Goal: Transaction & Acquisition: Purchase product/service

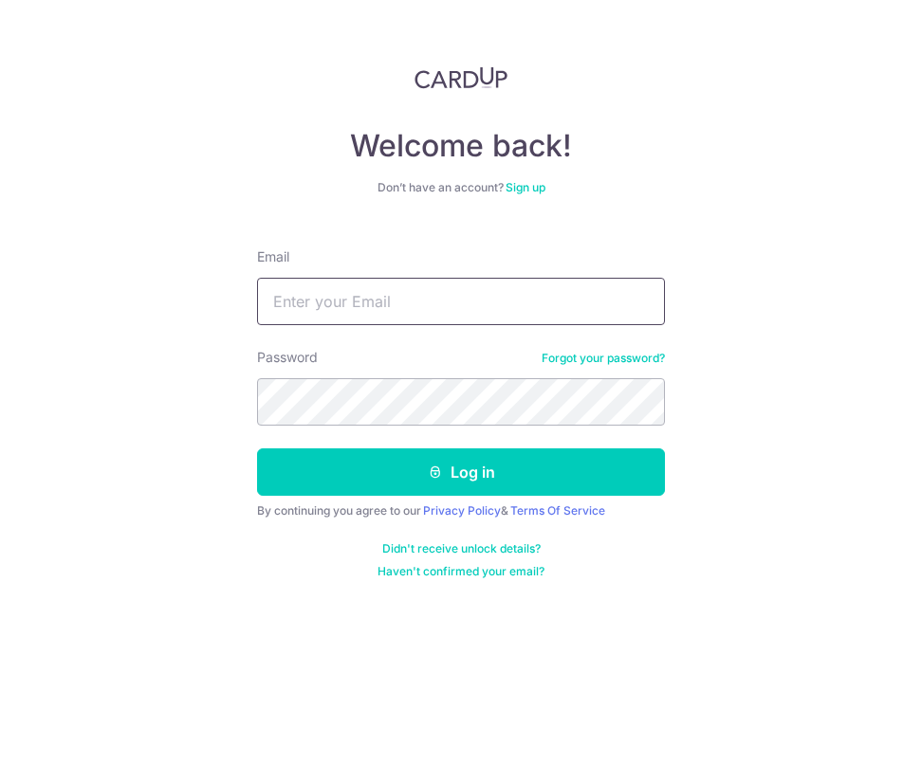
click at [444, 295] on input "Email" at bounding box center [461, 301] width 408 height 47
type input "wilsonazq@hotmail.com"
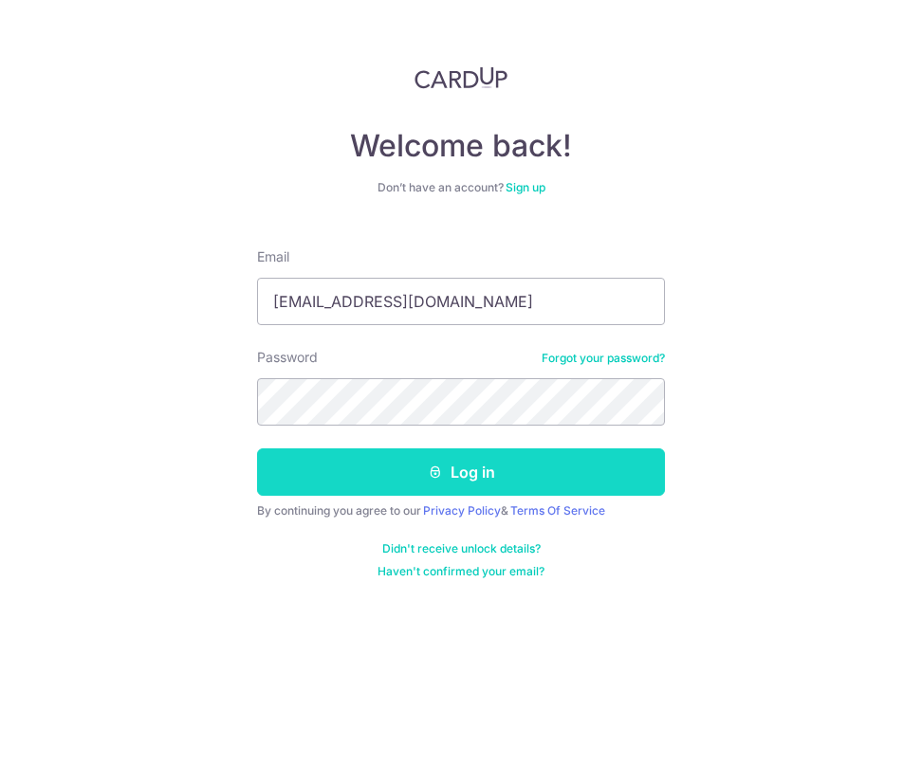
click at [489, 448] on button "Log in" at bounding box center [461, 471] width 408 height 47
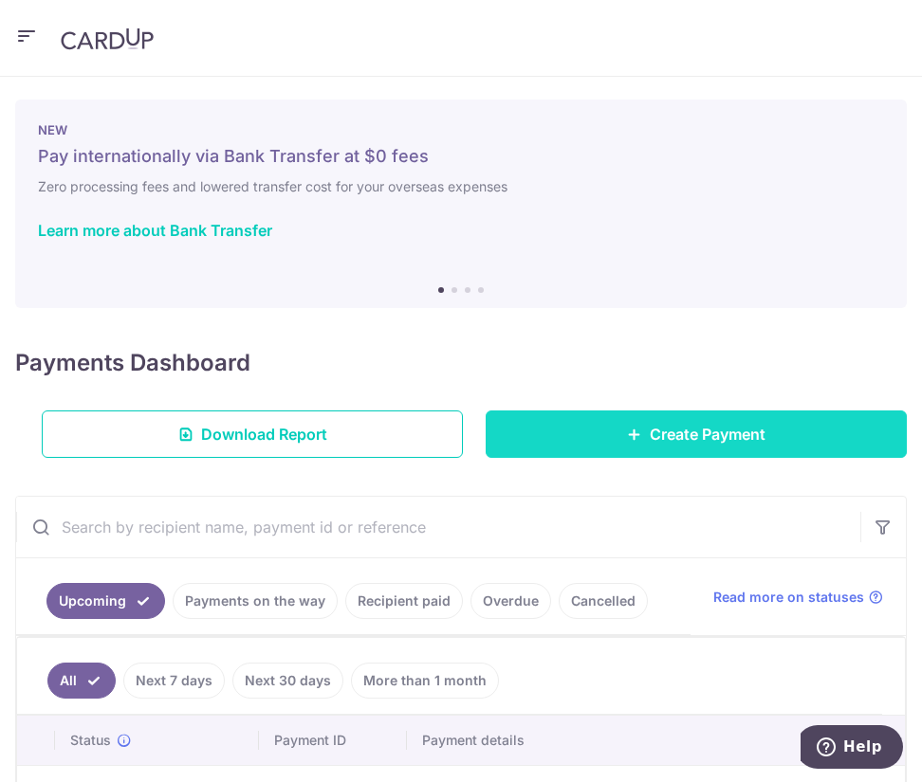
click at [627, 434] on icon at bounding box center [634, 434] width 15 height 15
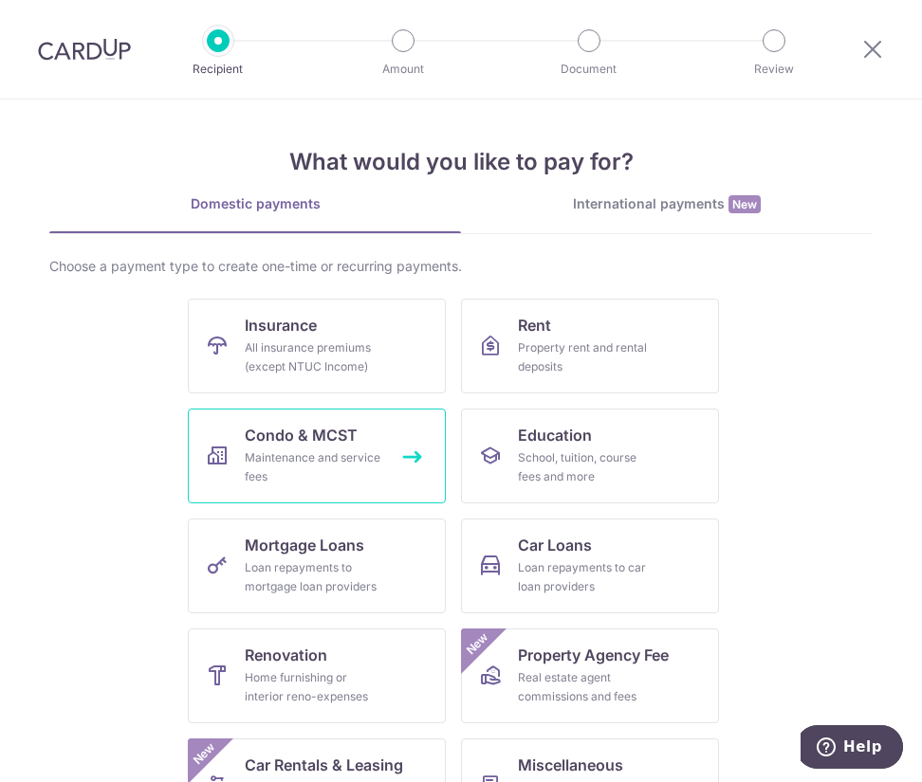
click at [315, 461] on div "Maintenance and service fees" at bounding box center [313, 467] width 137 height 38
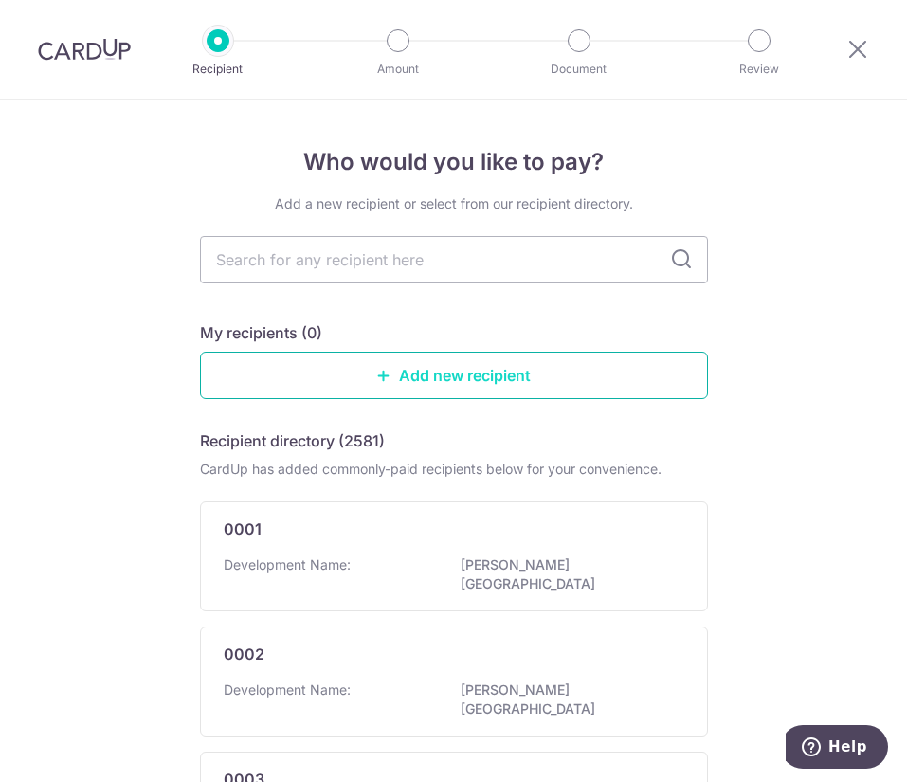
click at [483, 361] on link "Add new recipient" at bounding box center [454, 375] width 508 height 47
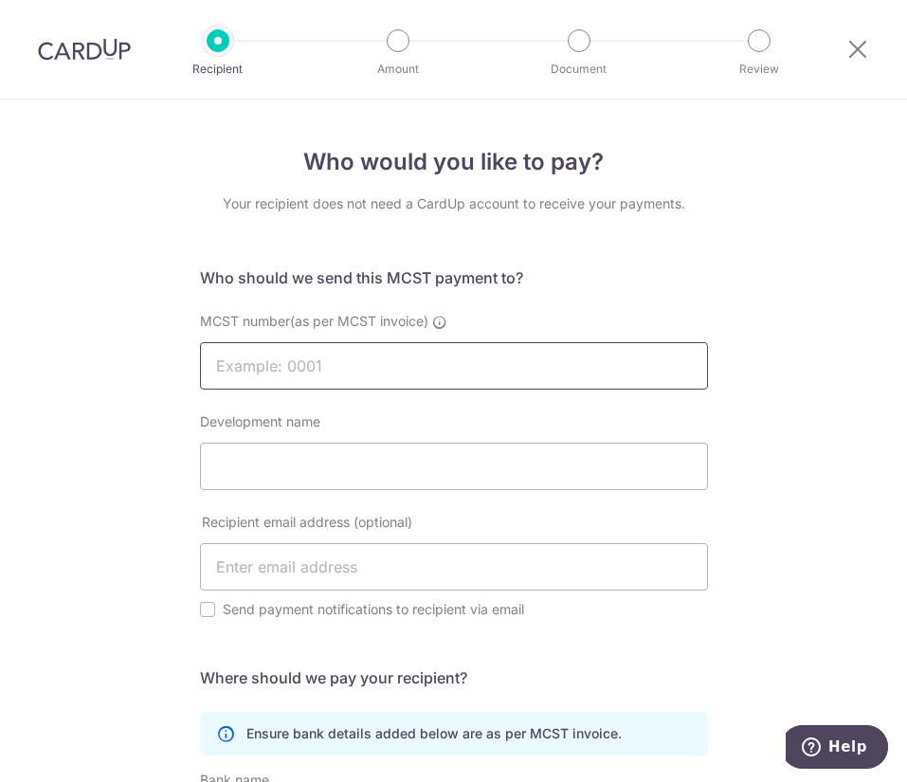
click at [347, 366] on input "MCST number(as per MCST invoice)" at bounding box center [454, 365] width 508 height 47
paste input "The MCST Plan No 4914"
type input "The MCST Plan No 4914"
click at [321, 446] on input "Development name" at bounding box center [454, 466] width 508 height 47
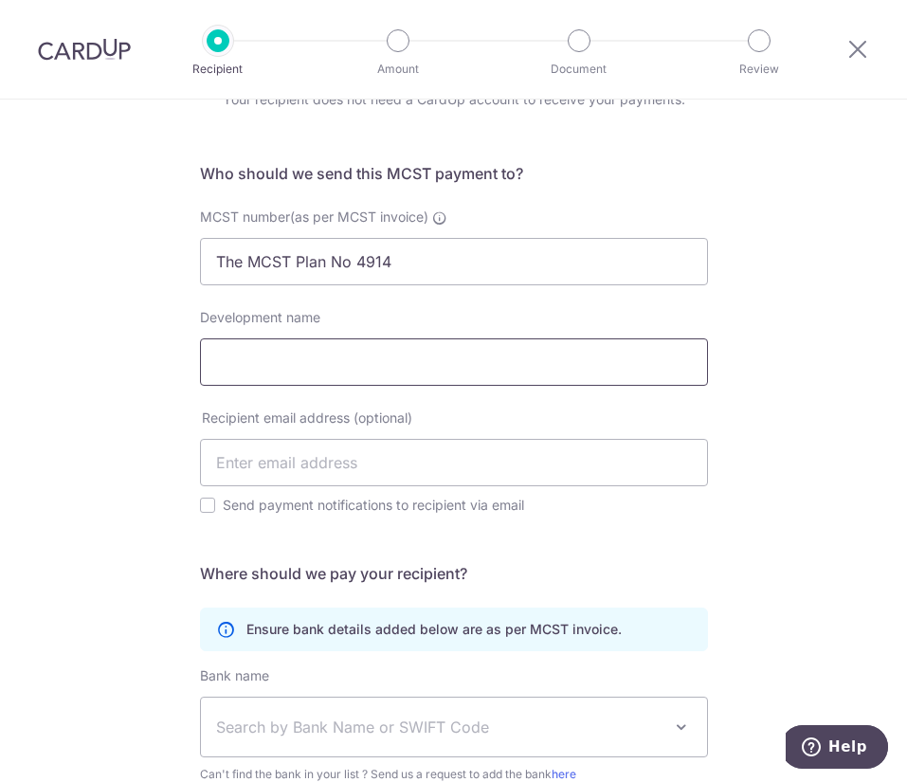
scroll to position [142, 0]
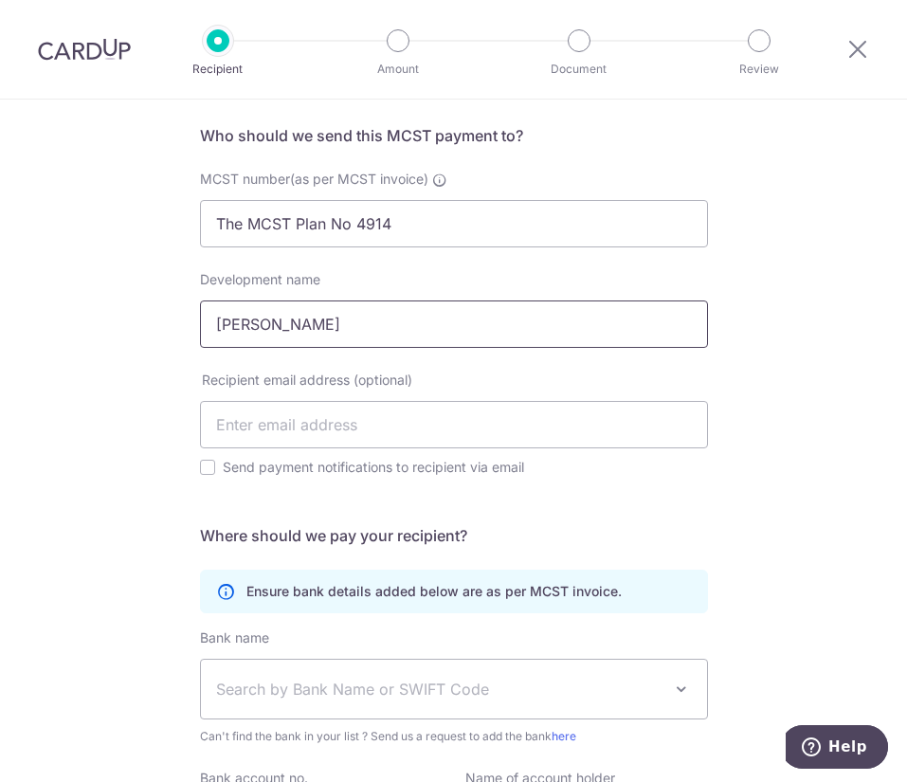
type input "[PERSON_NAME]"
click at [320, 427] on input "text" at bounding box center [454, 424] width 508 height 47
click at [177, 478] on div "Who would you like to pay? Your recipient does not need a CardUp account to rec…" at bounding box center [453, 477] width 907 height 1041
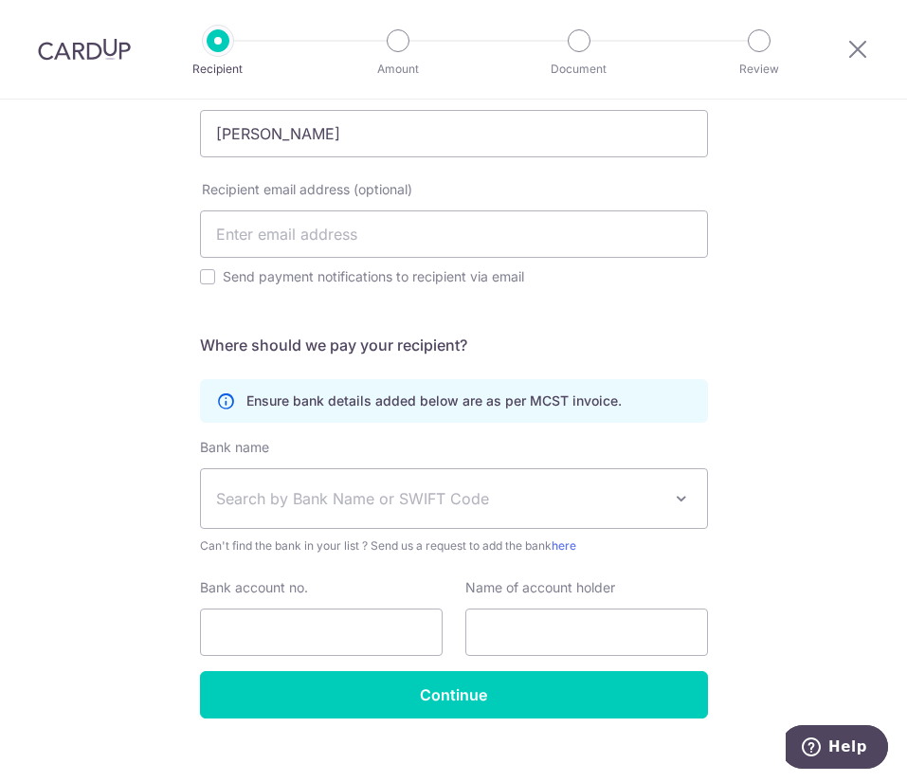
scroll to position [358, 0]
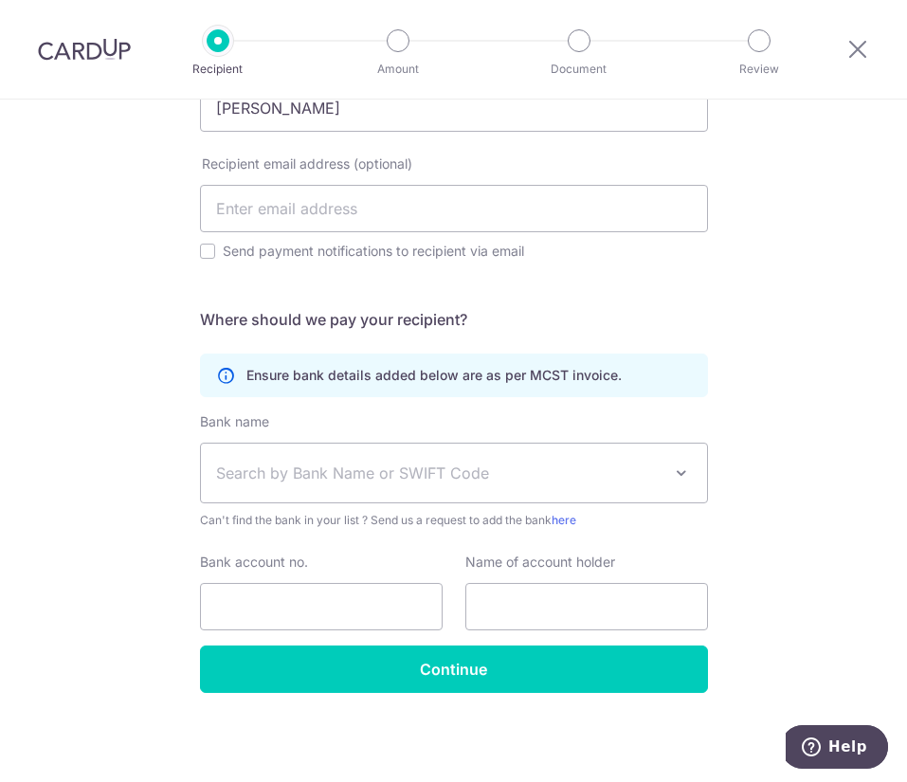
click at [284, 468] on span "Search by Bank Name or SWIFT Code" at bounding box center [439, 473] width 446 height 23
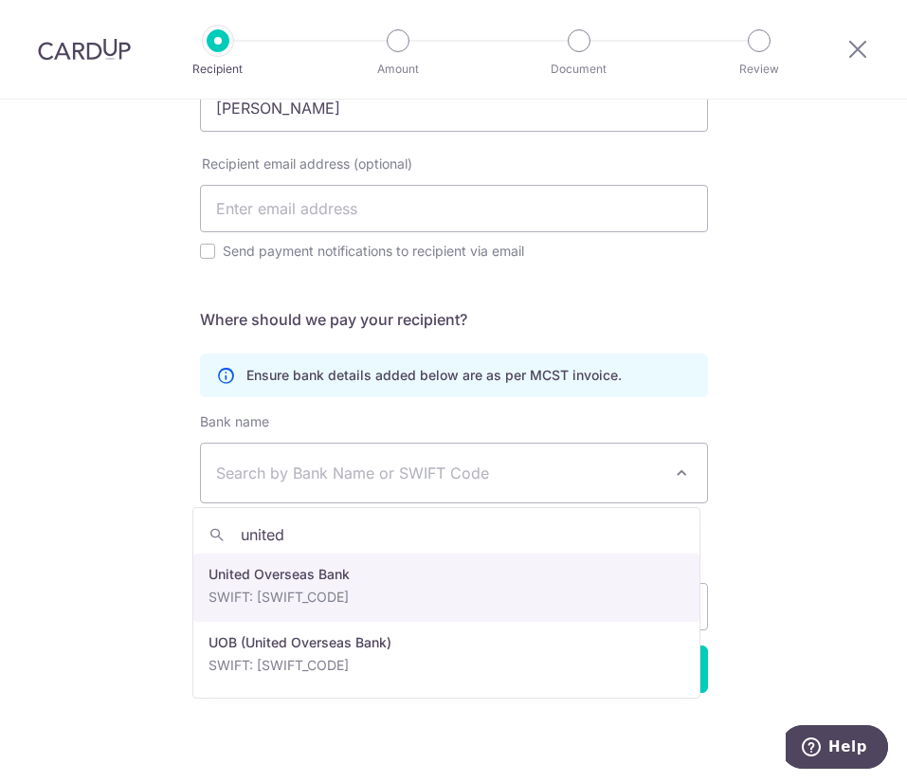
type input "united"
select select "23668"
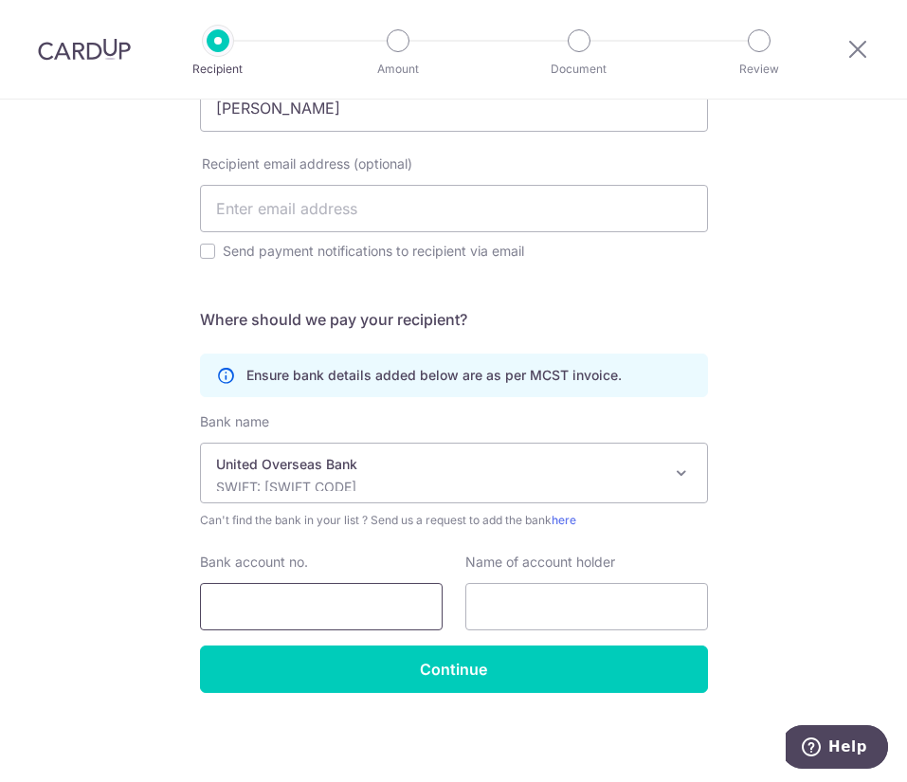
click at [310, 603] on input "Bank account no." at bounding box center [321, 606] width 243 height 47
paste input "761-345266-8"
click at [340, 609] on input "761-345266-8" at bounding box center [321, 606] width 243 height 47
type input "761-345266-8"
click at [546, 576] on div "Name of account holder" at bounding box center [587, 592] width 243 height 78
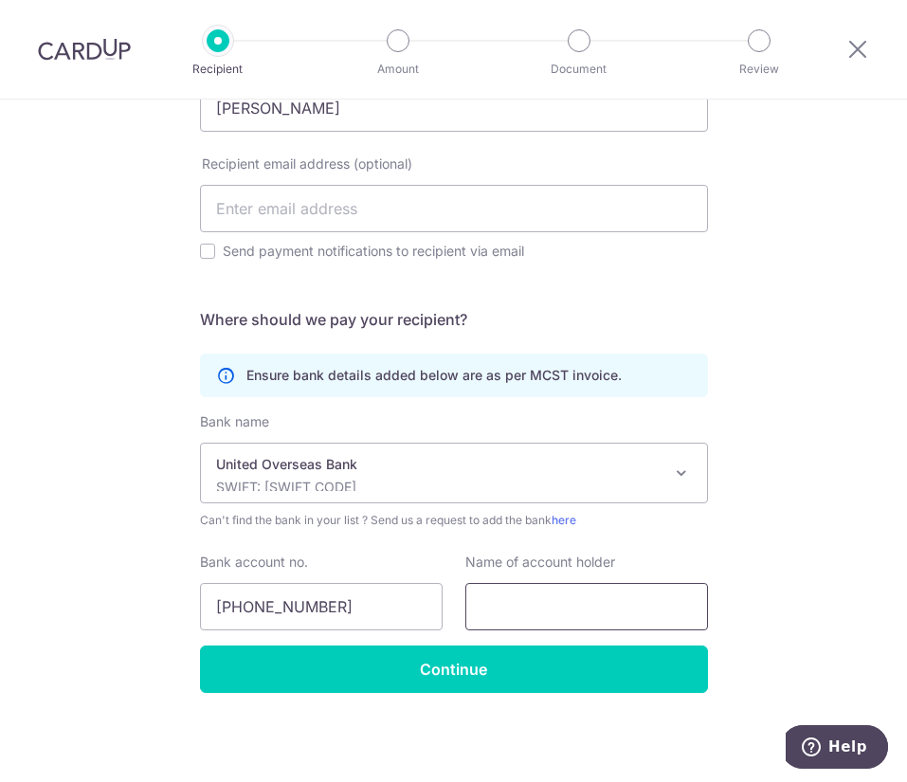
click at [548, 600] on input "text" at bounding box center [587, 606] width 243 height 47
click at [535, 593] on input "text" at bounding box center [587, 606] width 243 height 47
click at [577, 620] on input "text" at bounding box center [587, 606] width 243 height 47
paste input "The MCST Plan No 4914"
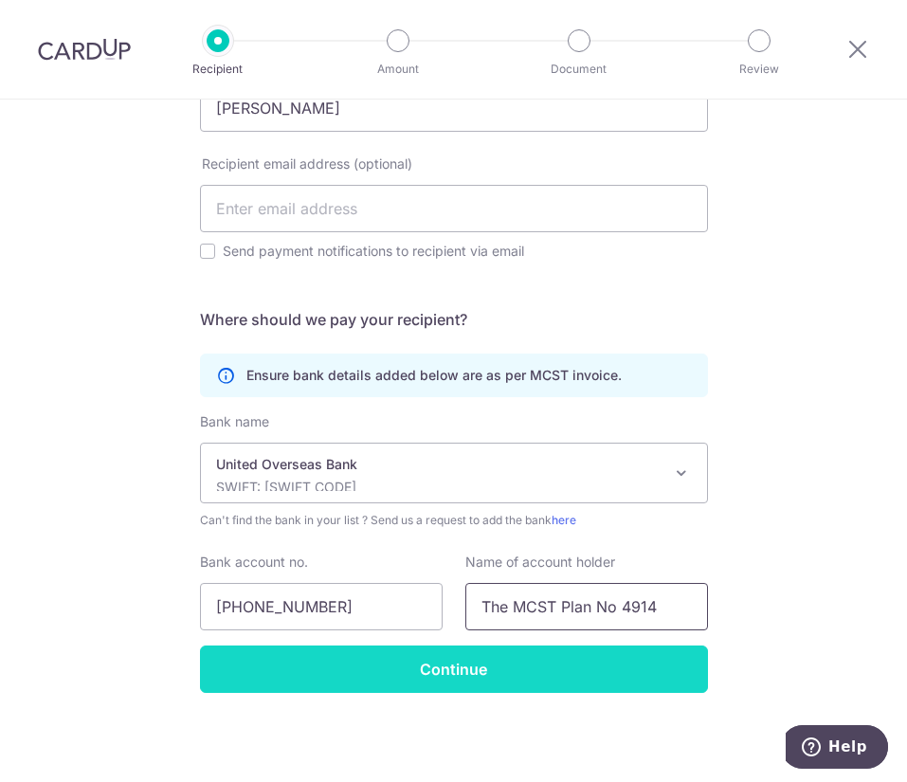
type input "The MCST Plan No 4914"
click at [559, 654] on input "Continue" at bounding box center [454, 669] width 508 height 47
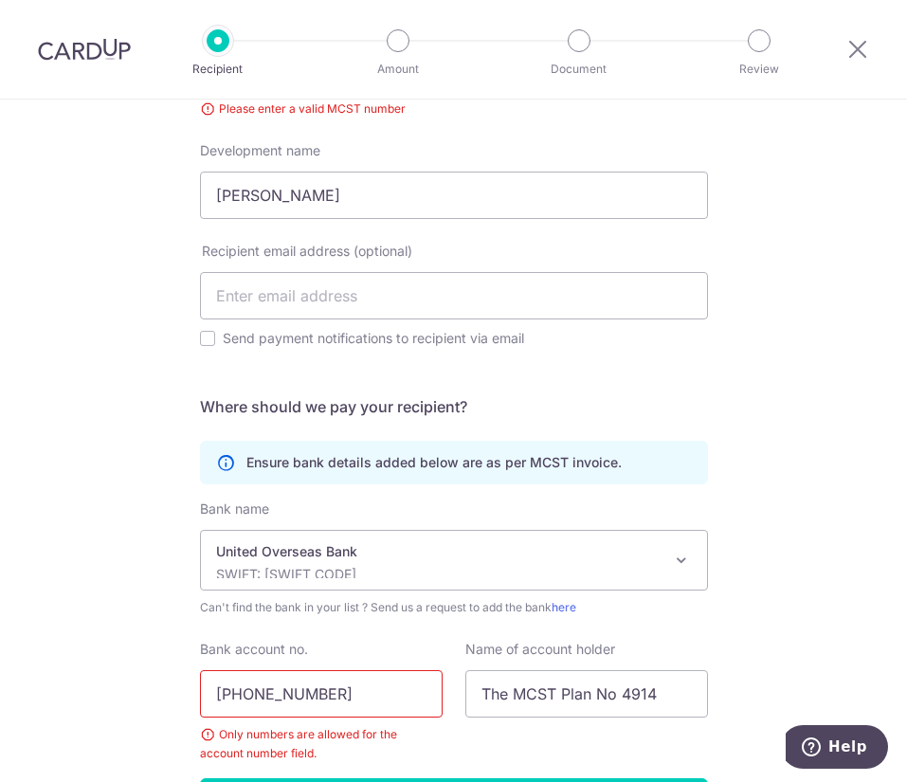
click at [260, 696] on input "761-345266-8" at bounding box center [321, 693] width 243 height 47
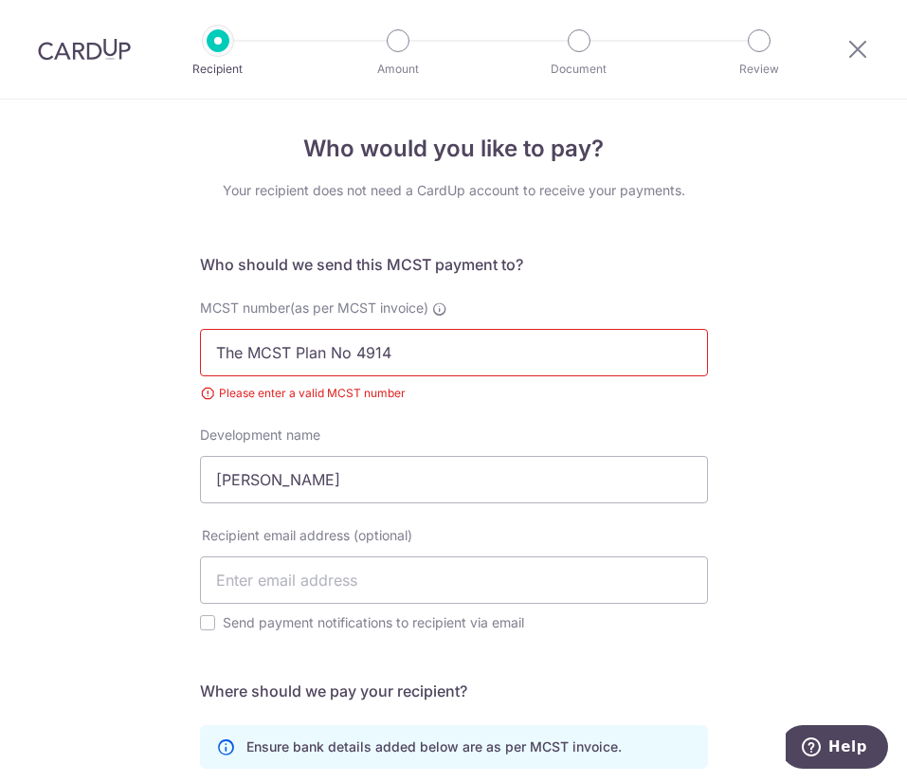
type input "7613452668"
click at [354, 347] on input "The MCST Plan No 4914" at bounding box center [454, 352] width 508 height 47
drag, startPoint x: 349, startPoint y: 347, endPoint x: 162, endPoint y: 352, distance: 186.9
click at [162, 352] on div "Who would you like to pay? Your recipient does not need a CardUp account to rec…" at bounding box center [453, 642] width 907 height 1113
click at [359, 325] on div "MCST number(as per MCST invoice) The MCST Plan No 4914 Please enter a valid MCS…" at bounding box center [454, 351] width 508 height 104
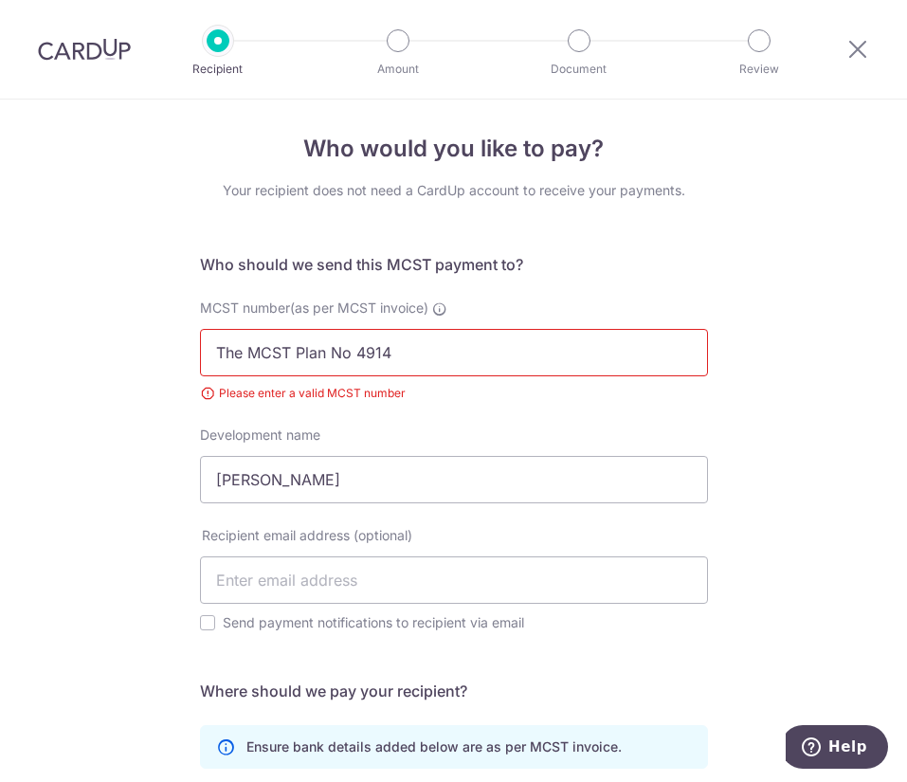
drag, startPoint x: 350, startPoint y: 347, endPoint x: 121, endPoint y: 388, distance: 232.1
click at [121, 388] on div "Who would you like to pay? Your recipient does not need a CardUp account to rec…" at bounding box center [453, 642] width 907 height 1113
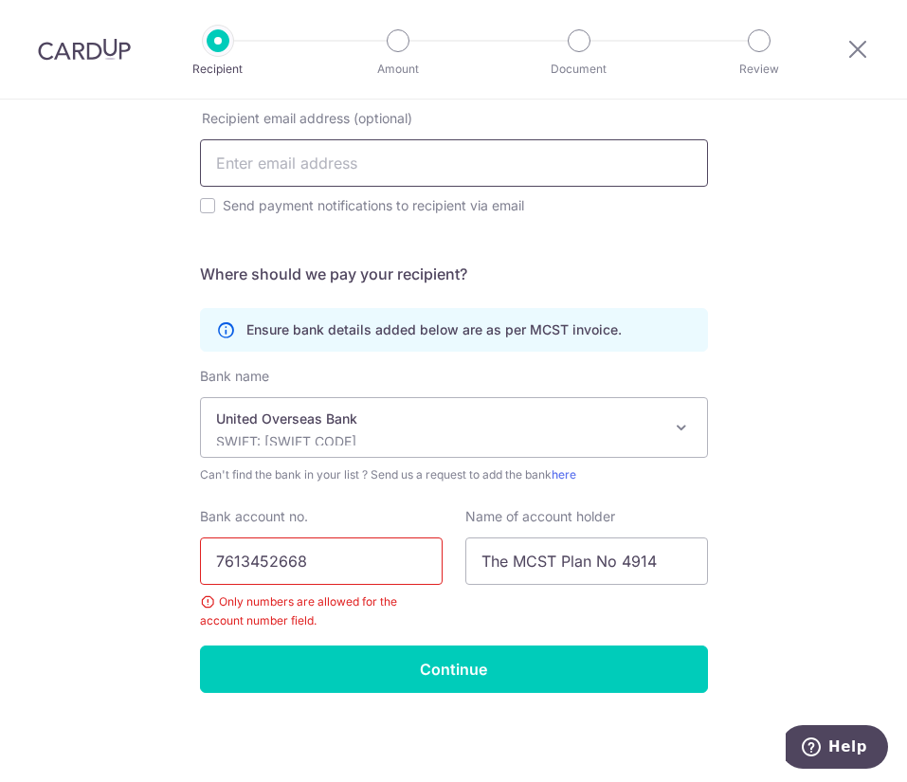
type input "4914"
click at [350, 153] on input "text" at bounding box center [454, 162] width 508 height 47
click at [851, 234] on div "Who would you like to pay? Your recipient does not need a CardUp account to rec…" at bounding box center [453, 225] width 907 height 1113
click at [313, 165] on input "text" at bounding box center [454, 162] width 508 height 47
paste input "Clavon.ma@gmail.com o"
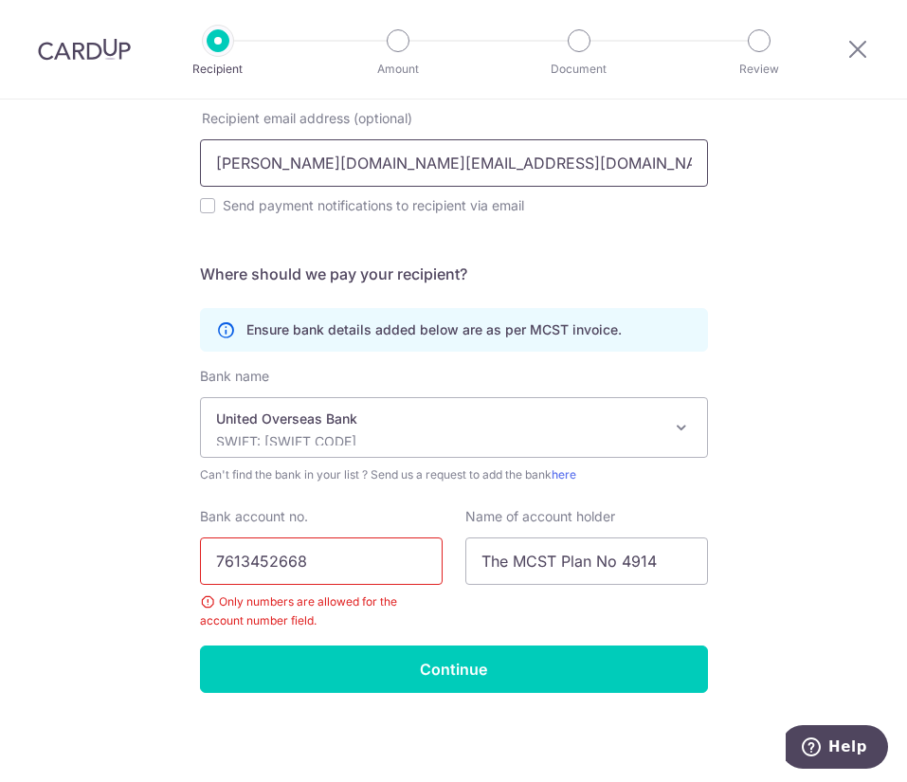
type input "Clavon.ma@gmail.com"
click at [191, 205] on div "Recipient email address (optional) Clavon.ma@gmail.com Send payment notificatio…" at bounding box center [454, 163] width 531 height 108
click at [209, 208] on div "Send payment notifications to recipient via email" at bounding box center [454, 205] width 508 height 23
click at [203, 208] on input "Send payment notifications to recipient via email" at bounding box center [207, 205] width 15 height 15
checkbox input "true"
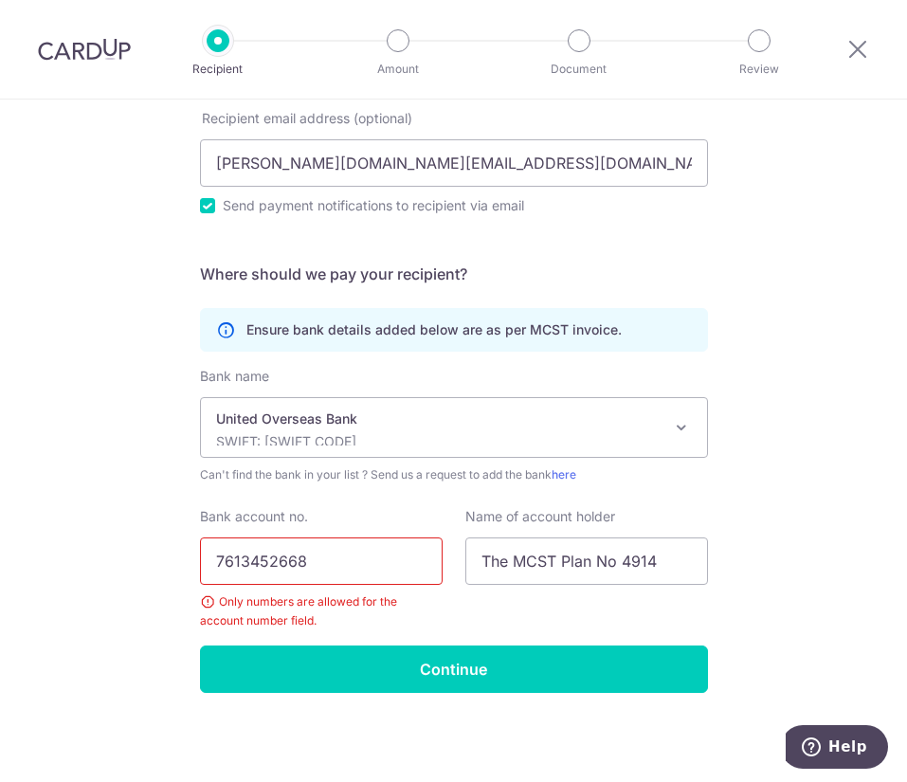
click at [327, 571] on input "7613452668" at bounding box center [321, 561] width 243 height 47
click at [200, 557] on input "7613452668" at bounding box center [321, 561] width 243 height 47
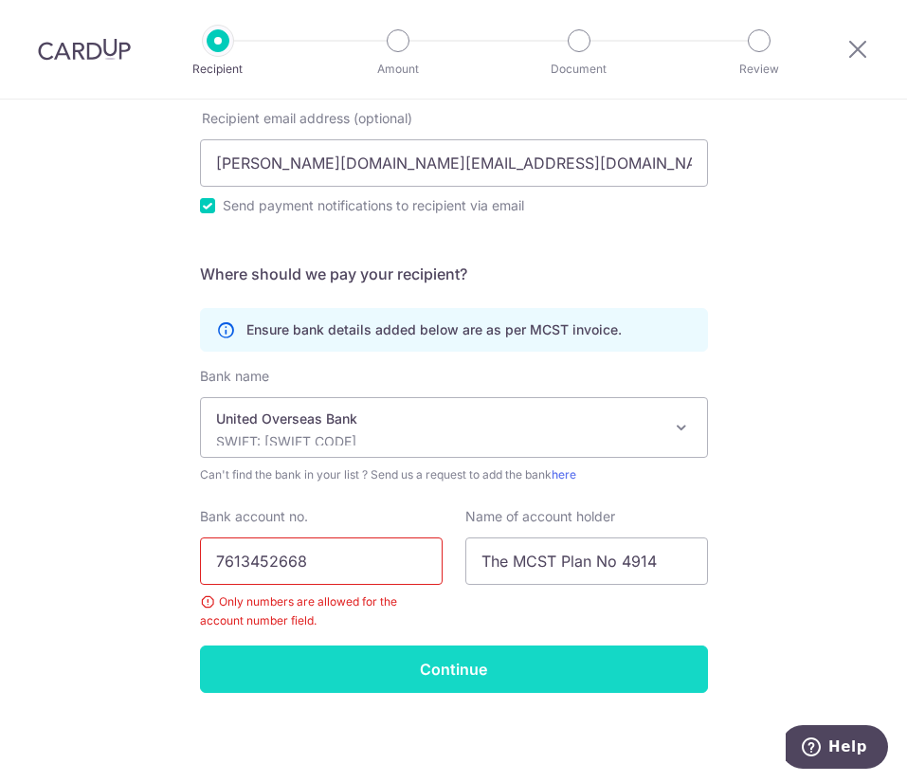
click at [428, 670] on input "Continue" at bounding box center [454, 669] width 508 height 47
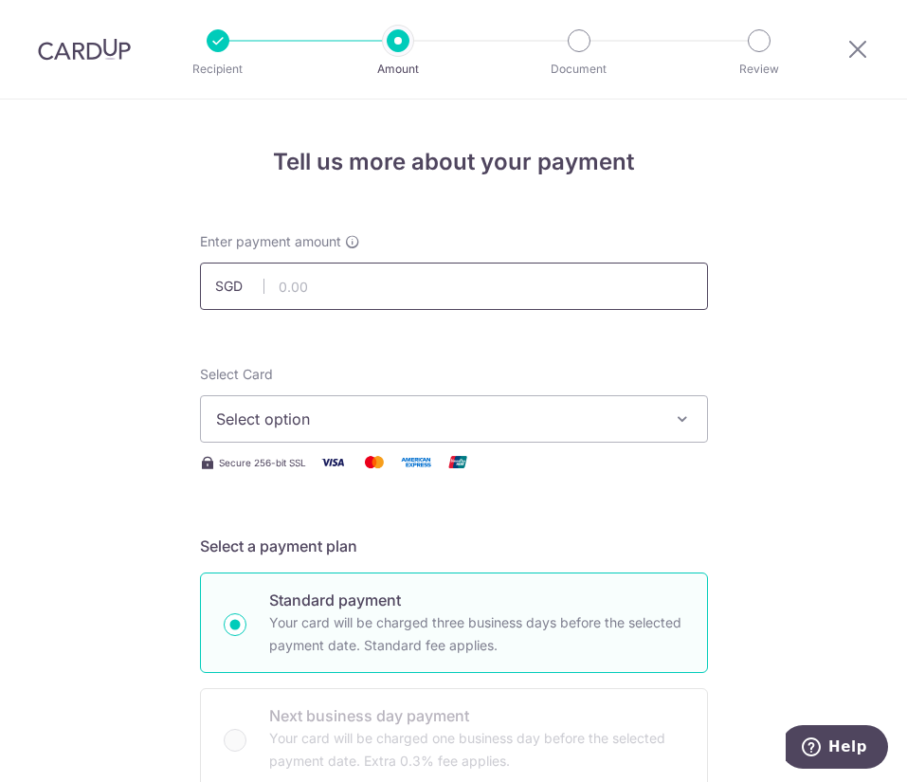
click at [312, 289] on input "text" at bounding box center [454, 286] width 508 height 47
type input "1,142.21"
click at [459, 426] on span "Select option" at bounding box center [437, 419] width 442 height 23
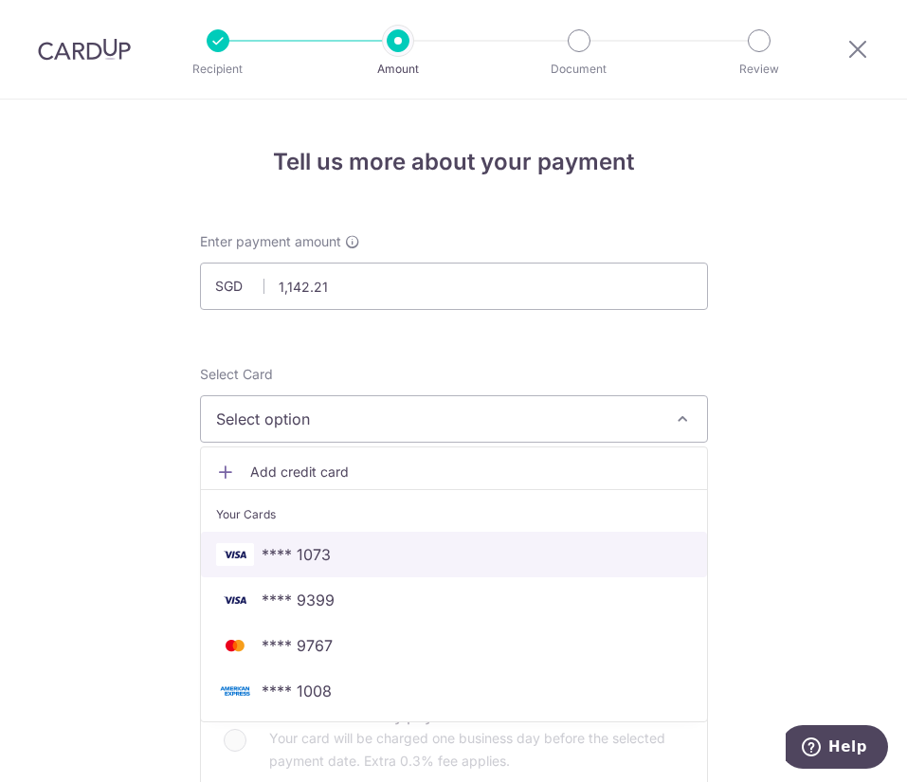
drag, startPoint x: 290, startPoint y: 569, endPoint x: 803, endPoint y: 372, distance: 549.6
click at [291, 569] on link "**** 1073" at bounding box center [454, 555] width 506 height 46
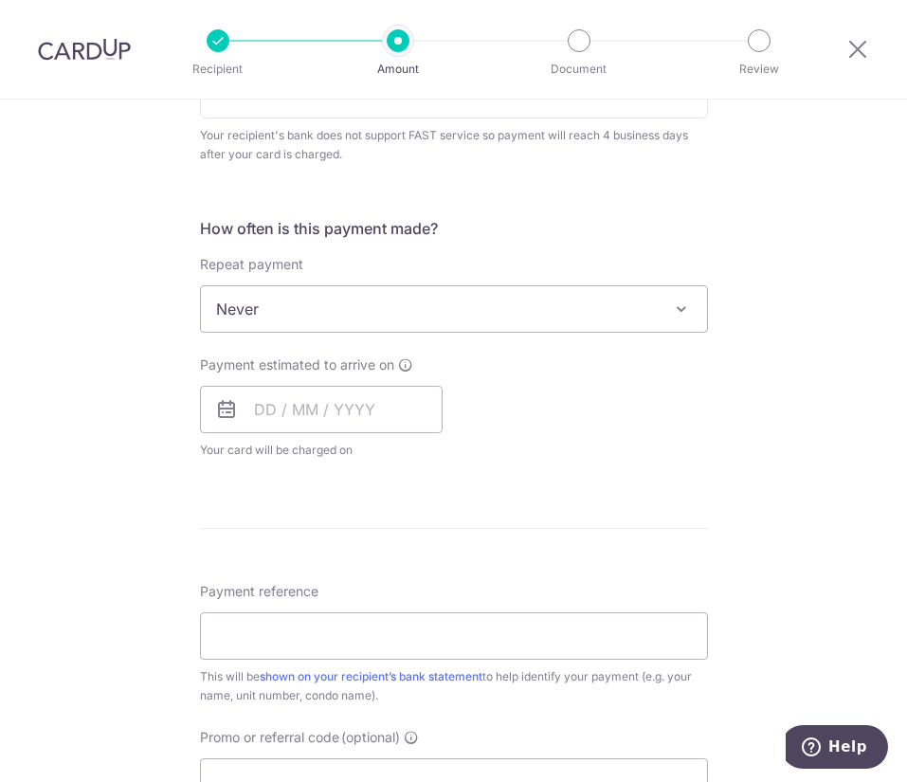
scroll to position [711, 0]
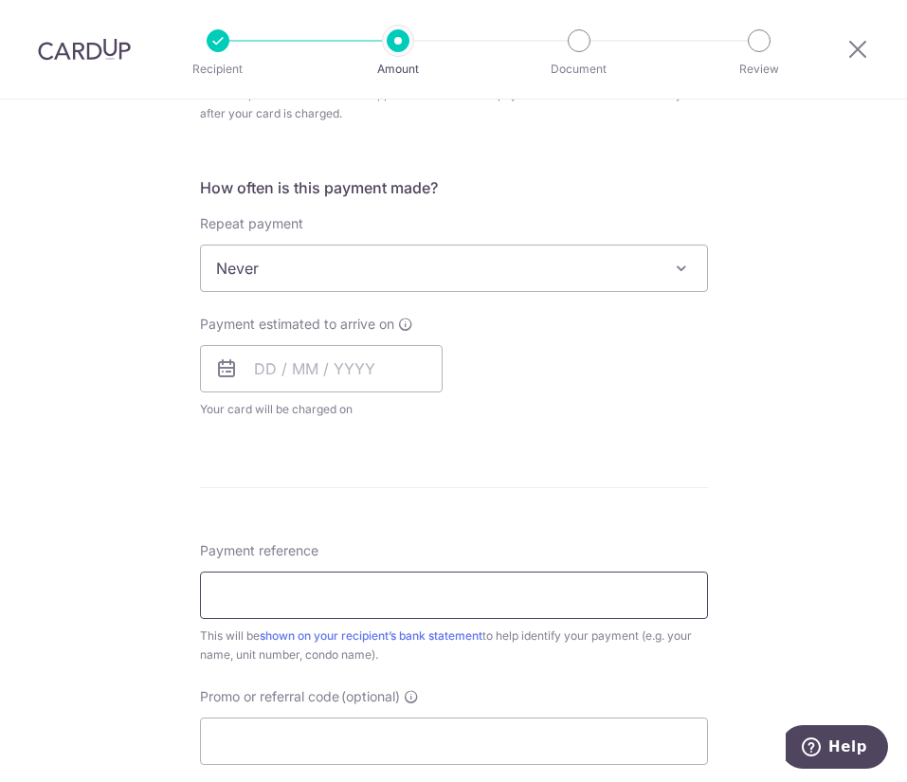
click at [298, 612] on input "Payment reference" at bounding box center [454, 595] width 508 height 47
paste input "BLK 0632309"
click at [344, 580] on input "BLK 0632309" at bounding box center [454, 595] width 508 height 47
drag, startPoint x: 344, startPoint y: 580, endPoint x: 86, endPoint y: 604, distance: 259.0
click at [86, 604] on div "Tell us more about your payment Enter payment amount SGD 1,142.21 1142.21 Recip…" at bounding box center [453, 272] width 907 height 1769
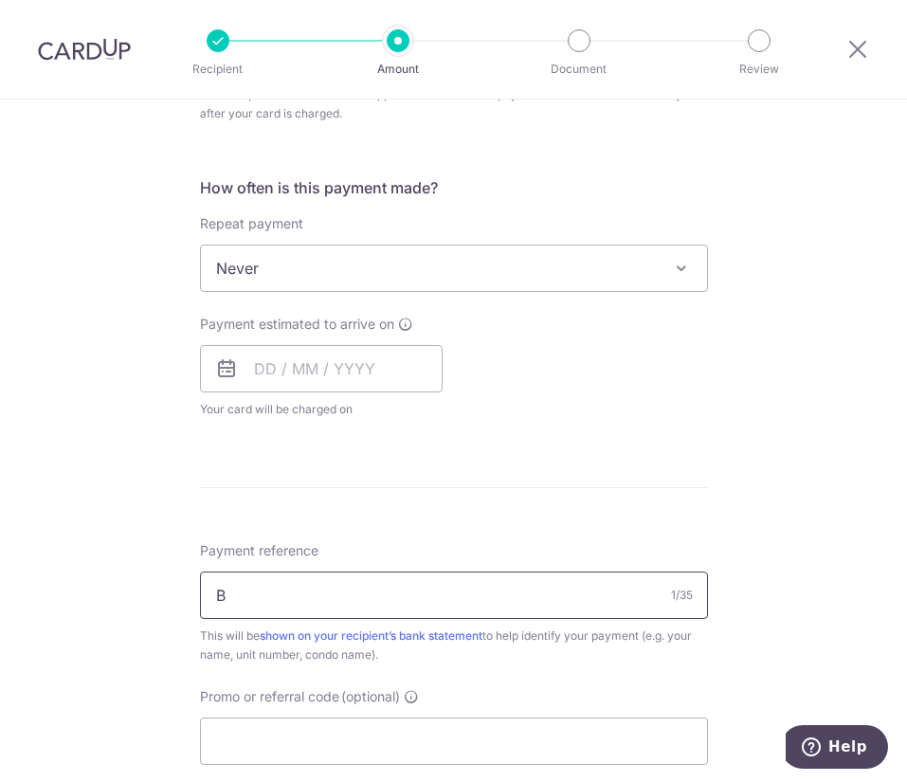
type input "BLK 0632309"
click at [434, 248] on span "Never" at bounding box center [454, 269] width 506 height 46
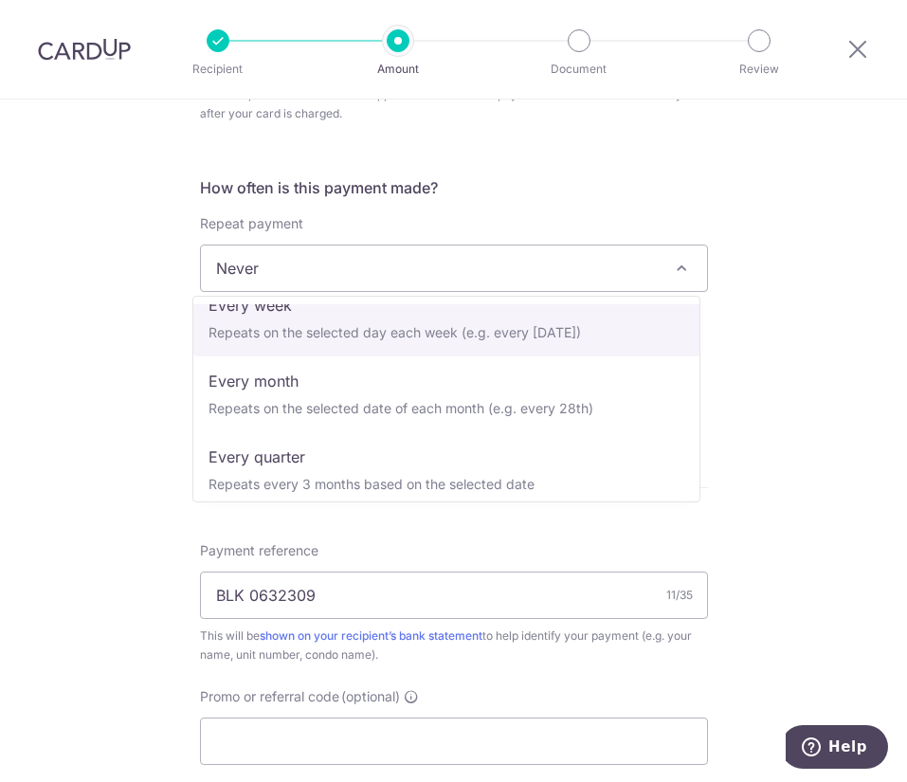
scroll to position [142, 0]
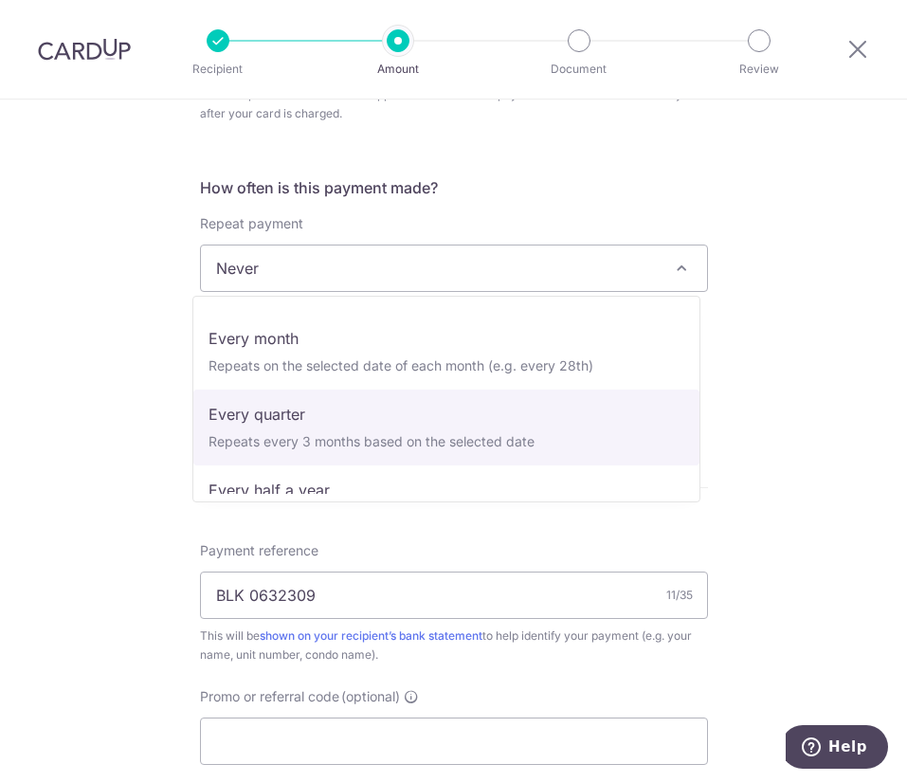
select select "4"
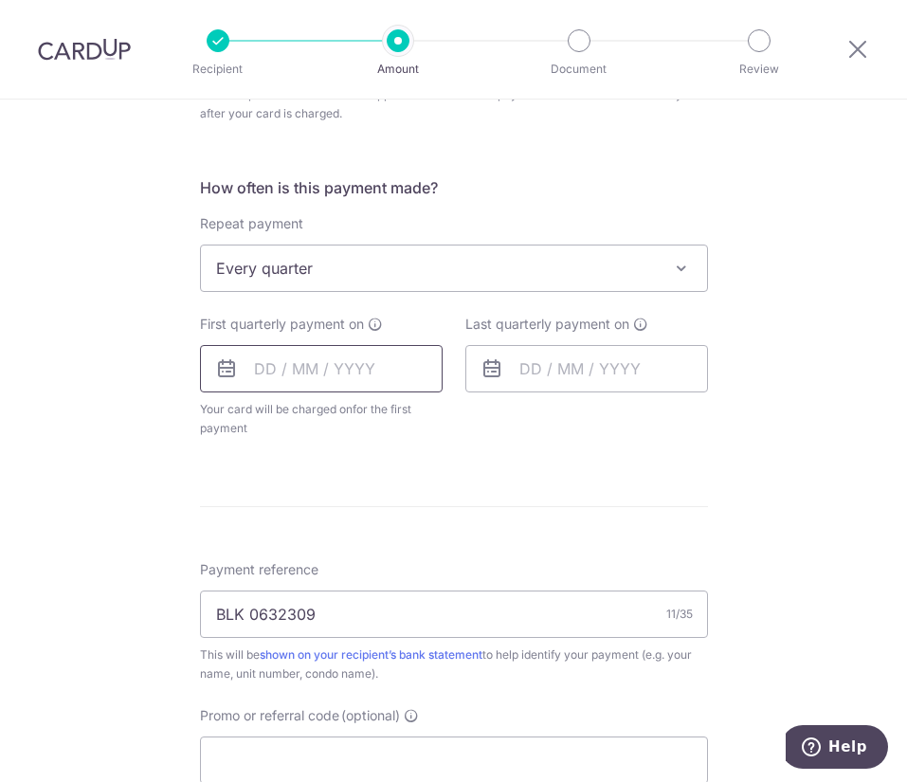
click at [309, 377] on input "text" at bounding box center [321, 368] width 243 height 47
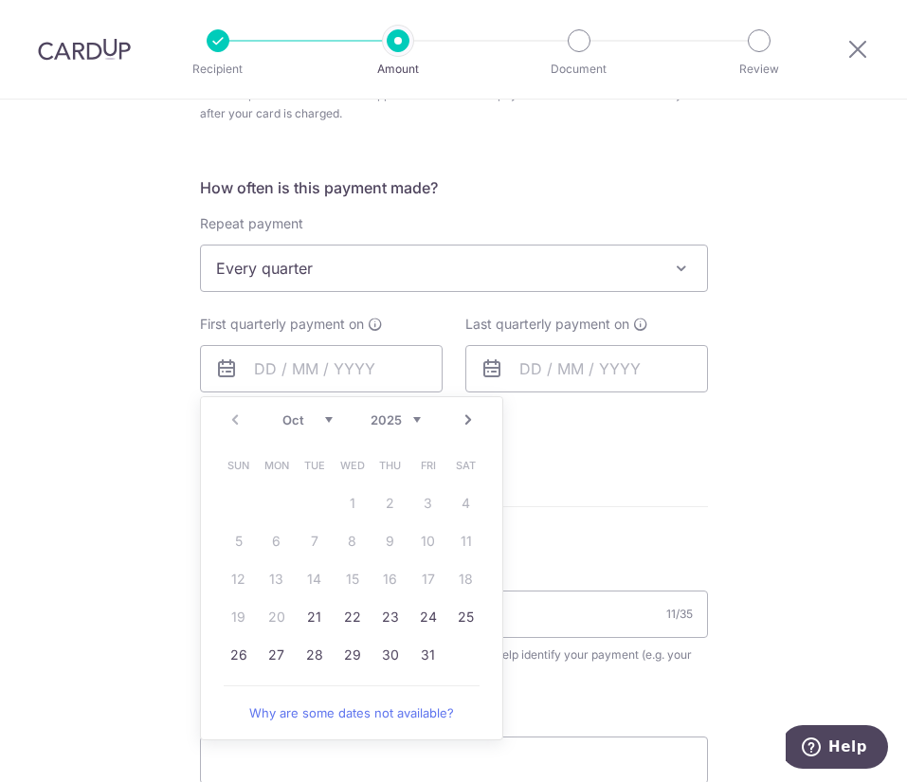
click at [99, 487] on div "Tell us more about your payment Enter payment amount SGD 1,142.21 1142.21 Recip…" at bounding box center [453, 282] width 907 height 1788
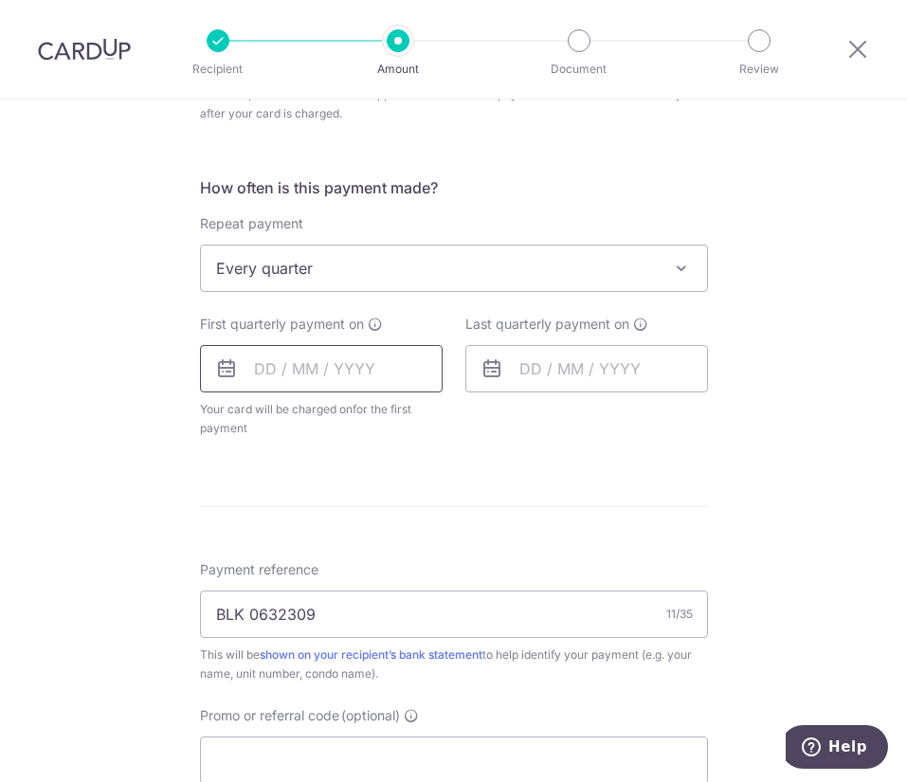
click at [287, 391] on input "text" at bounding box center [321, 368] width 243 height 47
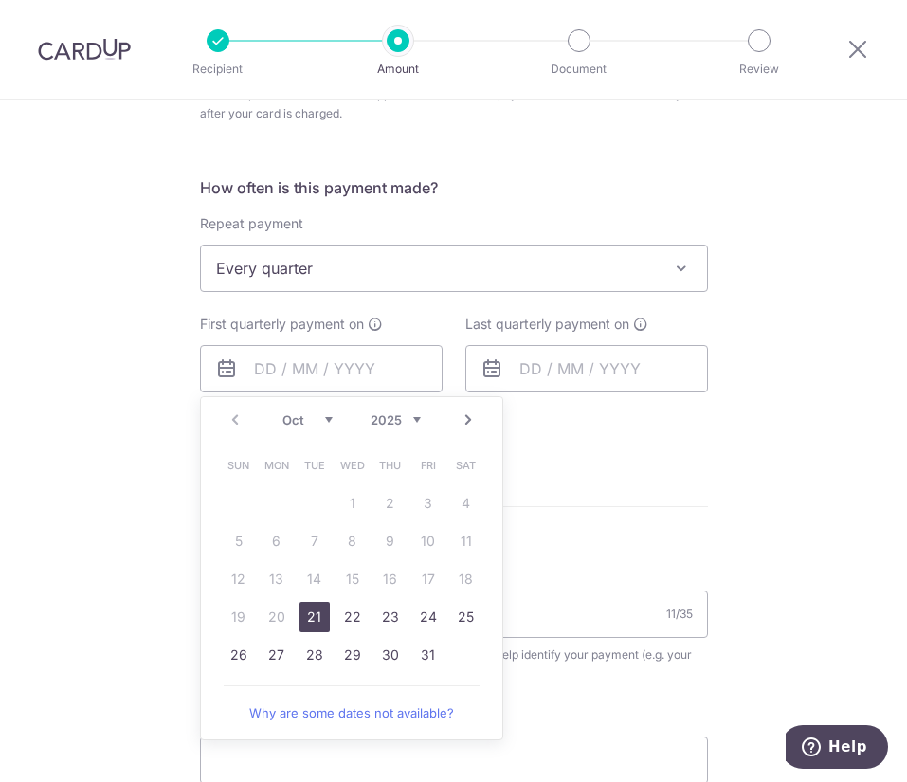
click at [457, 419] on link "Next" at bounding box center [468, 420] width 23 height 23
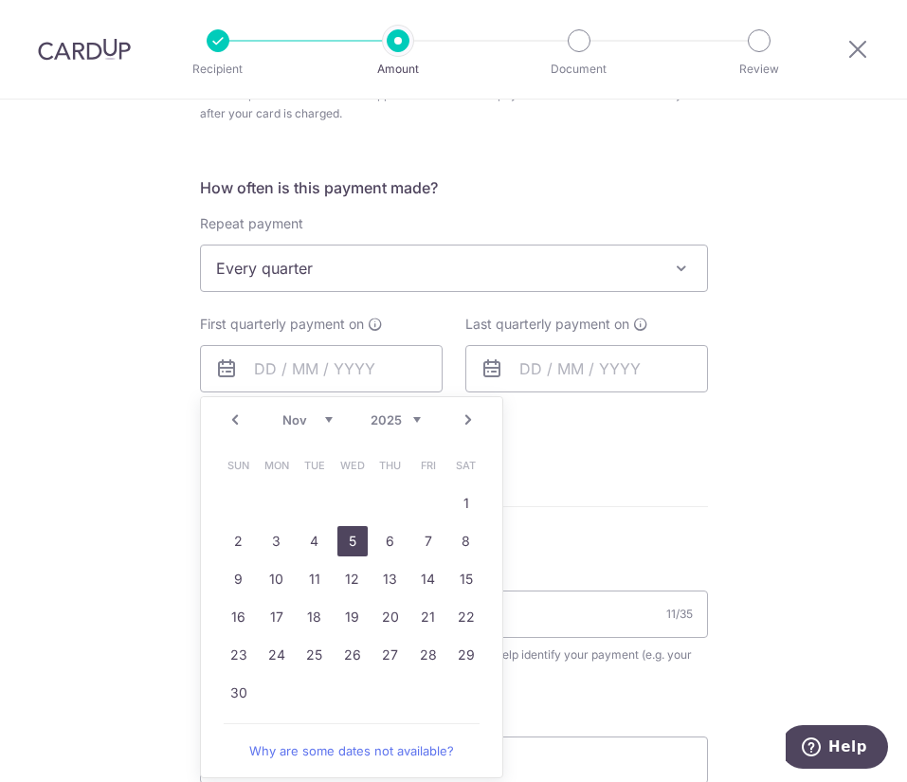
click at [339, 547] on link "5" at bounding box center [353, 541] width 30 height 30
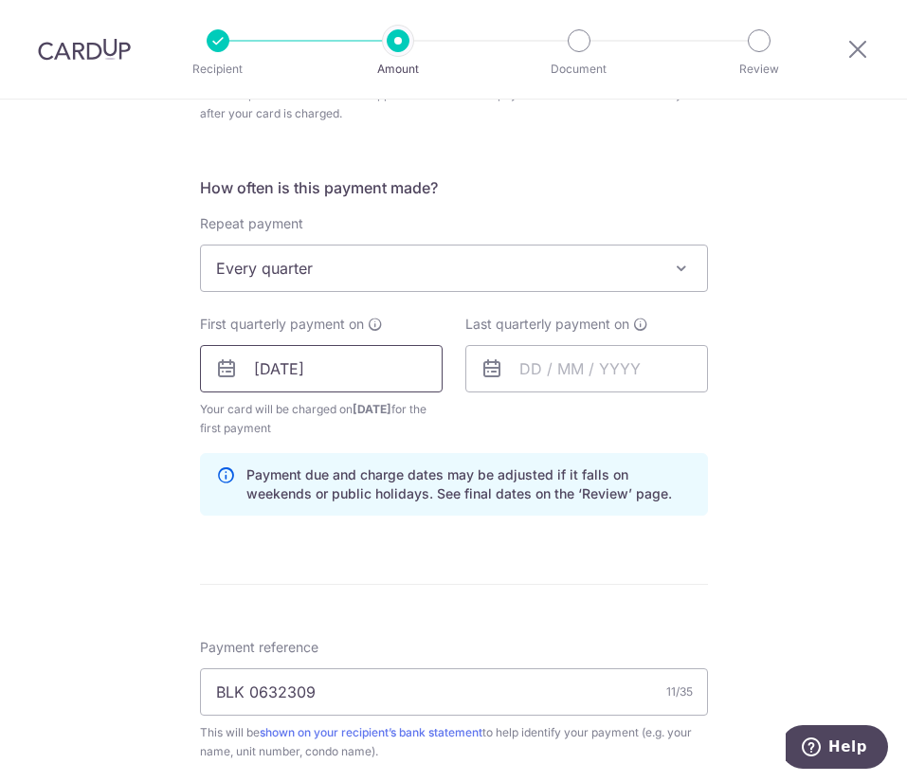
click at [382, 367] on input "05/11/2025" at bounding box center [321, 368] width 243 height 47
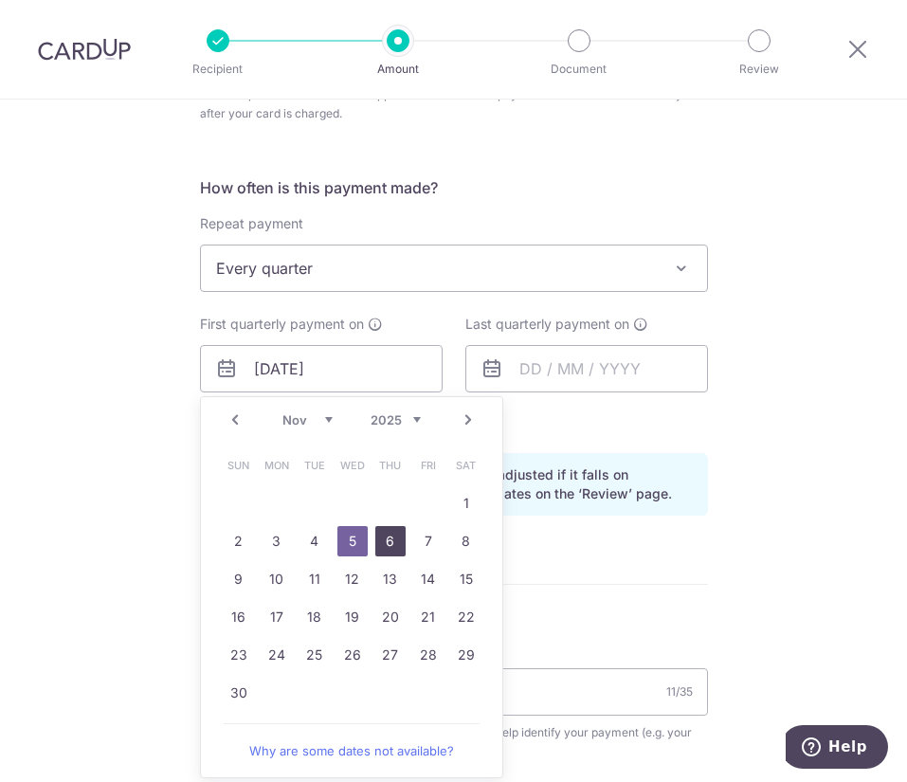
click at [389, 547] on link "6" at bounding box center [390, 541] width 30 height 30
type input "[DATE]"
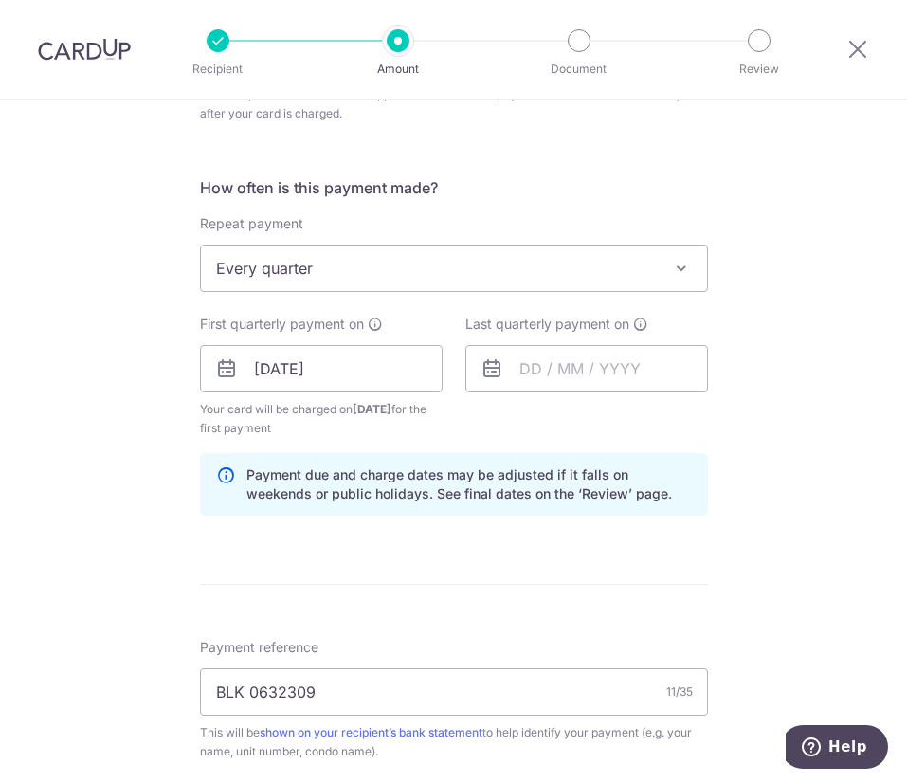
click at [460, 558] on form "Enter payment amount SGD 1,142.21 1142.21 Recipient added successfully! Select …" at bounding box center [454, 343] width 508 height 1644
click at [591, 349] on input "text" at bounding box center [587, 368] width 243 height 47
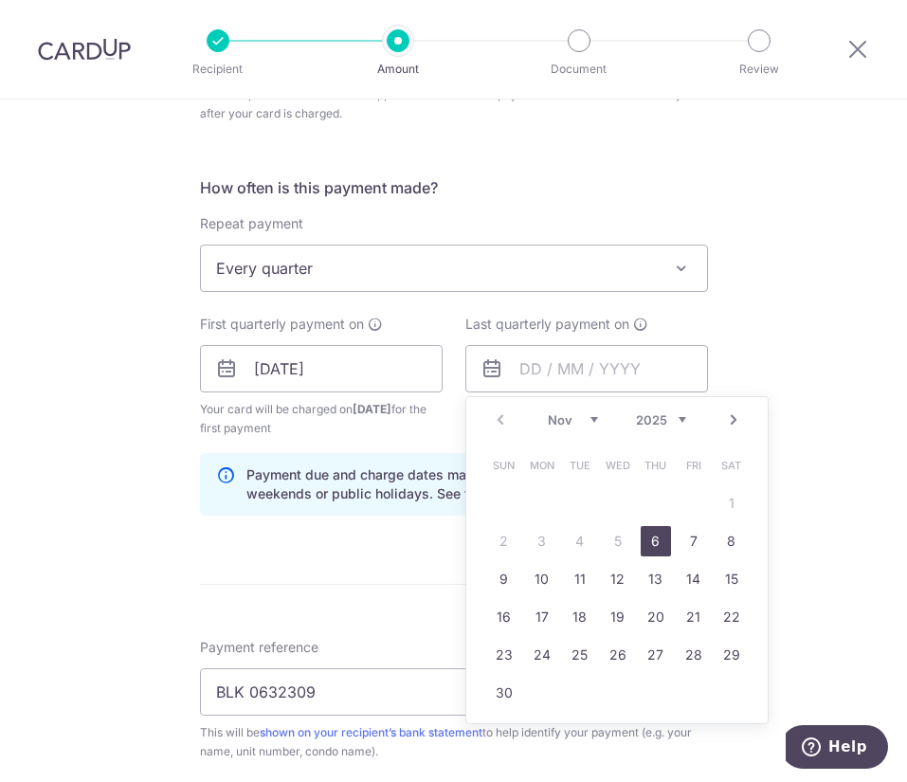
click at [662, 419] on select "2025 2026 2027 2028 2029 2030 2031 2032 2033 2034 2035" at bounding box center [661, 419] width 50 height 15
click at [565, 668] on link "30" at bounding box center [580, 655] width 30 height 30
type input "30/11/2032"
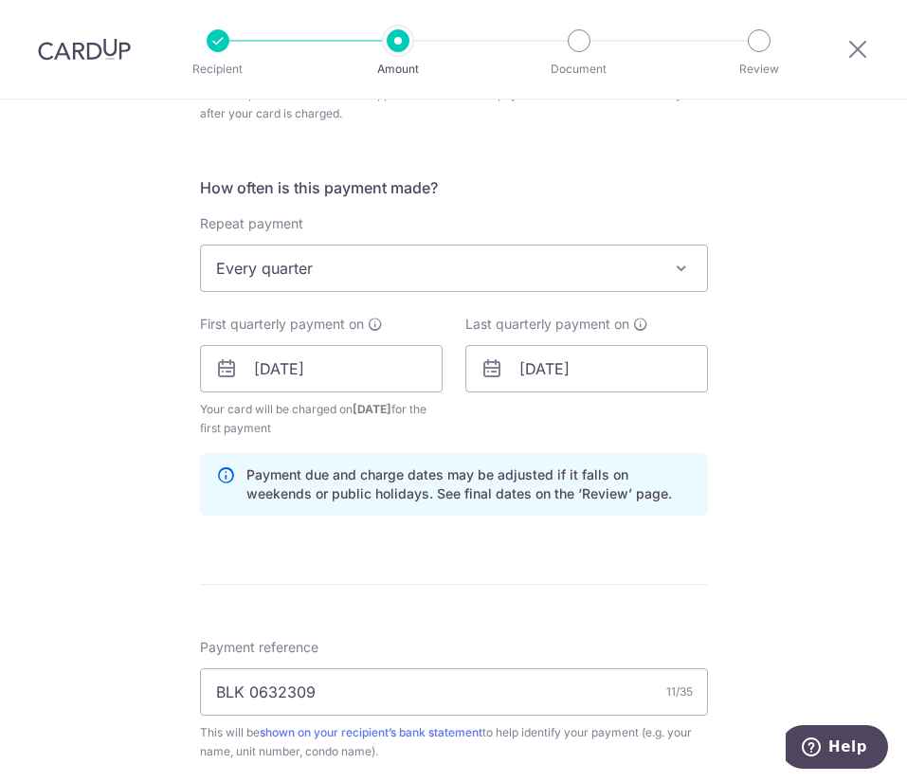
click at [391, 553] on form "Enter payment amount SGD 1,142.21 1142.21 Recipient added successfully! Select …" at bounding box center [454, 343] width 508 height 1644
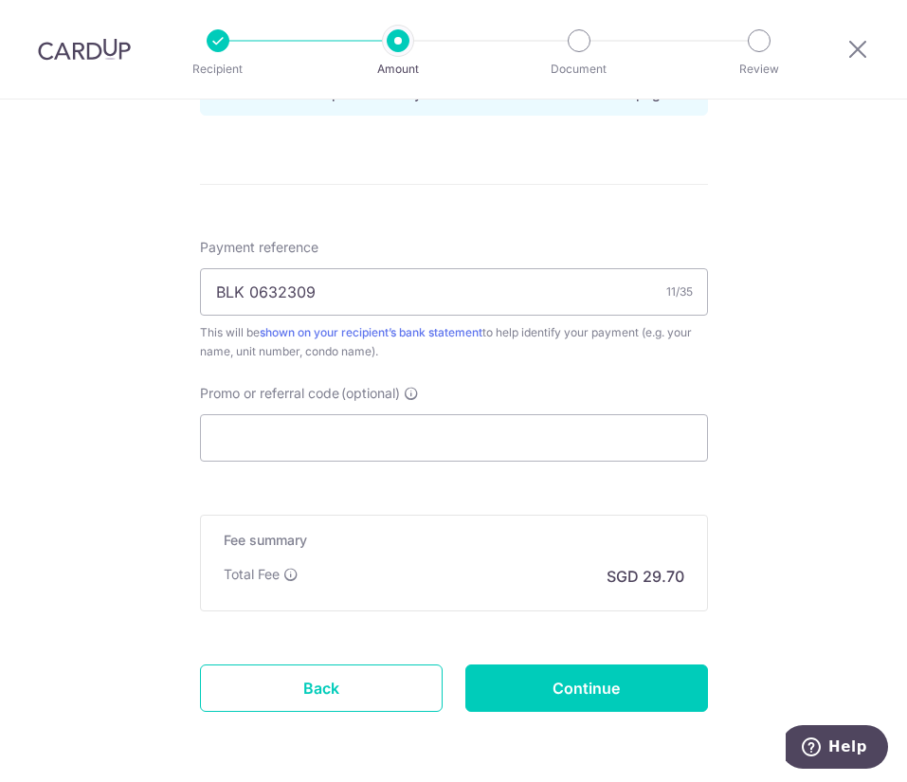
scroll to position [1138, 0]
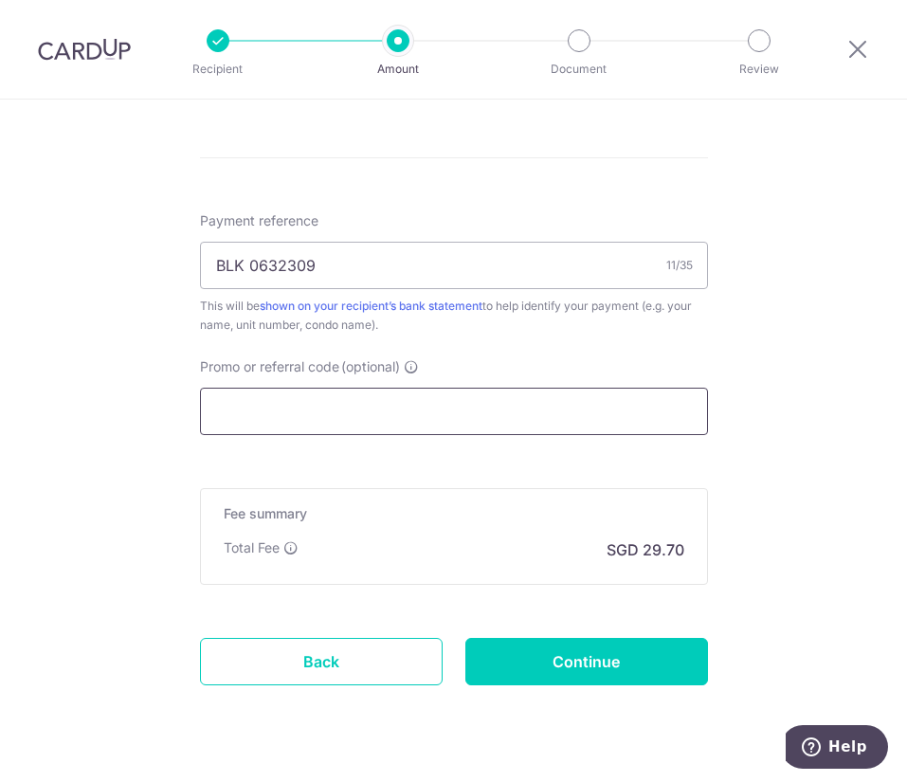
click at [455, 393] on input "Promo or referral code (optional)" at bounding box center [454, 411] width 508 height 47
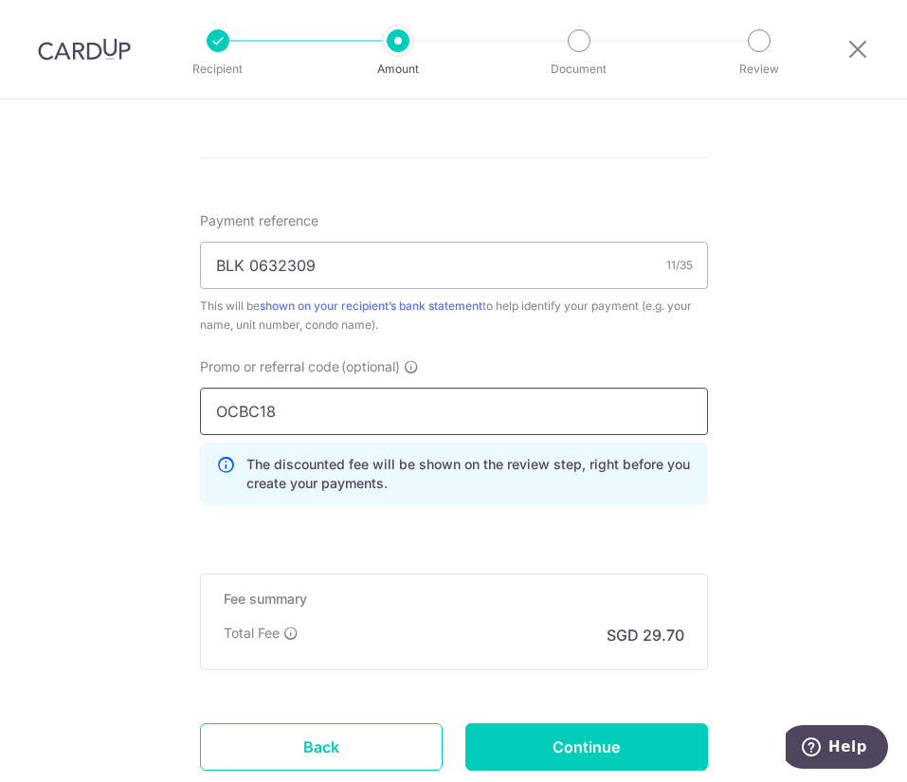
type input "OCBC18"
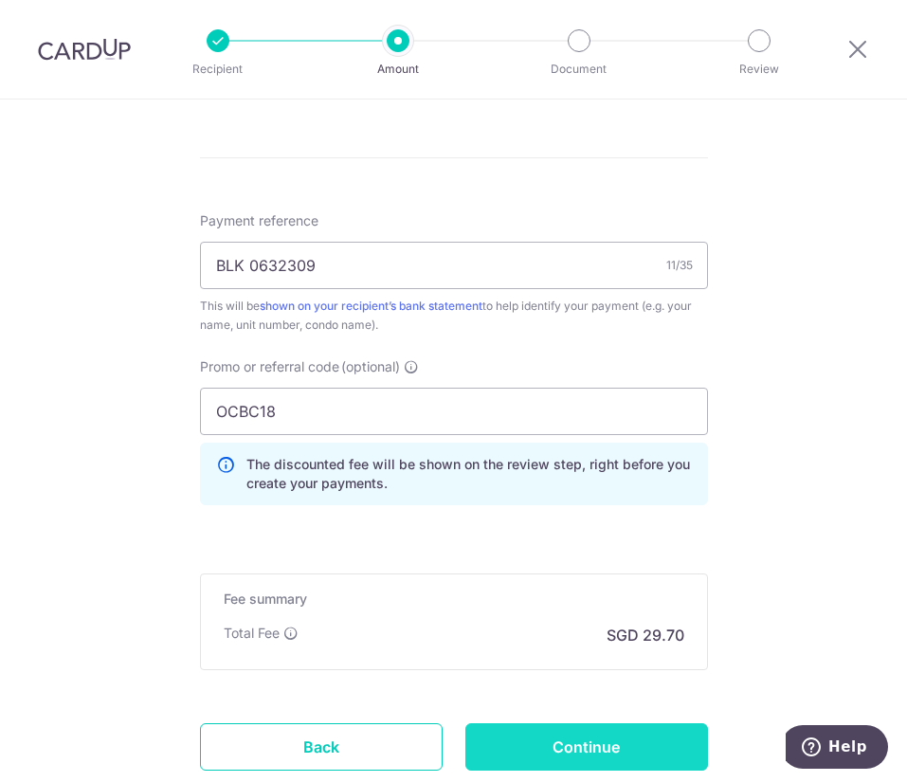
click at [575, 763] on input "Continue" at bounding box center [587, 746] width 243 height 47
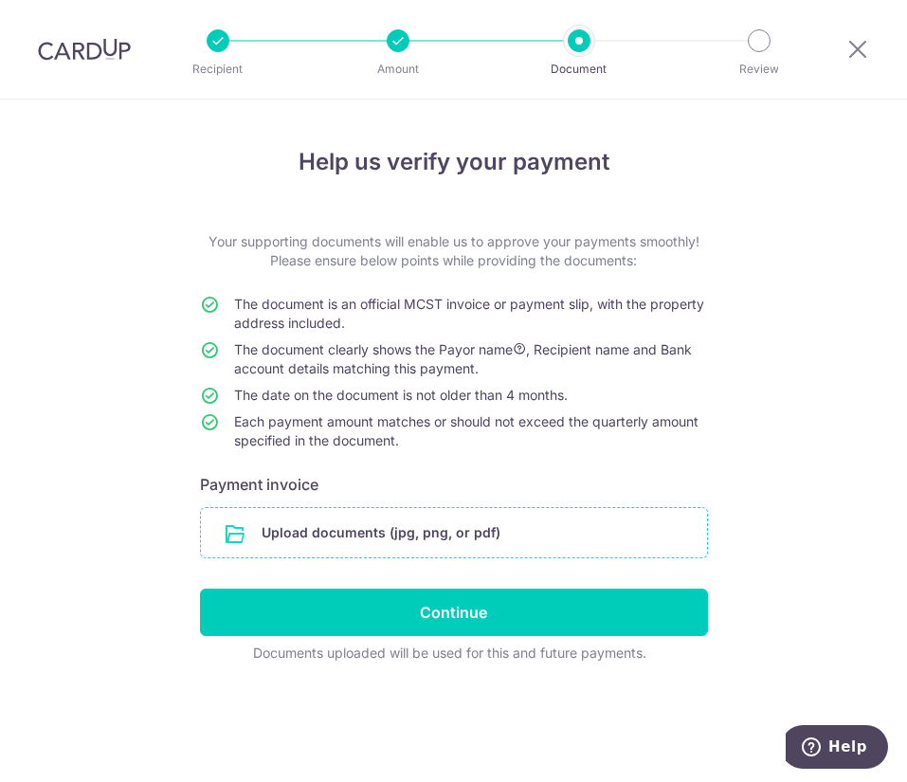
click at [367, 548] on input "file" at bounding box center [454, 532] width 506 height 49
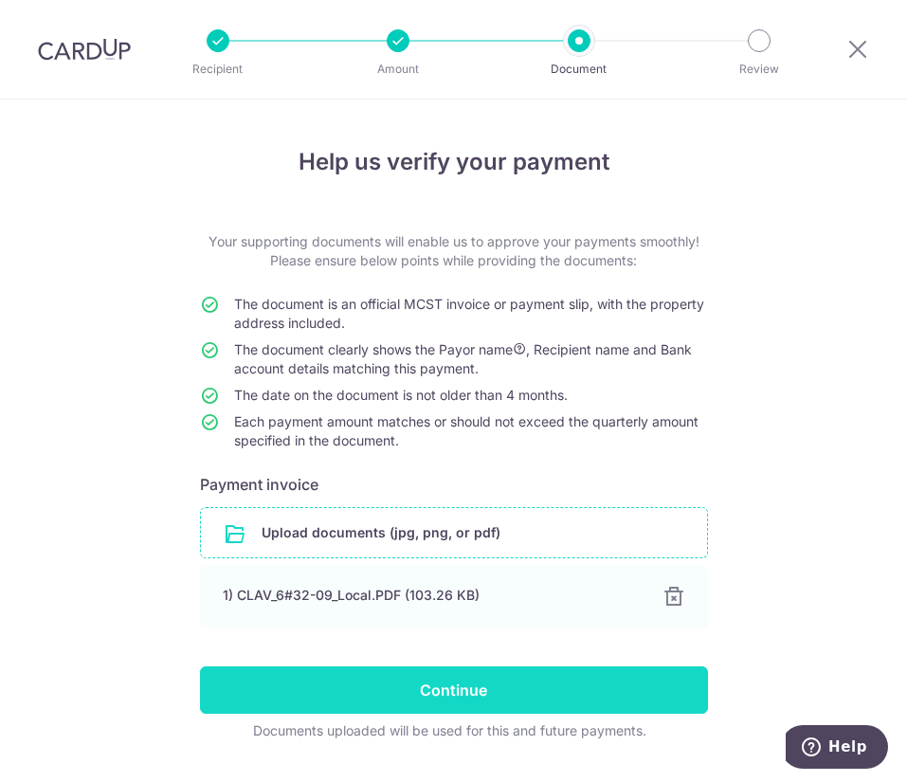
click at [446, 697] on input "Continue" at bounding box center [454, 690] width 508 height 47
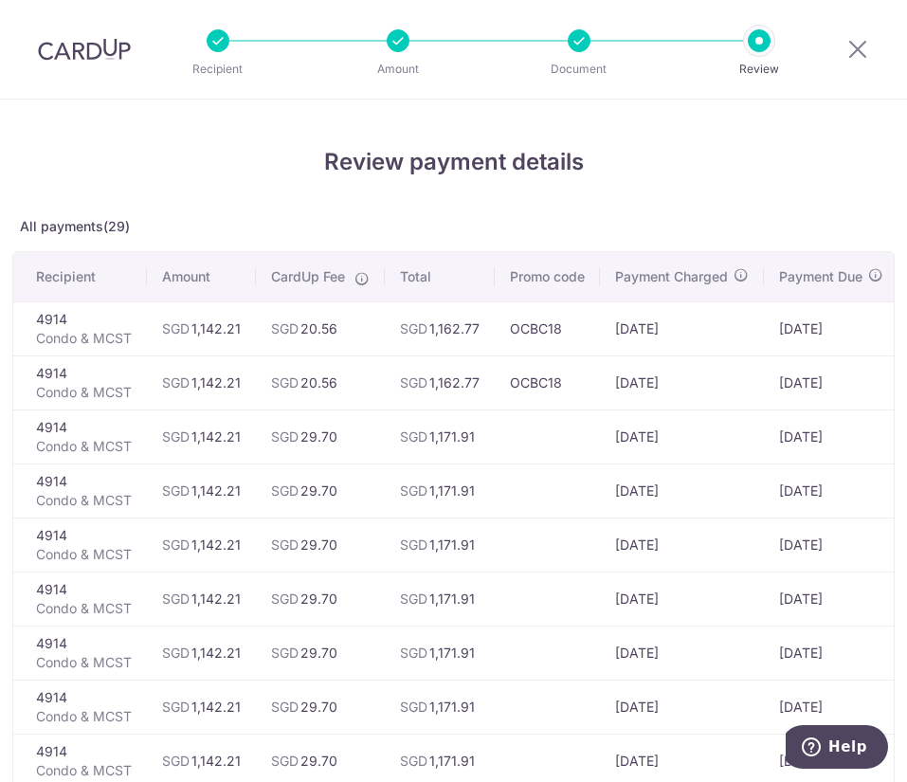
click at [473, 276] on th "Total" at bounding box center [440, 276] width 110 height 49
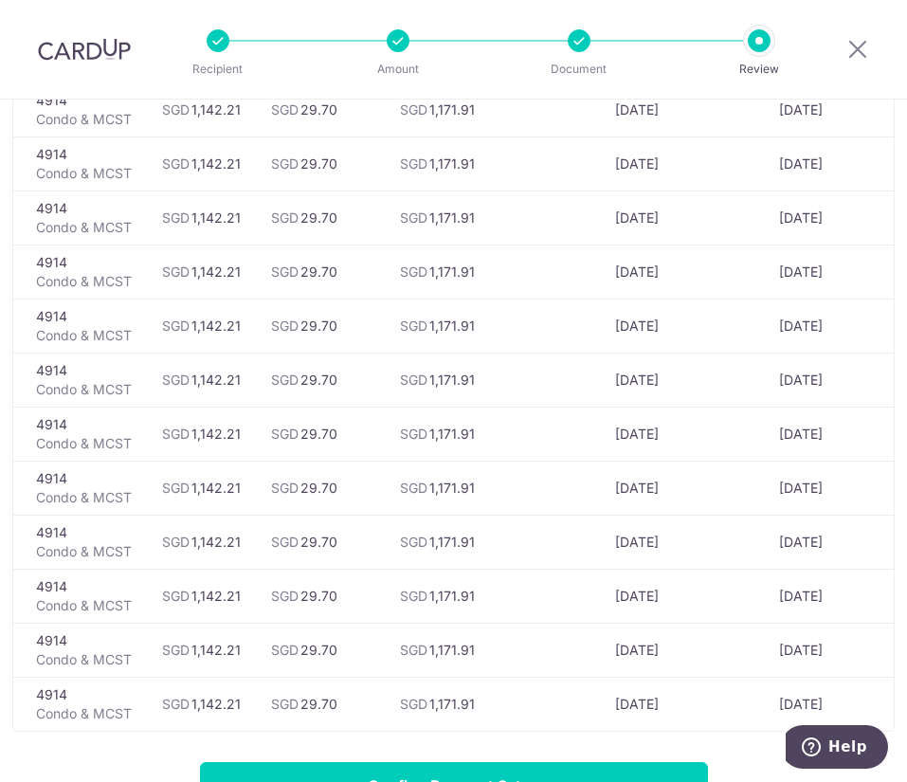
scroll to position [1413, 0]
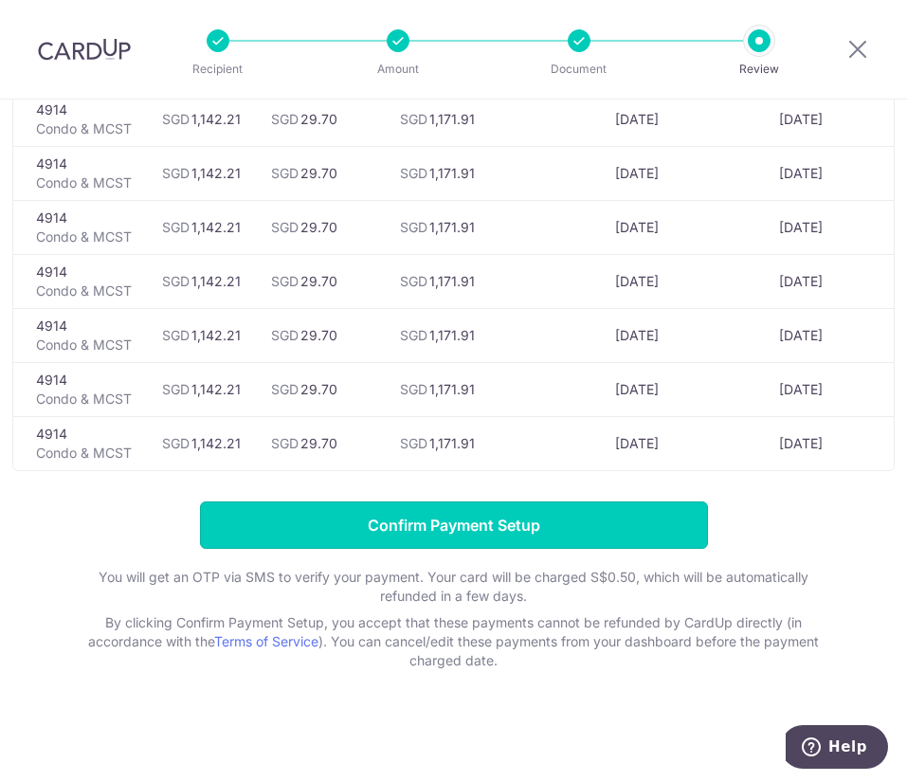
click at [644, 517] on input "Confirm Payment Setup" at bounding box center [454, 525] width 508 height 47
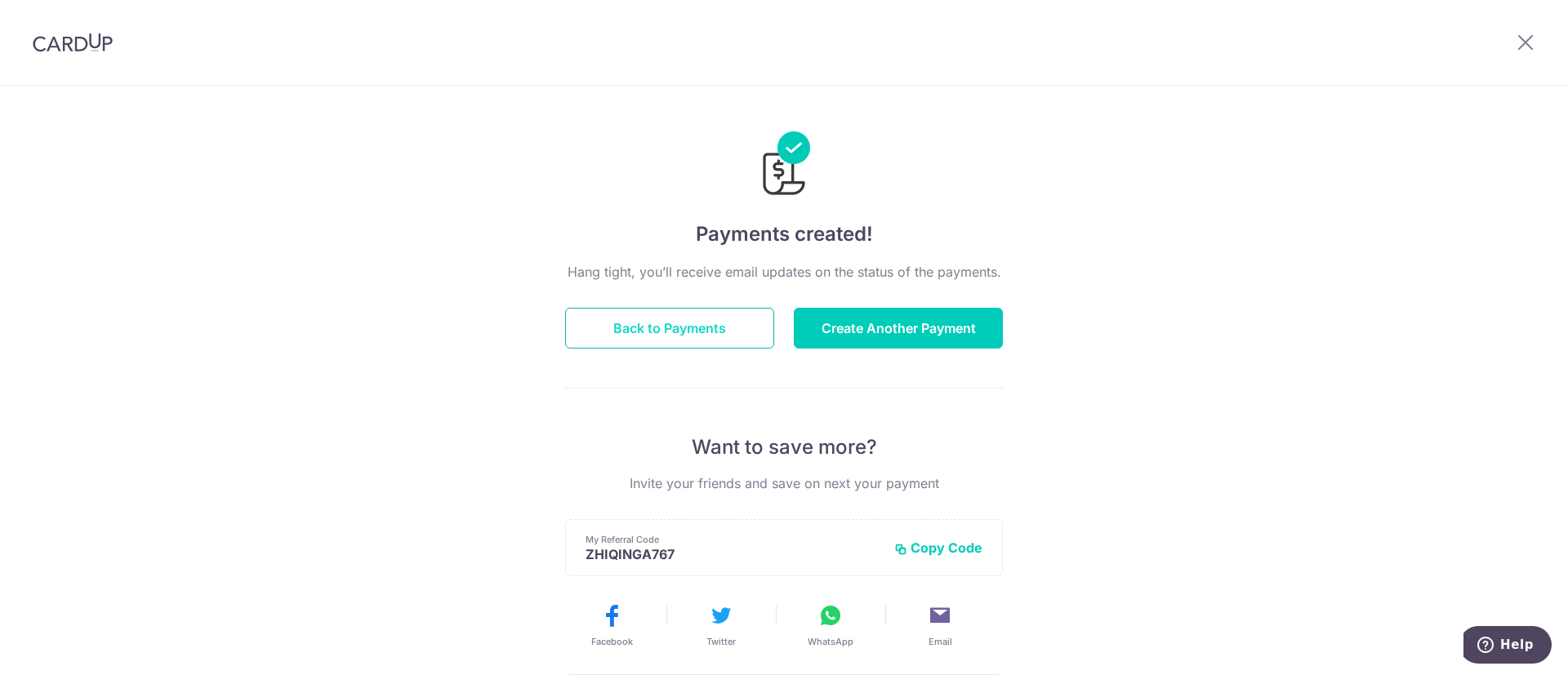
click at [725, 321] on button "Back to Payments" at bounding box center [669, 327] width 209 height 40
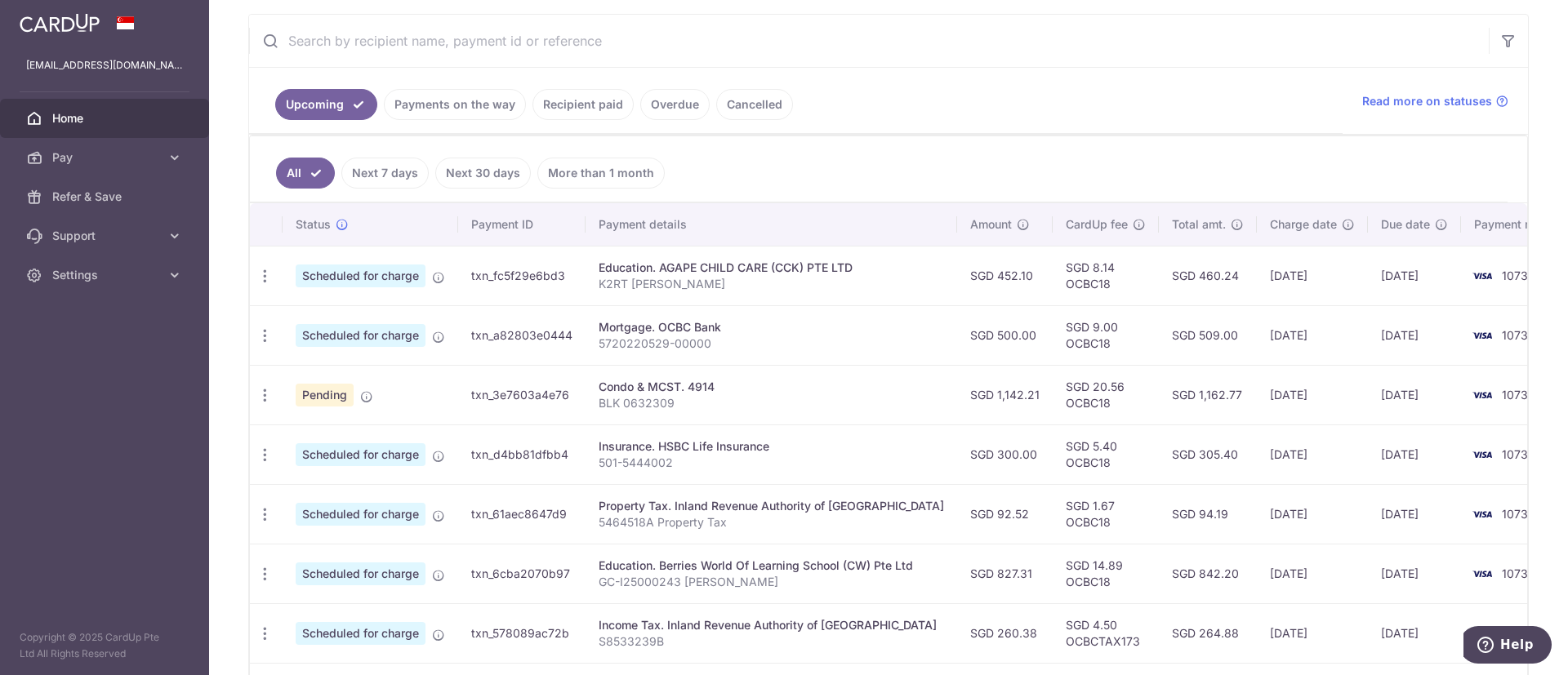
scroll to position [264, 0]
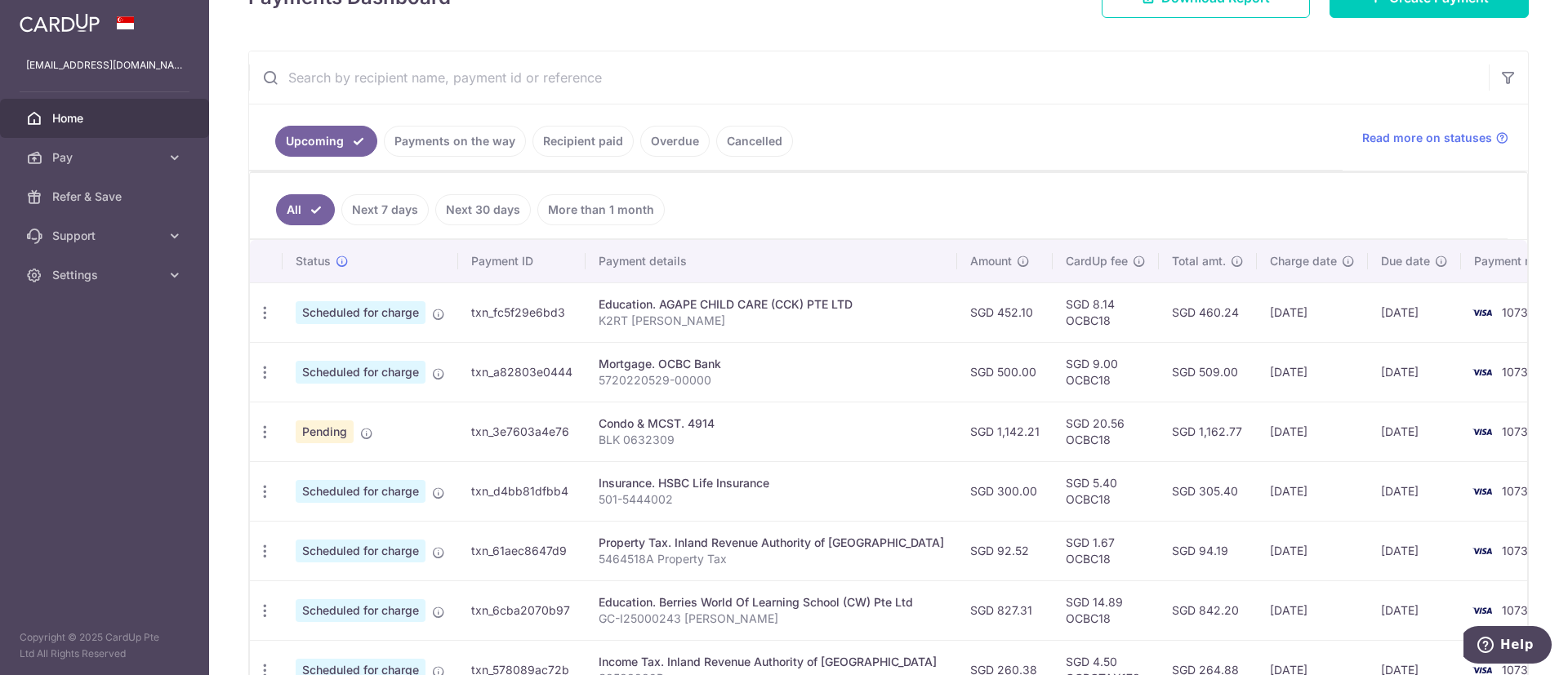
click at [738, 137] on link "Cancelled" at bounding box center [754, 141] width 77 height 31
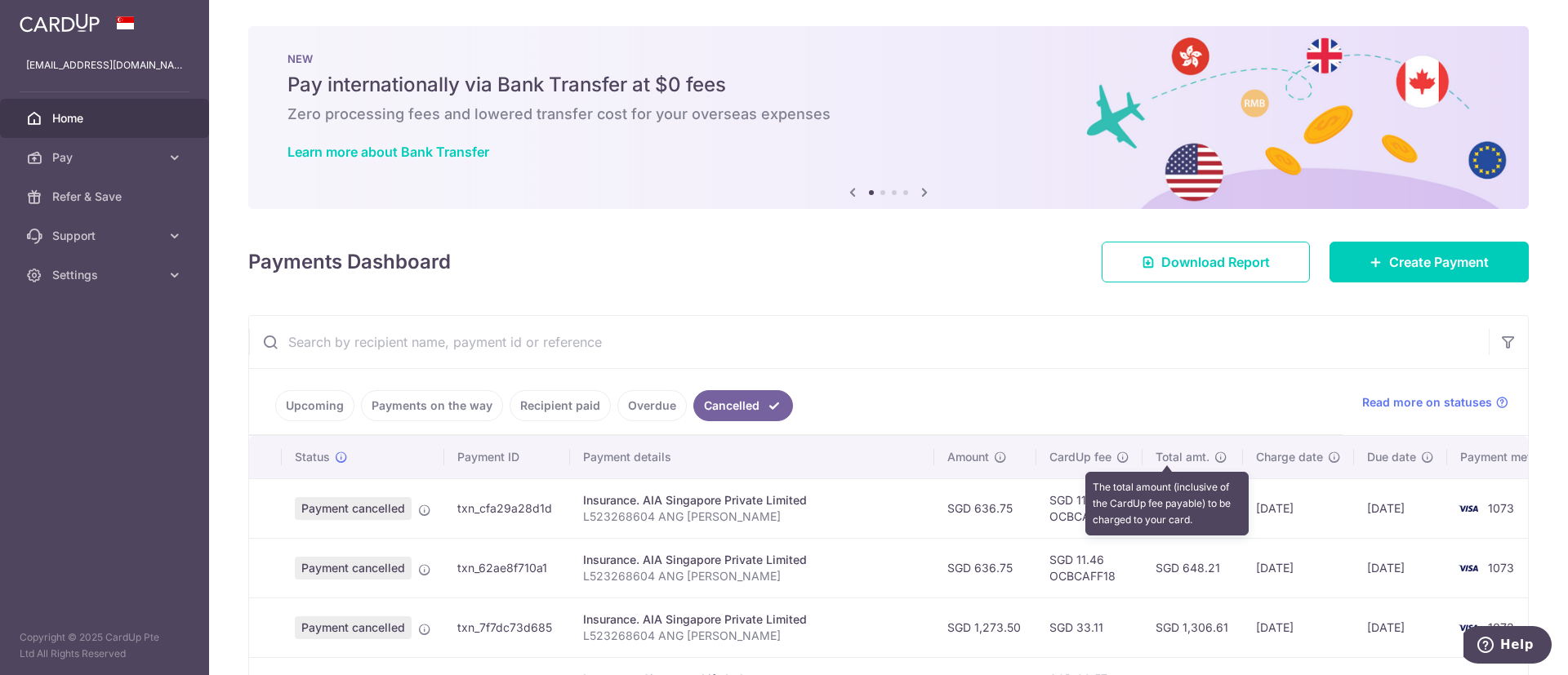
scroll to position [517, 0]
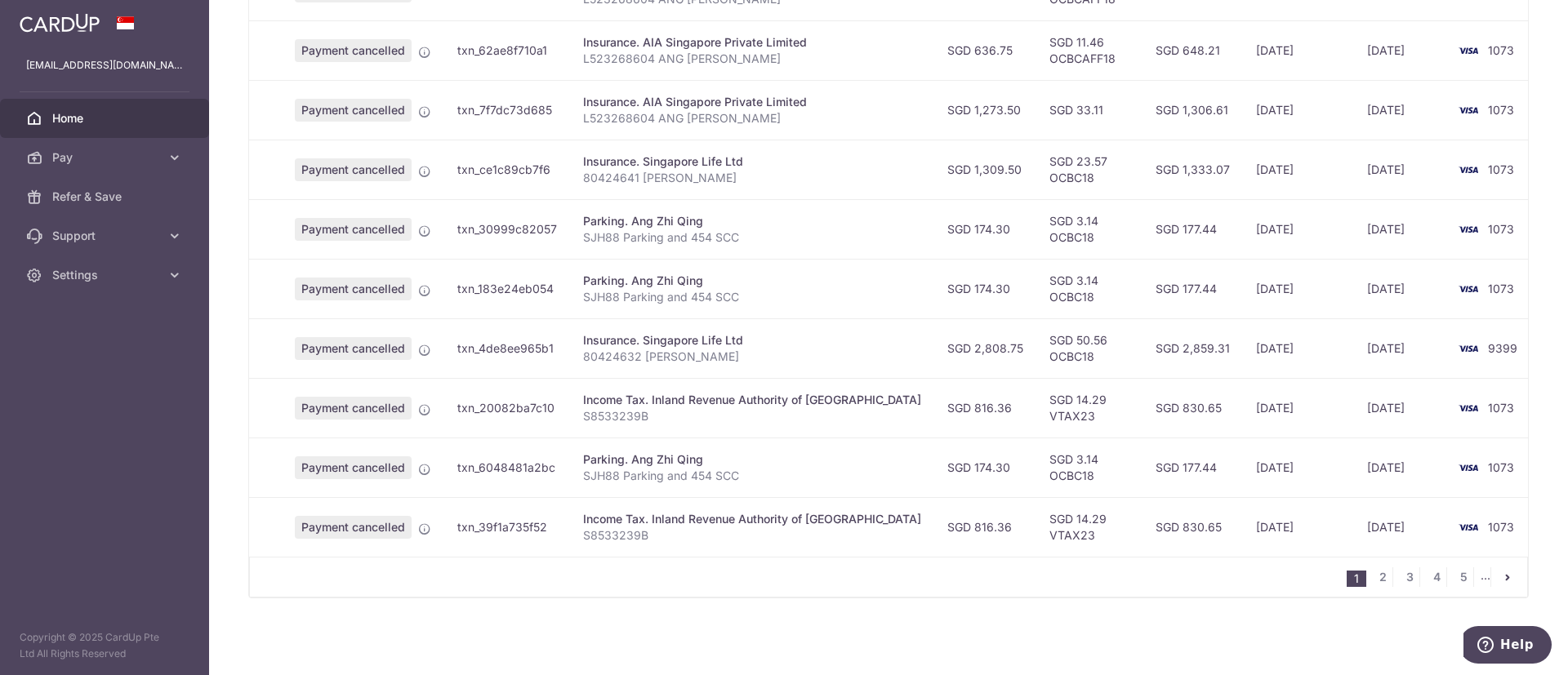
click at [1480, 574] on li "..." at bounding box center [1485, 577] width 10 height 20
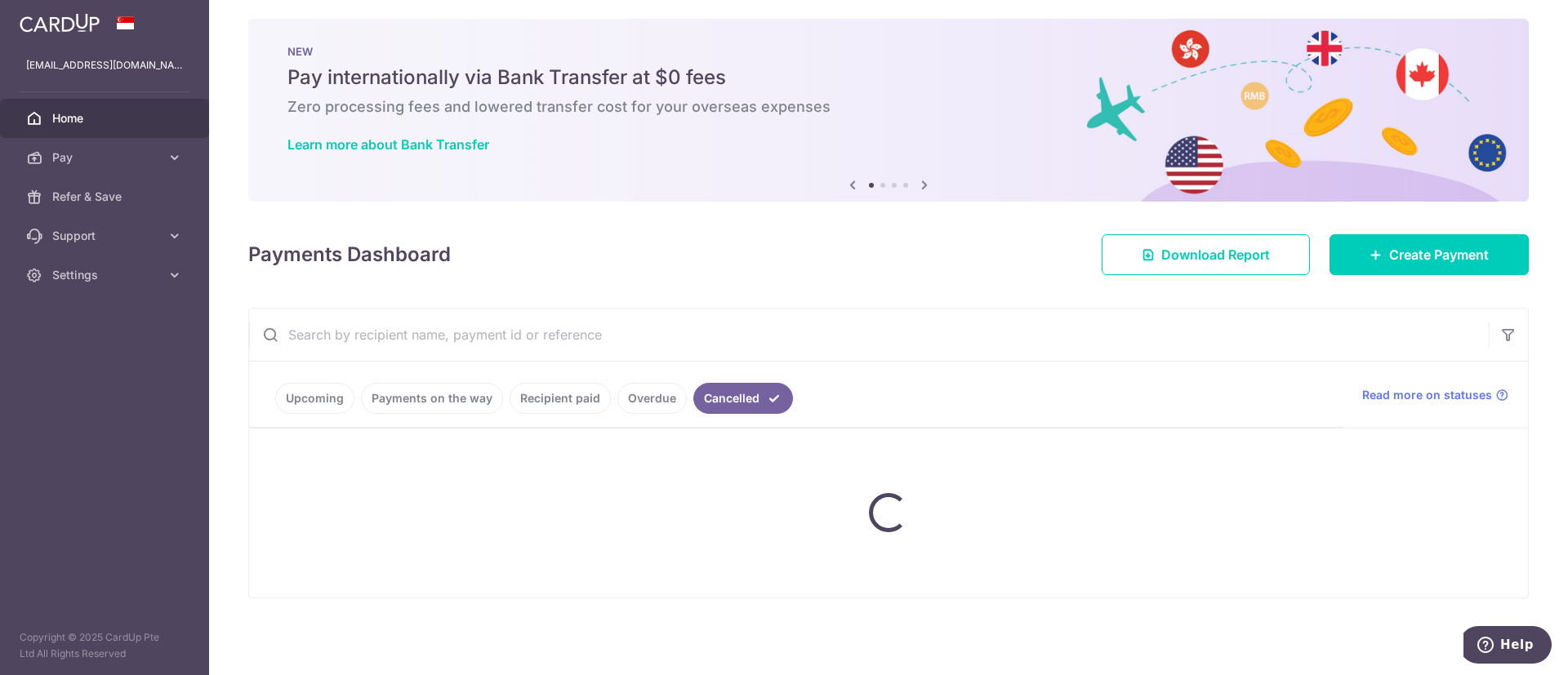
scroll to position [0, 0]
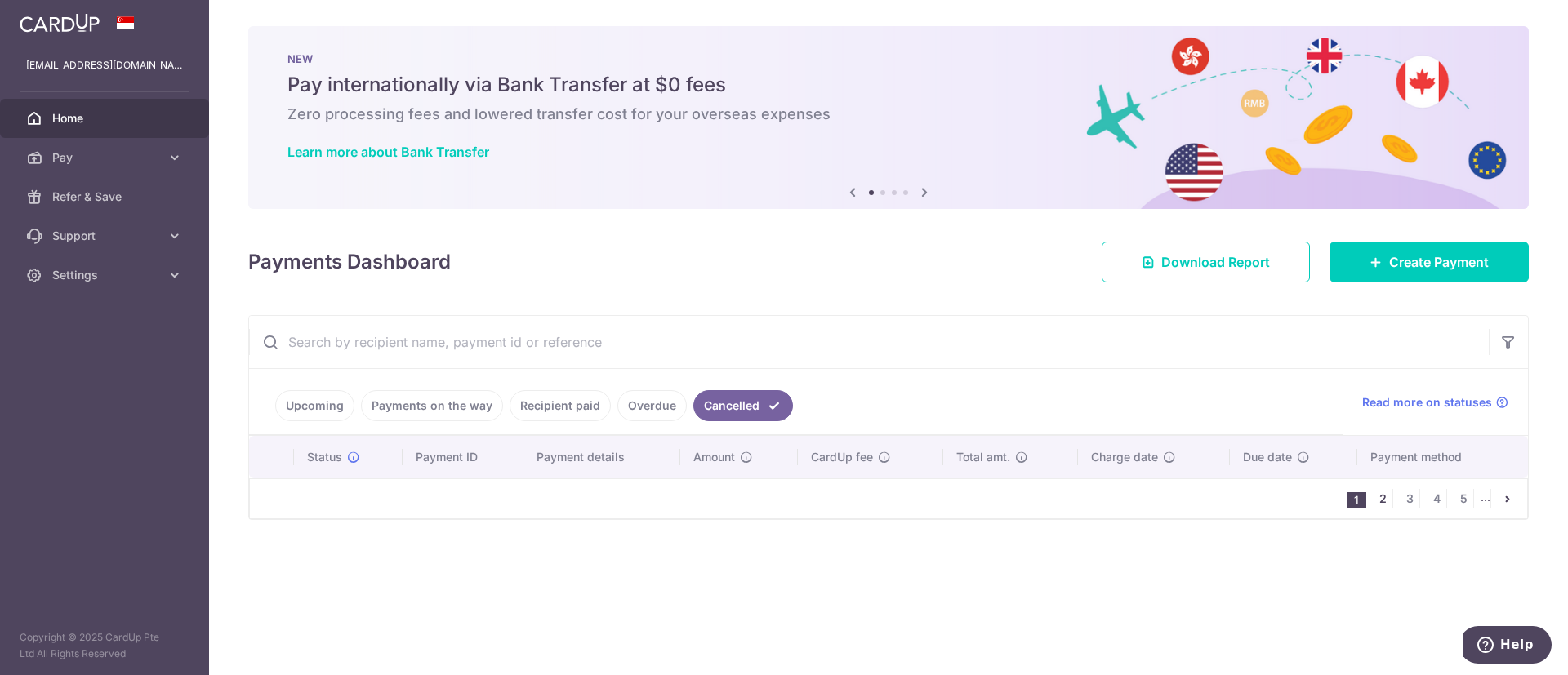
click at [1379, 499] on link "2" at bounding box center [1382, 499] width 20 height 20
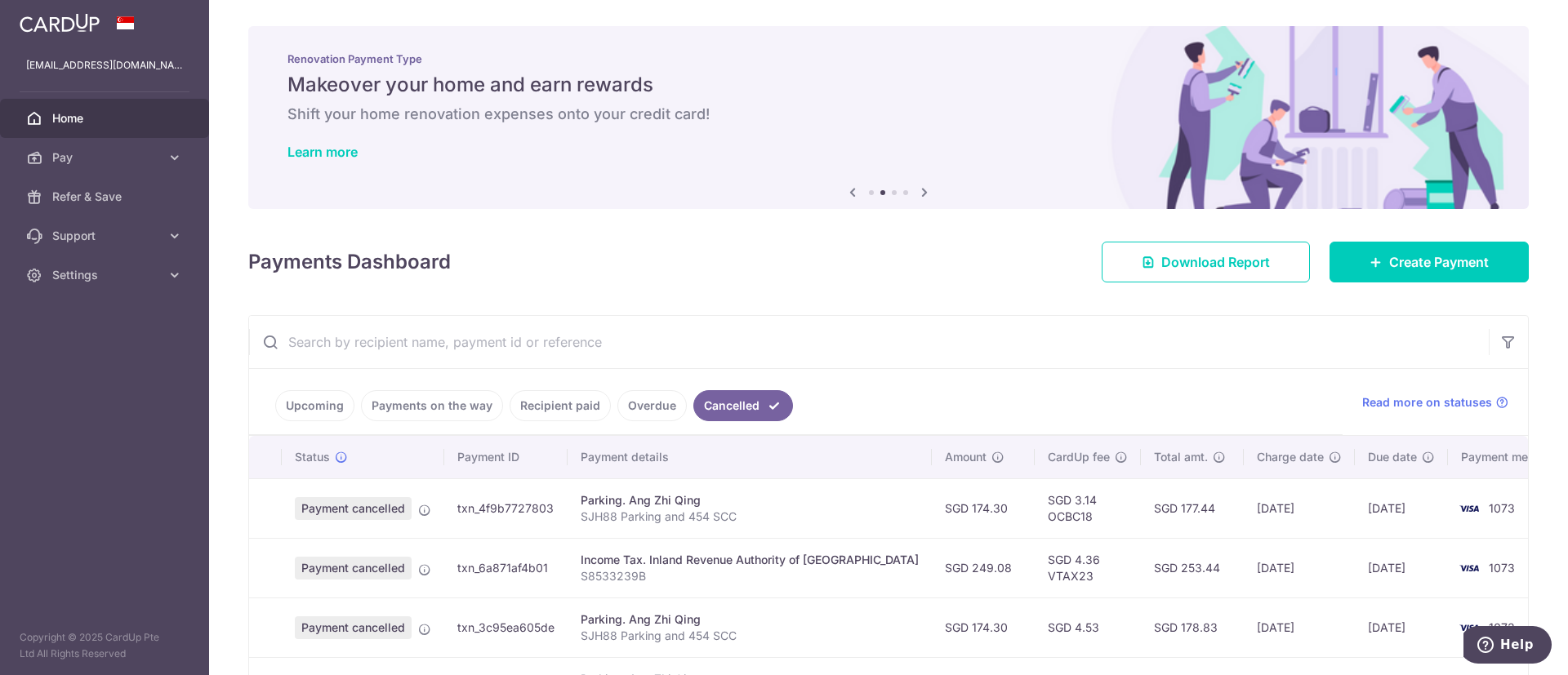
scroll to position [517, 0]
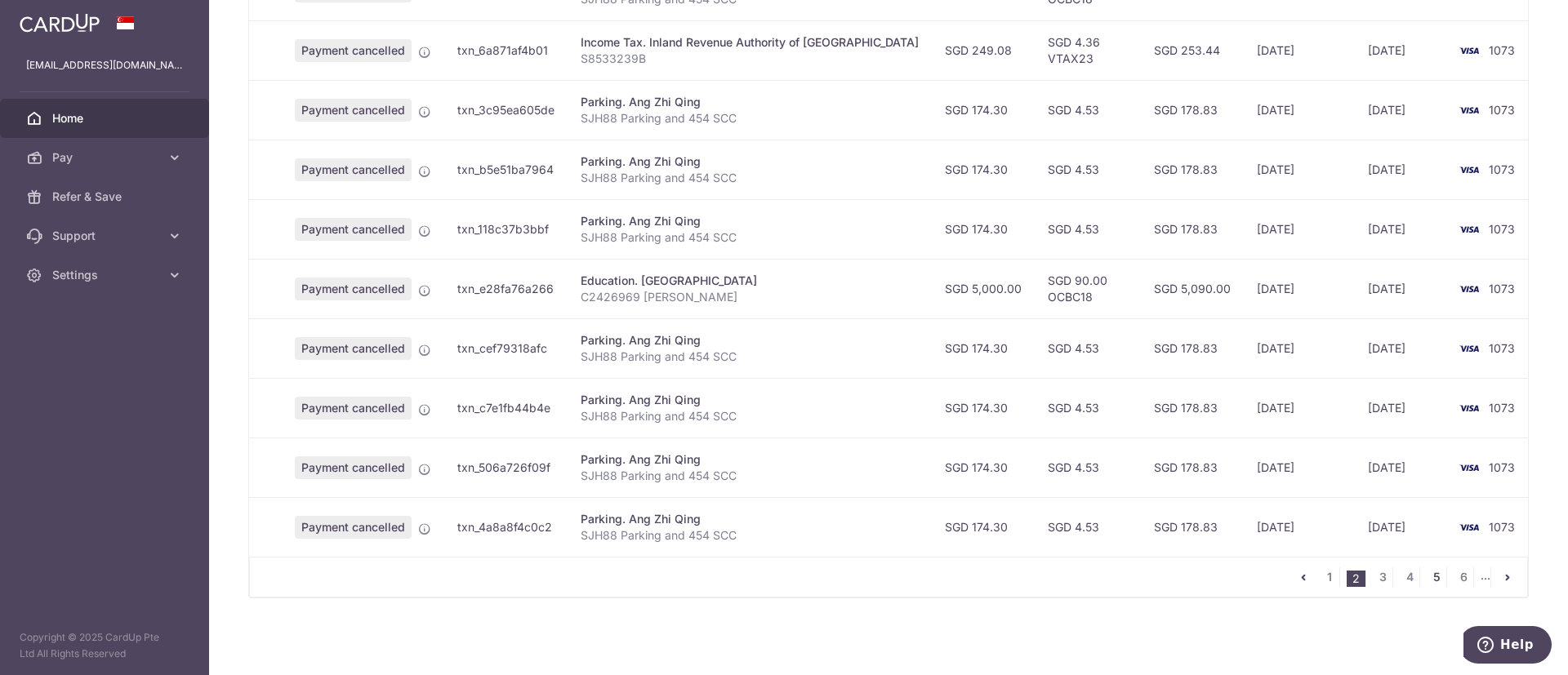
click at [1429, 579] on link "5" at bounding box center [1435, 577] width 20 height 20
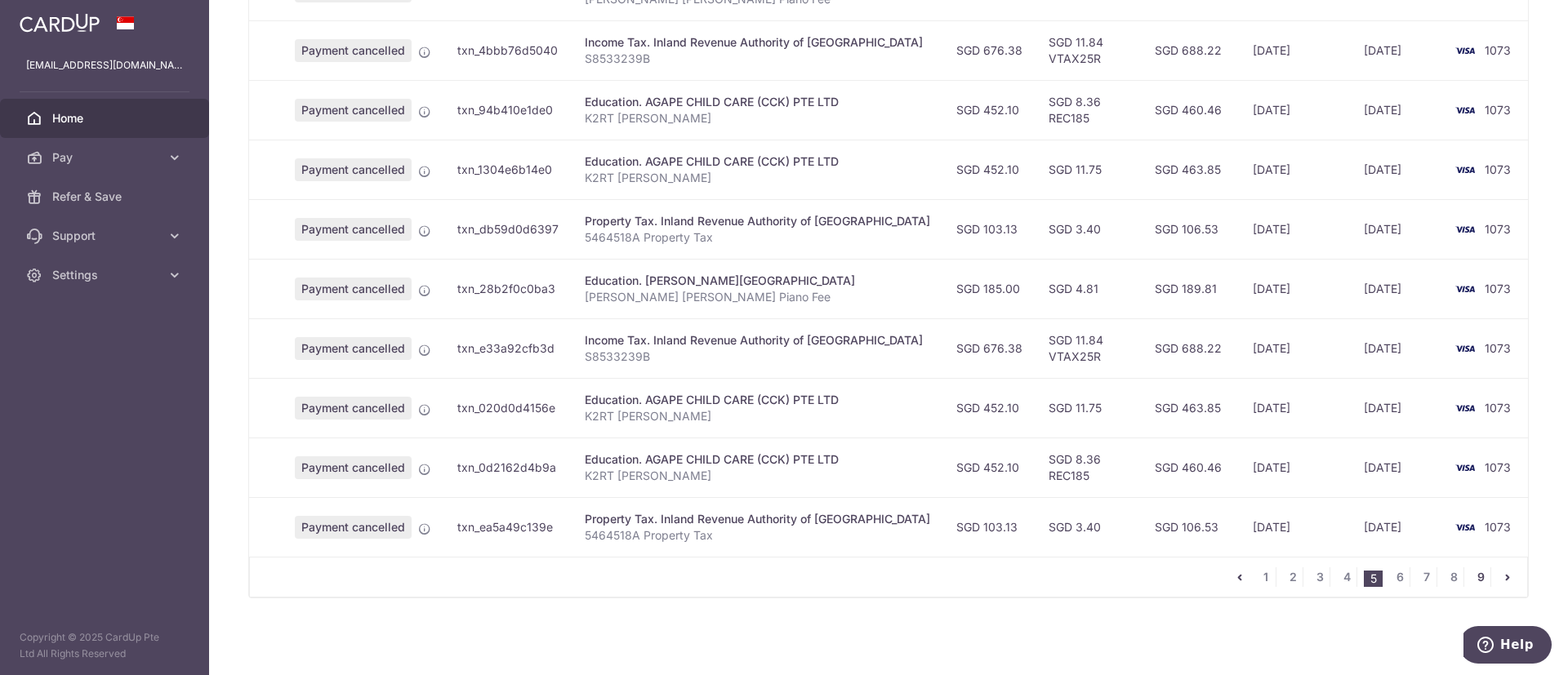
click at [1471, 576] on link "9" at bounding box center [1480, 577] width 20 height 20
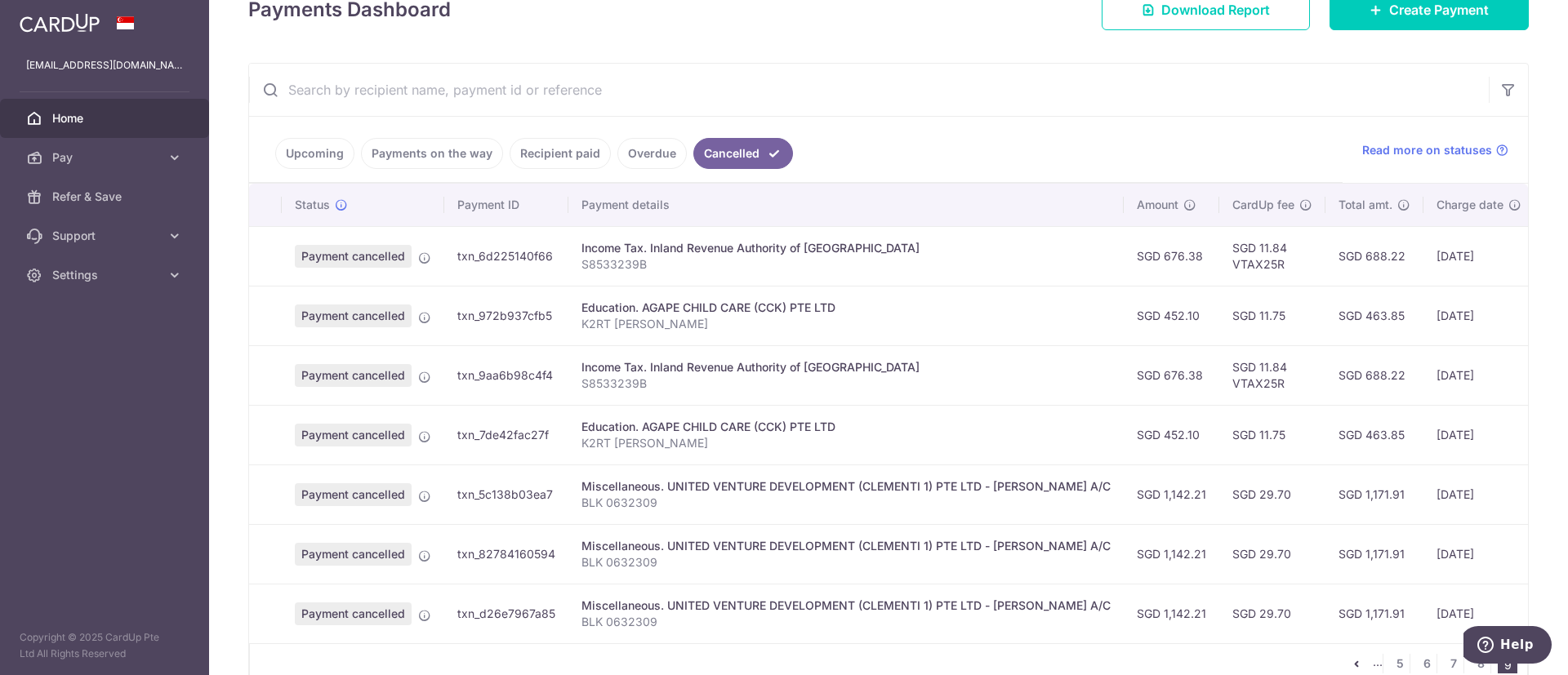
scroll to position [351, 0]
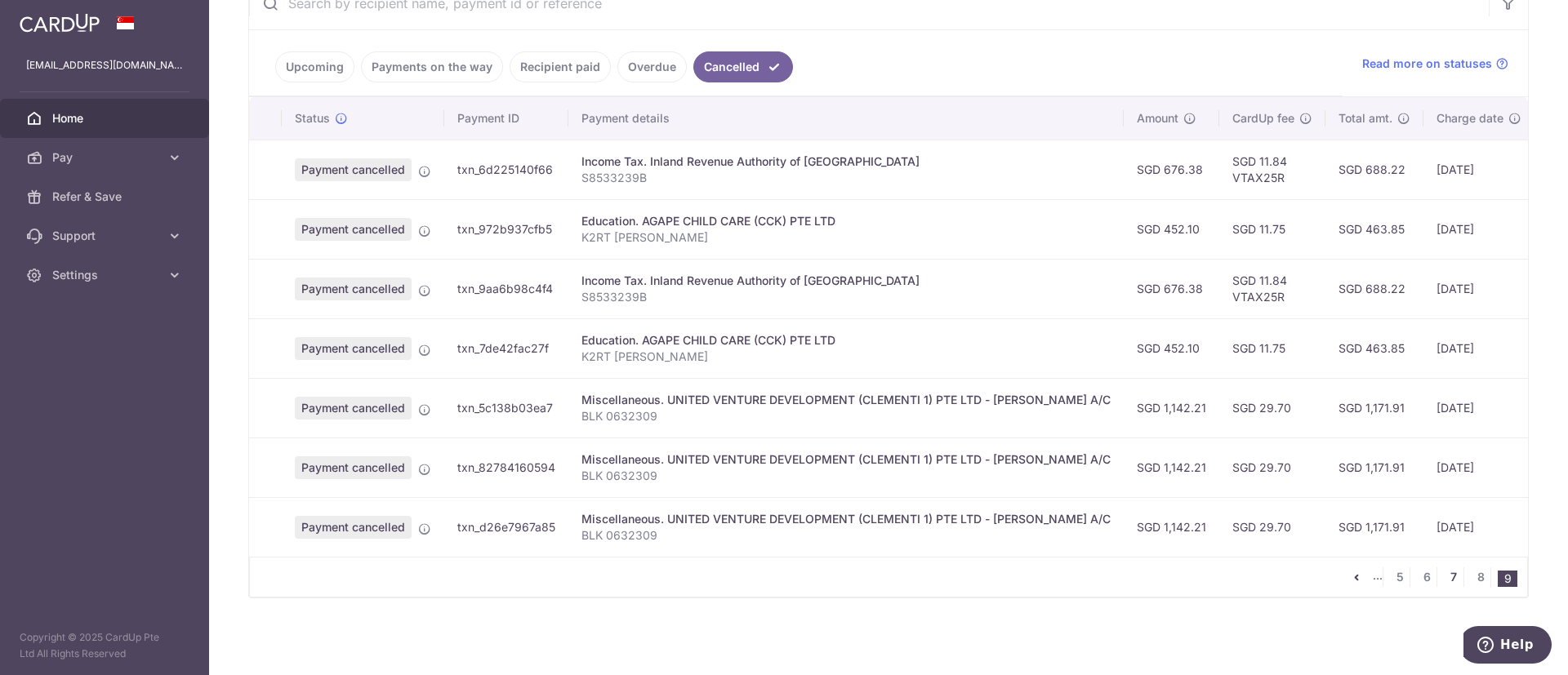
click at [1443, 583] on link "7" at bounding box center [1453, 577] width 20 height 20
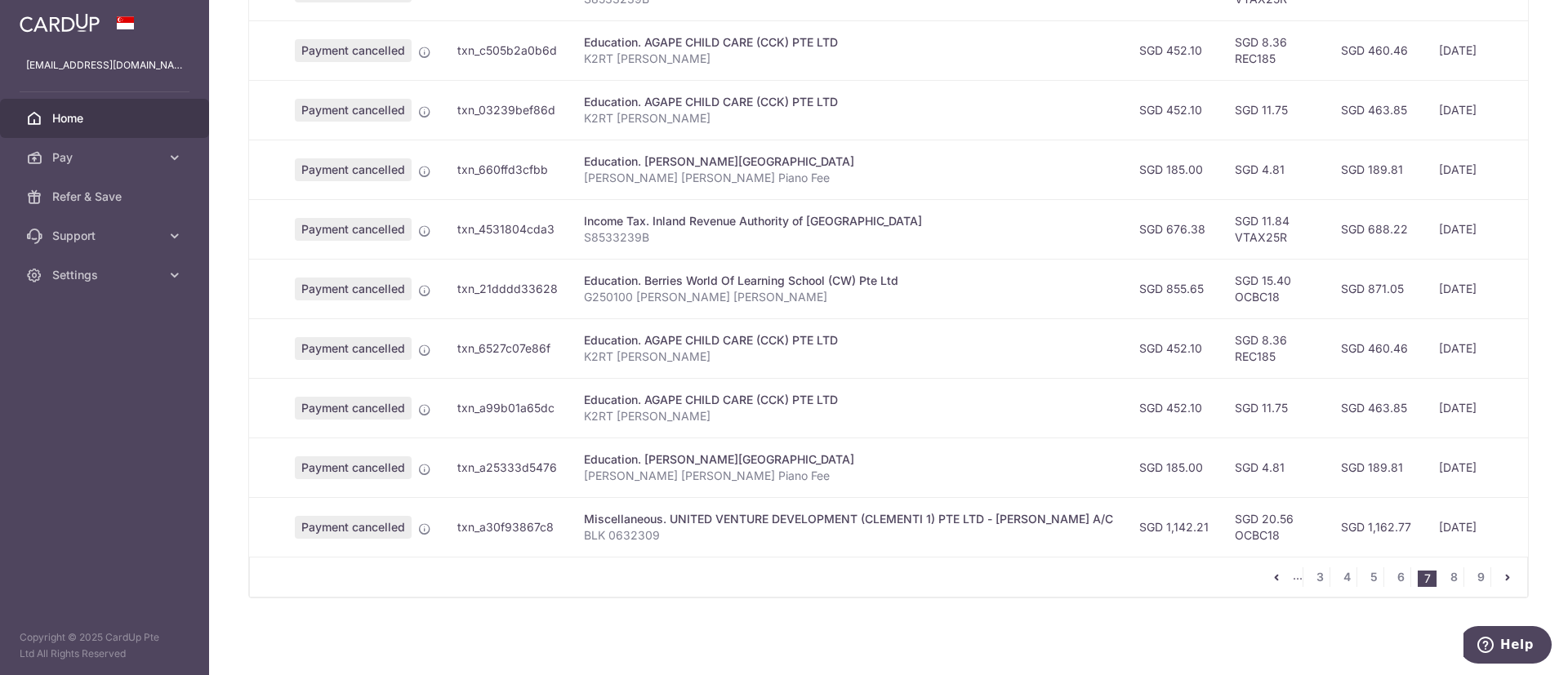
scroll to position [0, 0]
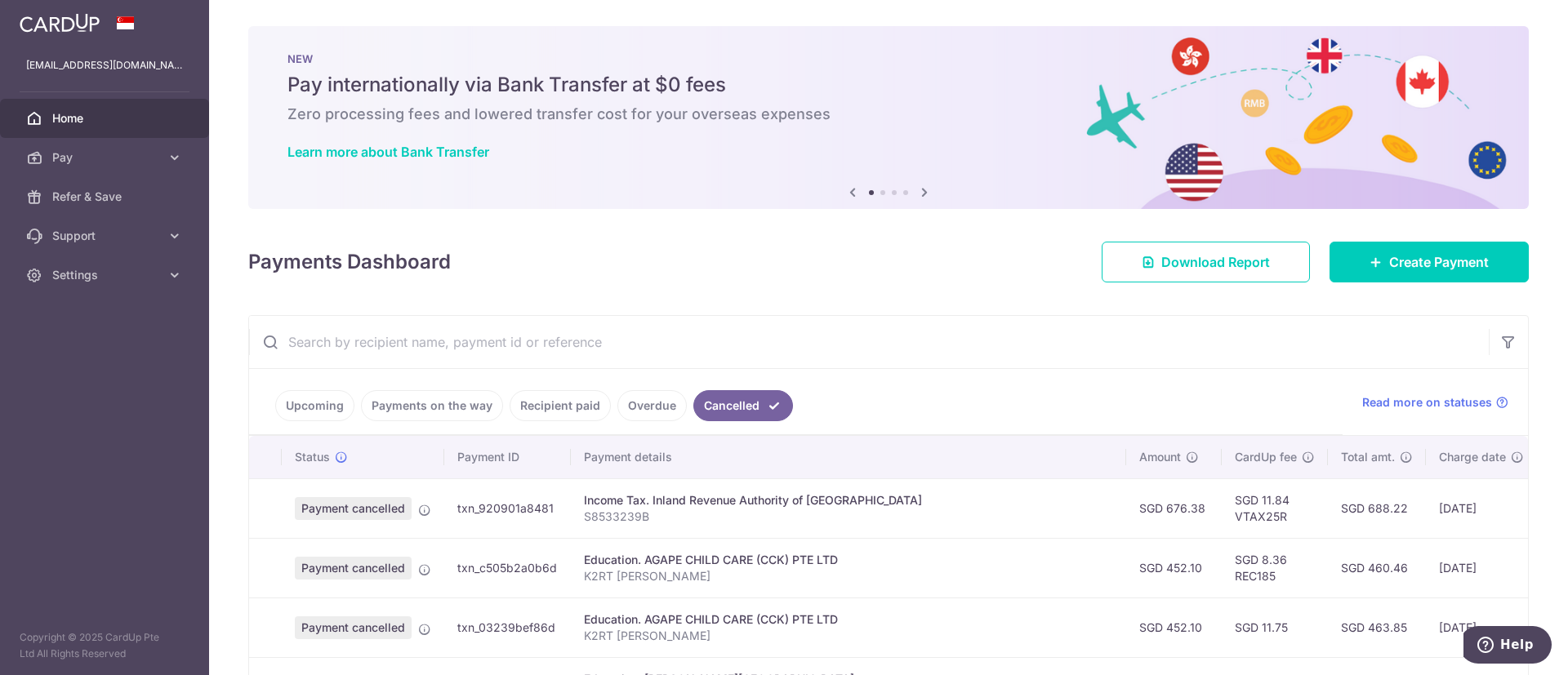
click at [282, 406] on link "Upcoming" at bounding box center [315, 406] width 79 height 31
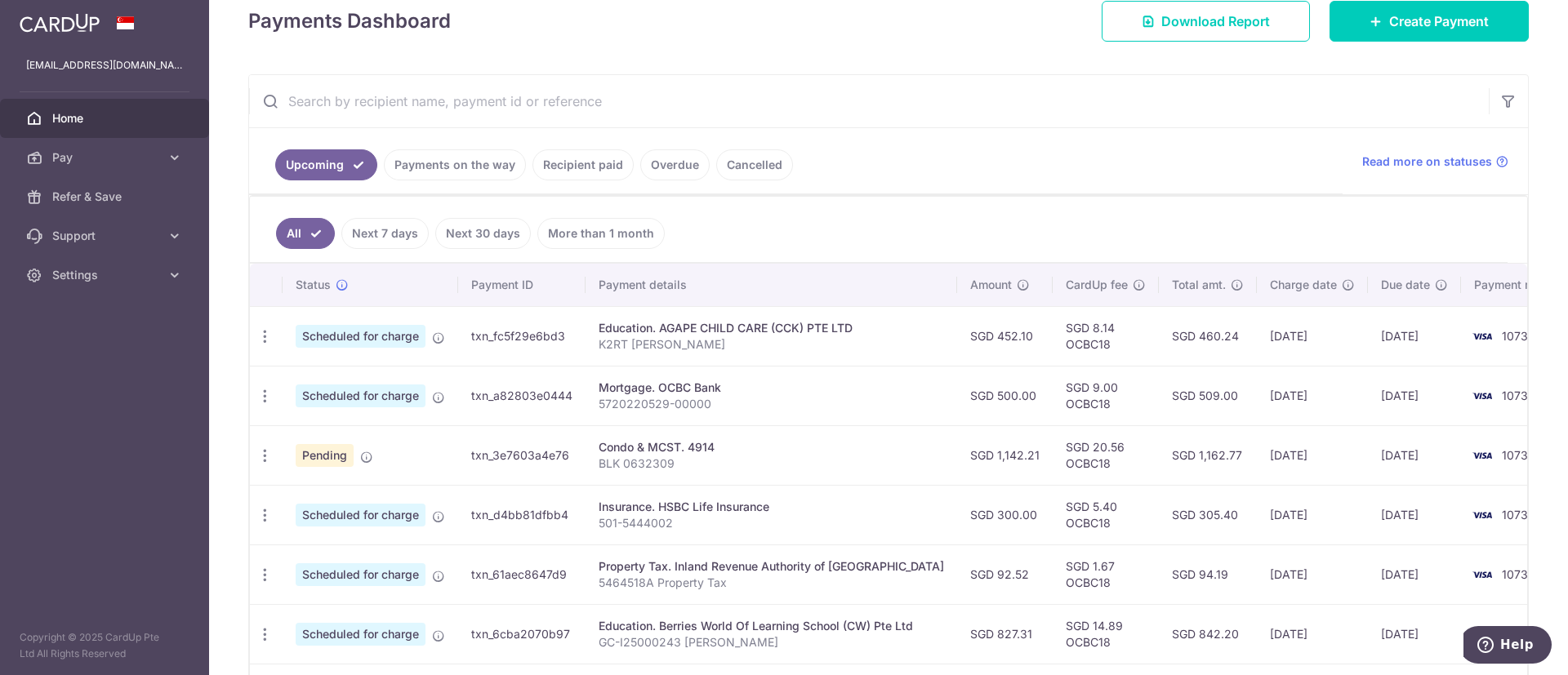
scroll to position [599, 0]
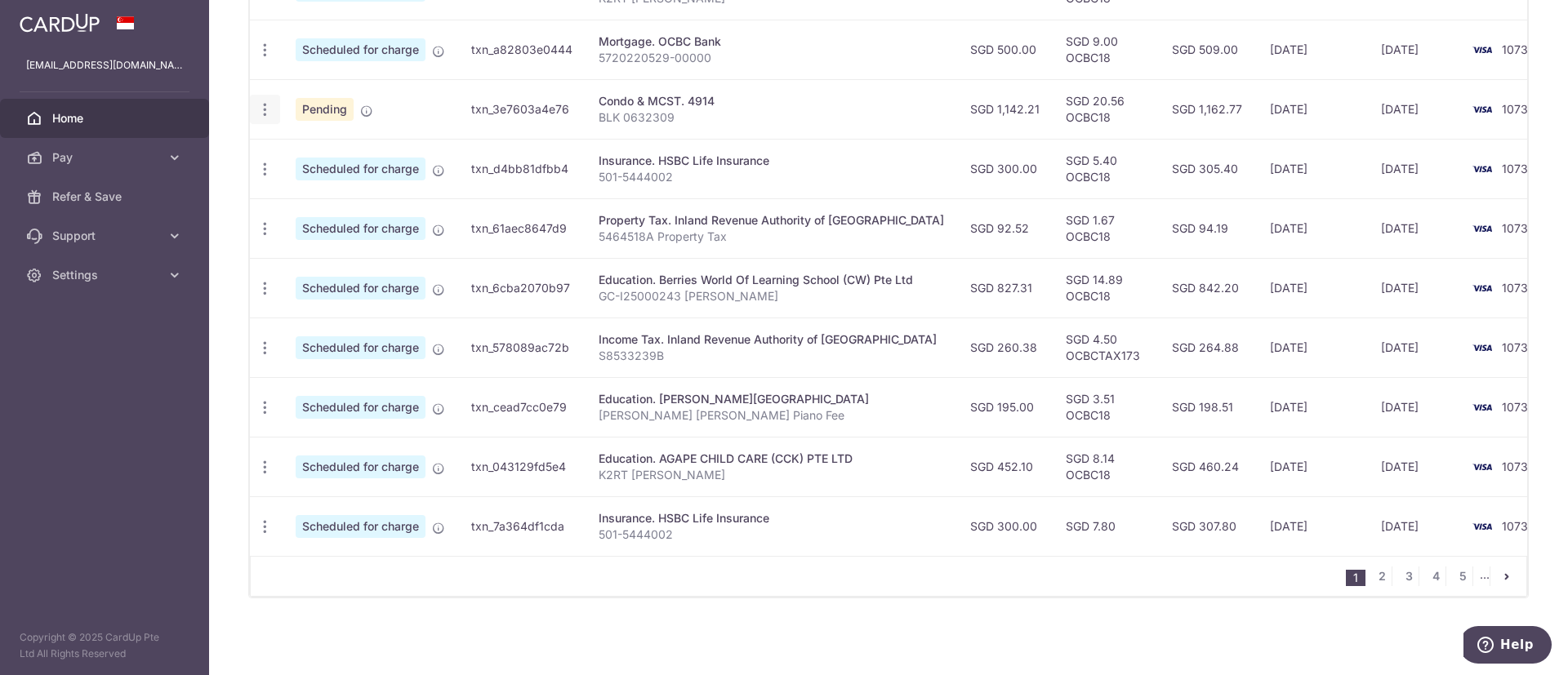
click at [262, 102] on icon "button" at bounding box center [265, 110] width 17 height 17
click at [335, 145] on span "Update payment" at bounding box center [351, 154] width 111 height 20
radio input "true"
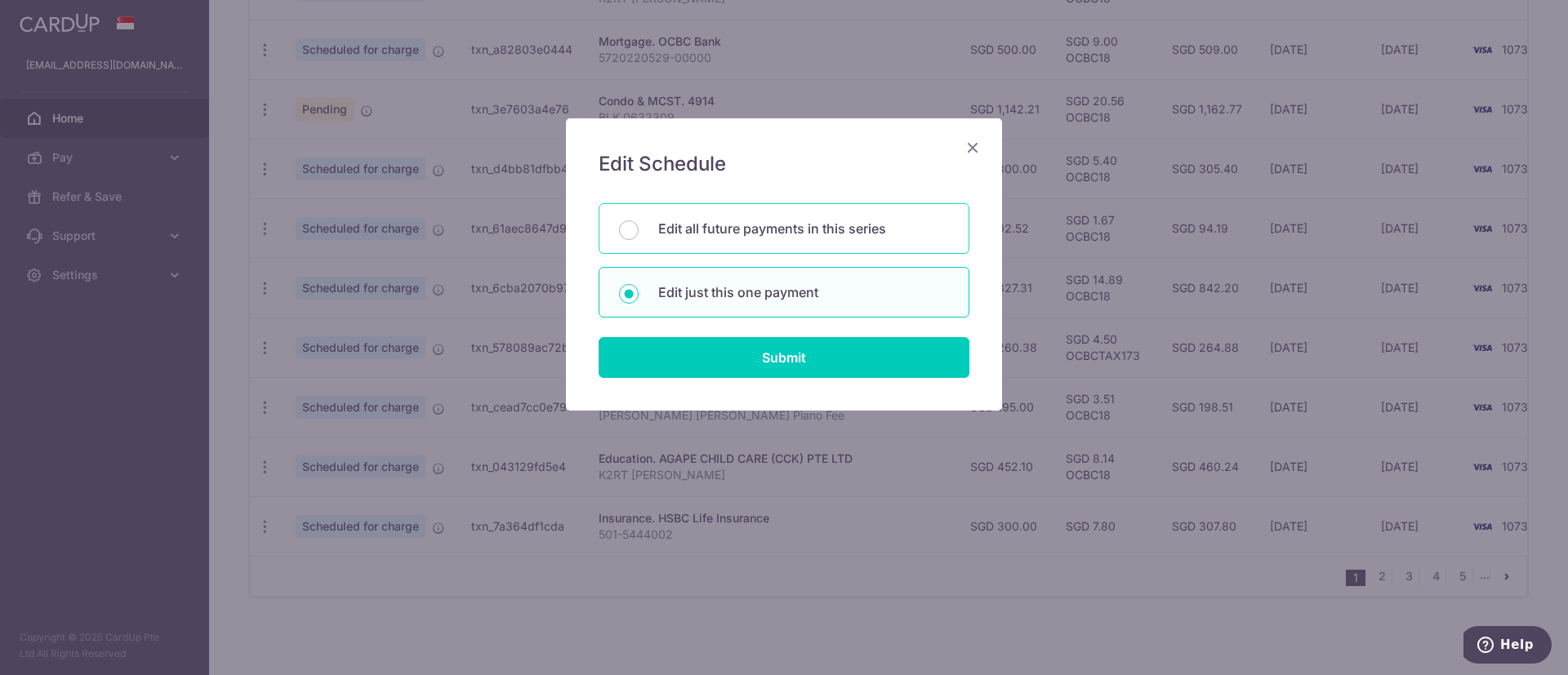
click at [814, 226] on p "Edit all future payments in this series" at bounding box center [803, 228] width 291 height 20
click at [638, 226] on input "Edit all future payments in this series" at bounding box center [629, 230] width 20 height 20
radio input "true"
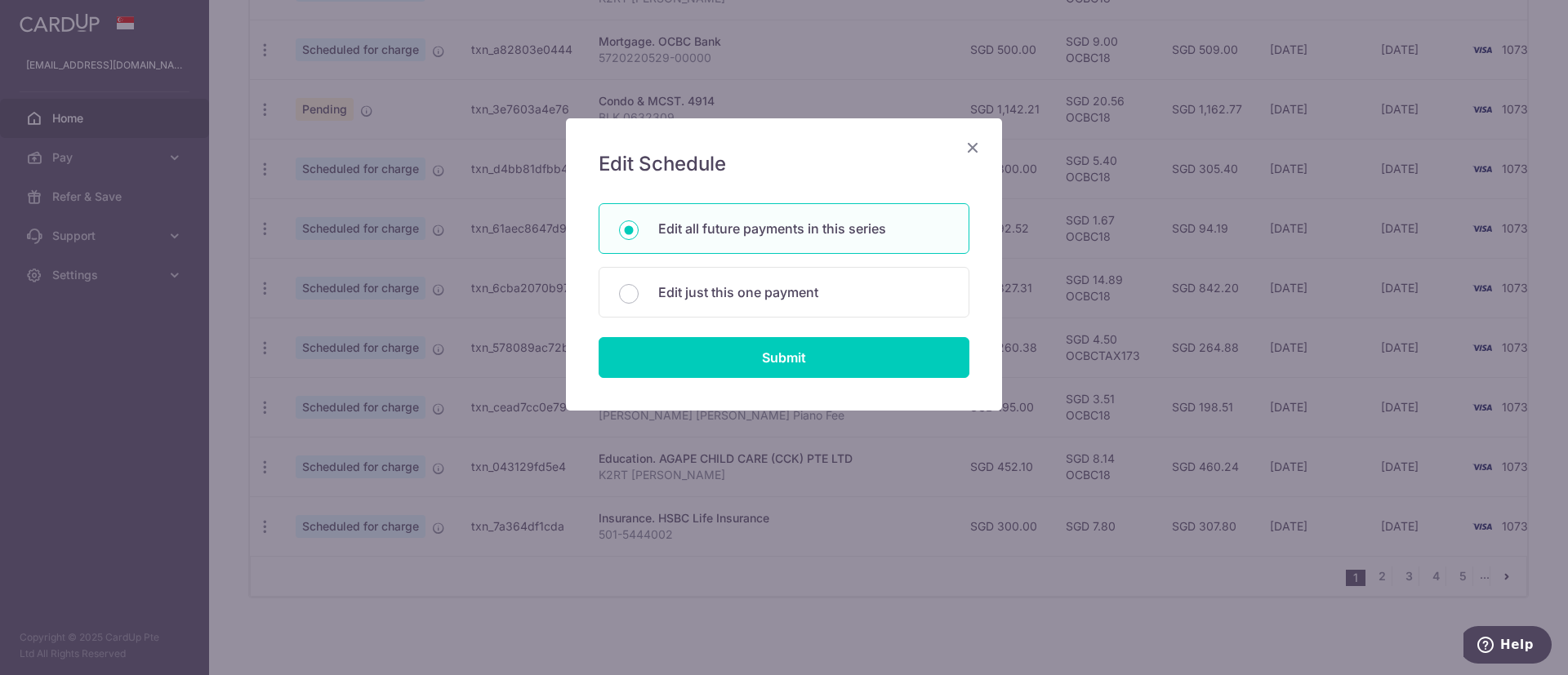
click at [798, 383] on div "Edit Schedule You will be editing all 29 payments to 4914 scheduled from 06/11/…" at bounding box center [784, 263] width 436 height 292
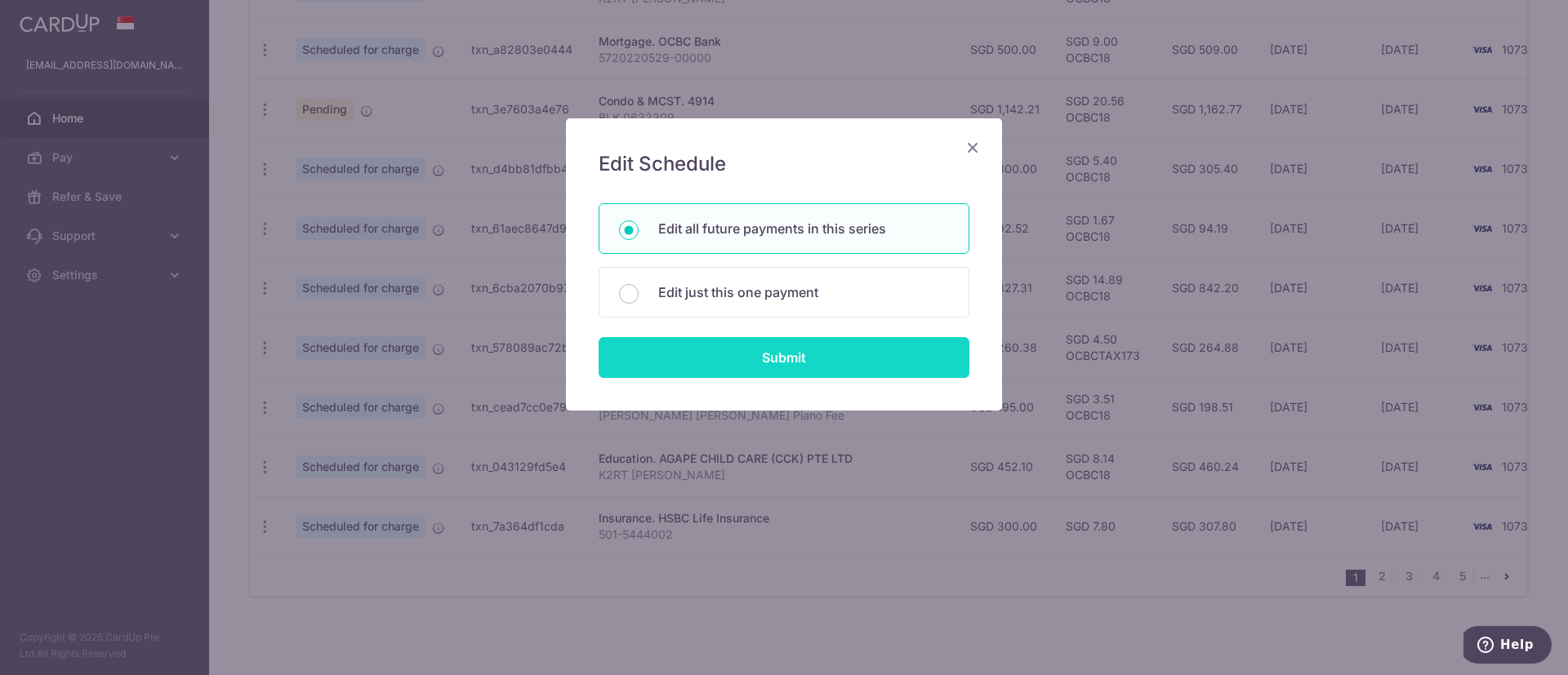
click at [798, 368] on input "Submit" at bounding box center [784, 357] width 370 height 40
radio input "true"
type input "1,142.21"
type input "BLK 0632309"
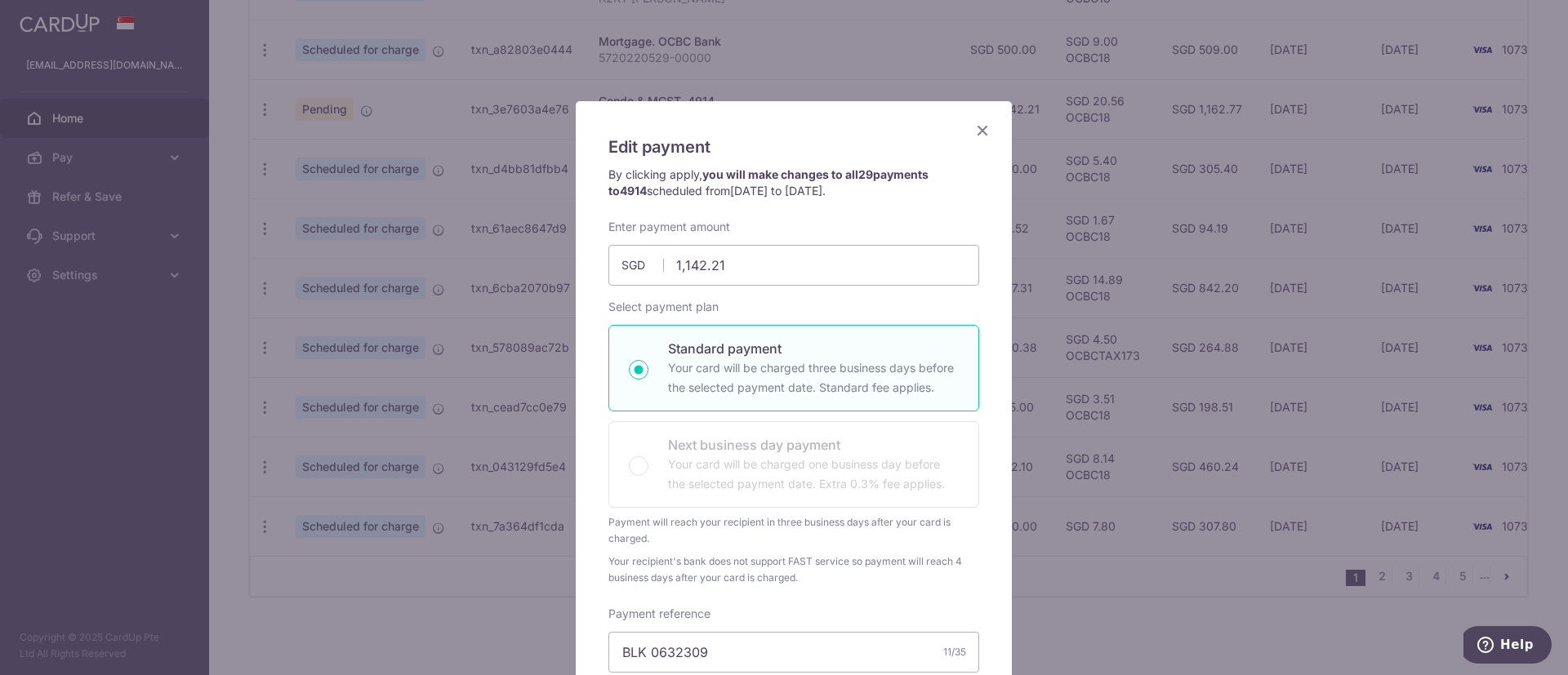
scroll to position [0, 0]
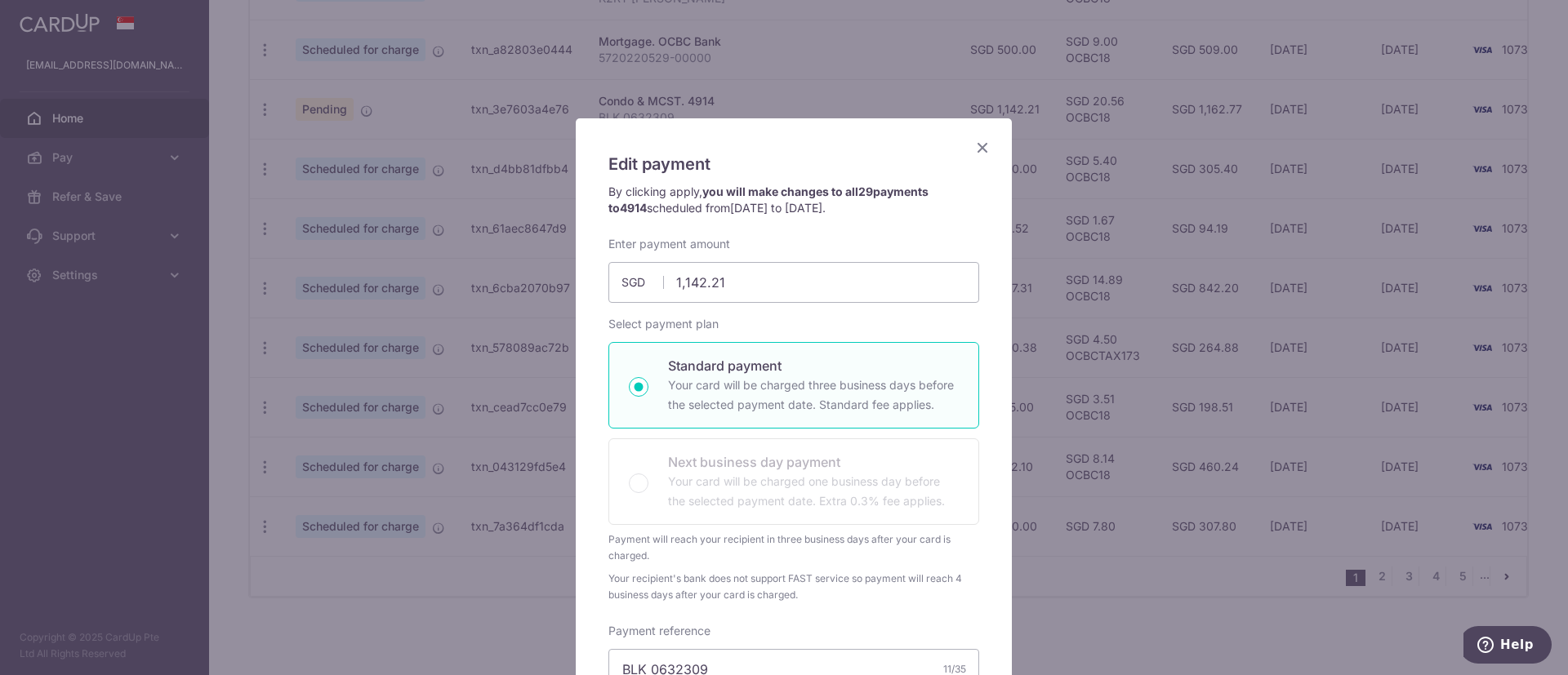
click at [975, 150] on icon "Close" at bounding box center [982, 147] width 20 height 21
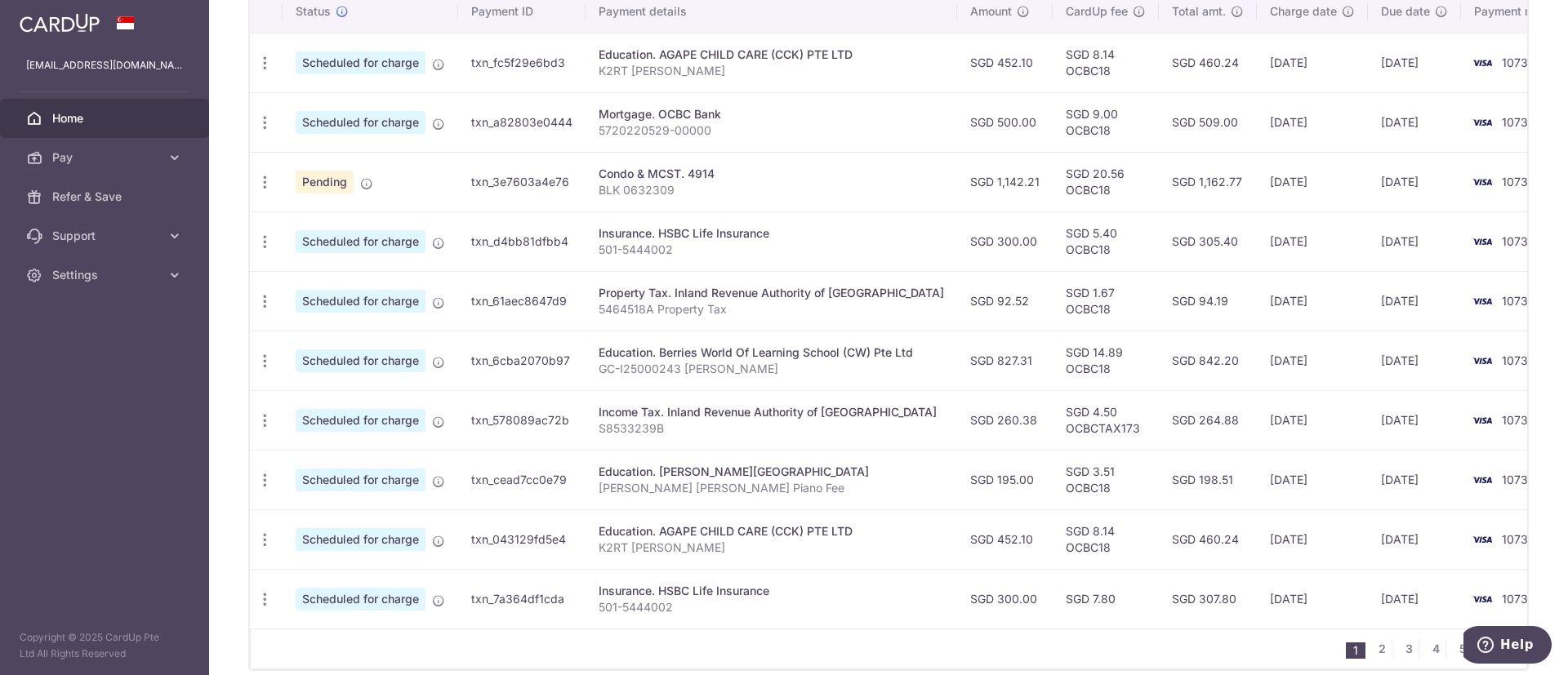
scroll to position [477, 0]
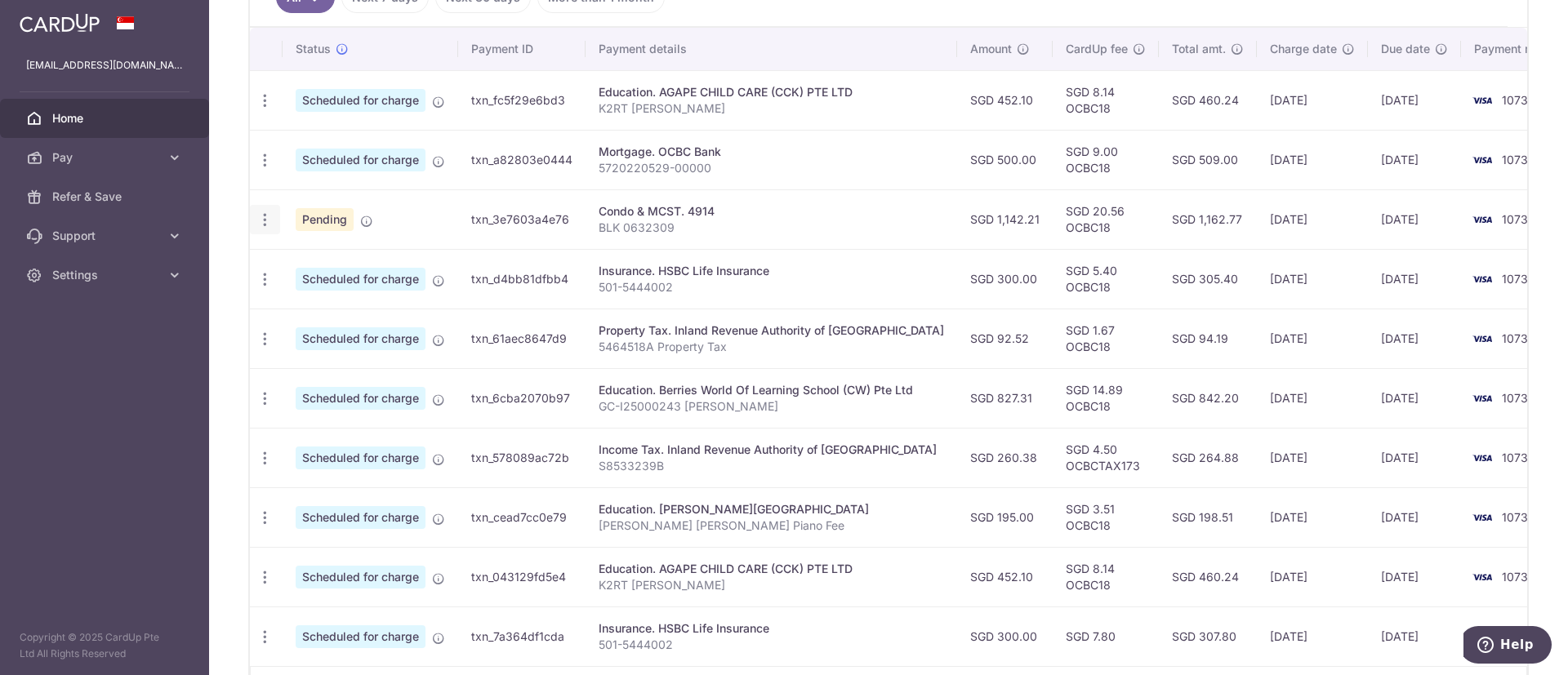
click at [266, 226] on icon "button" at bounding box center [265, 220] width 17 height 17
click at [325, 255] on span "Update payment" at bounding box center [351, 264] width 111 height 20
radio input "true"
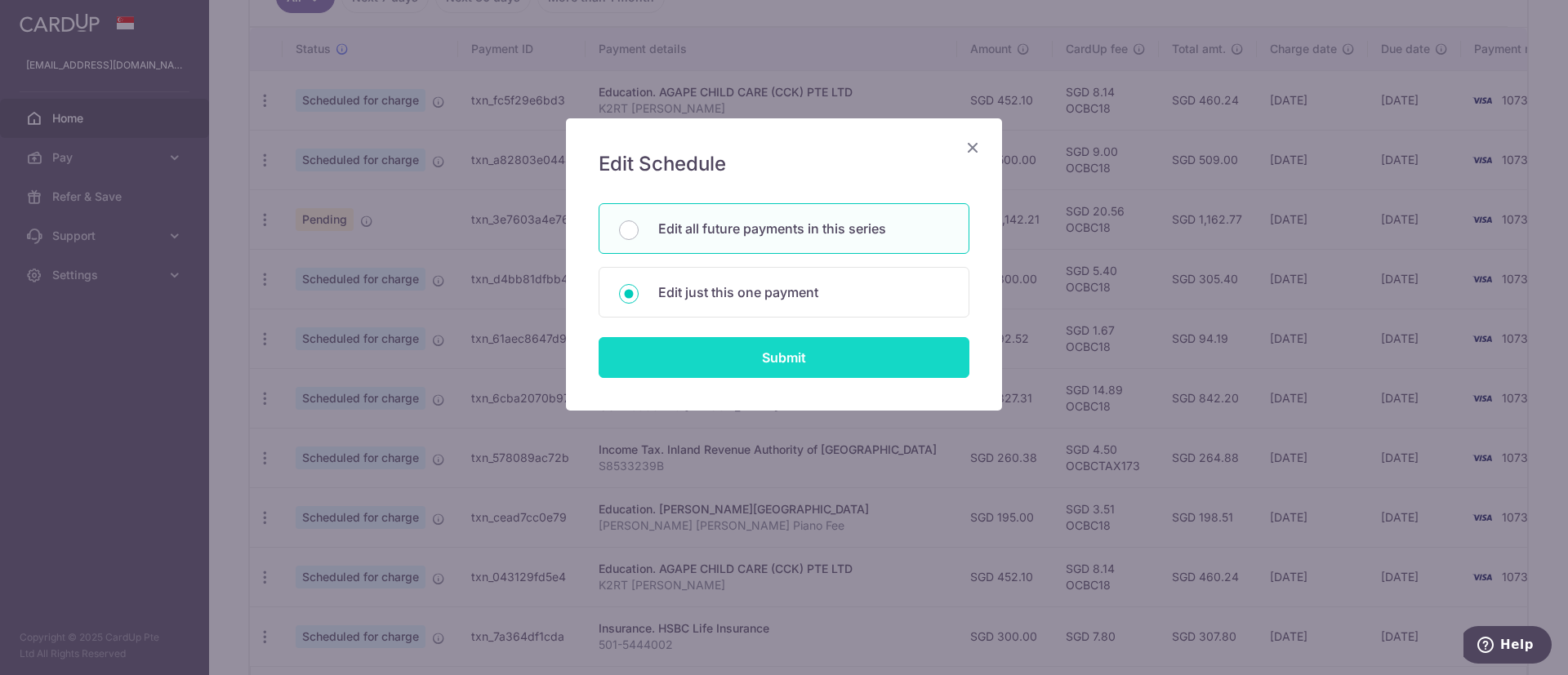
click at [677, 361] on input "Submit" at bounding box center [784, 357] width 370 height 40
radio input "true"
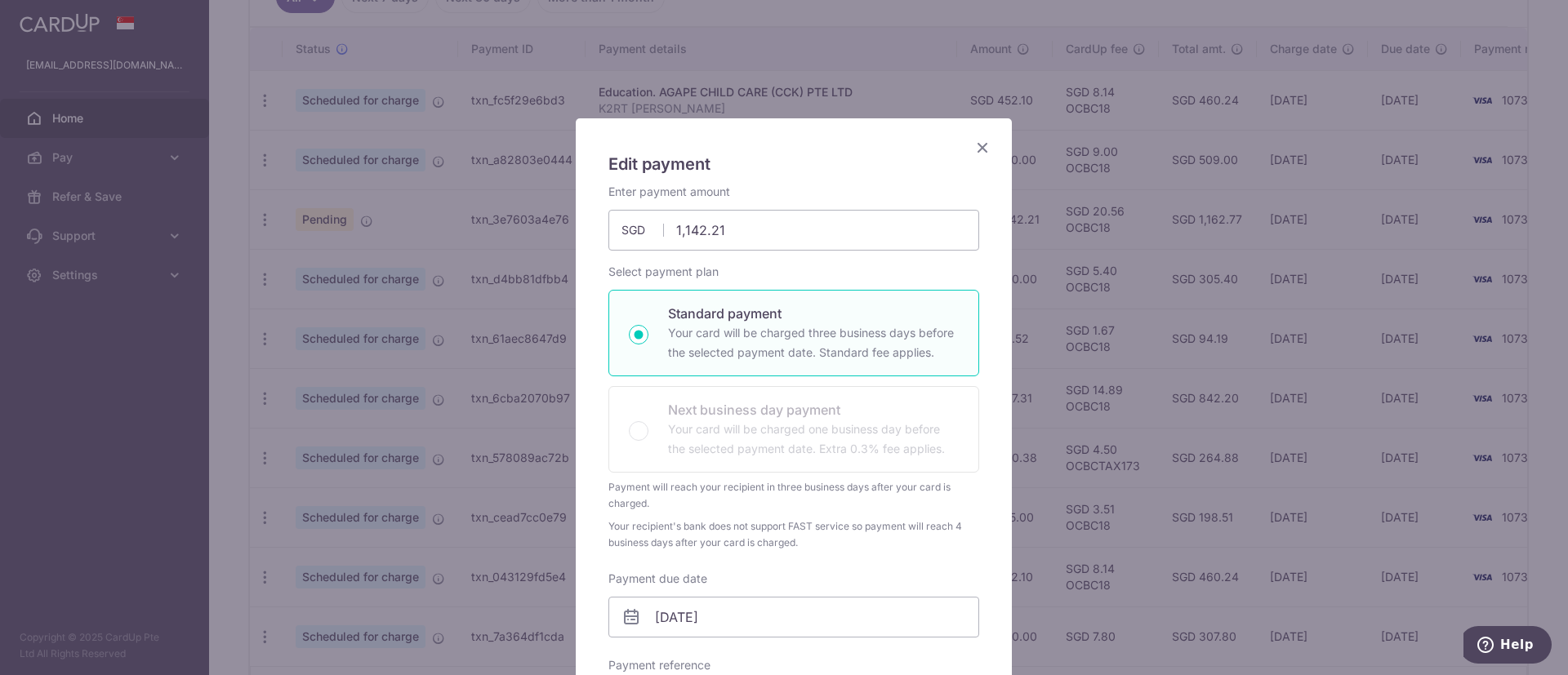
scroll to position [245, 0]
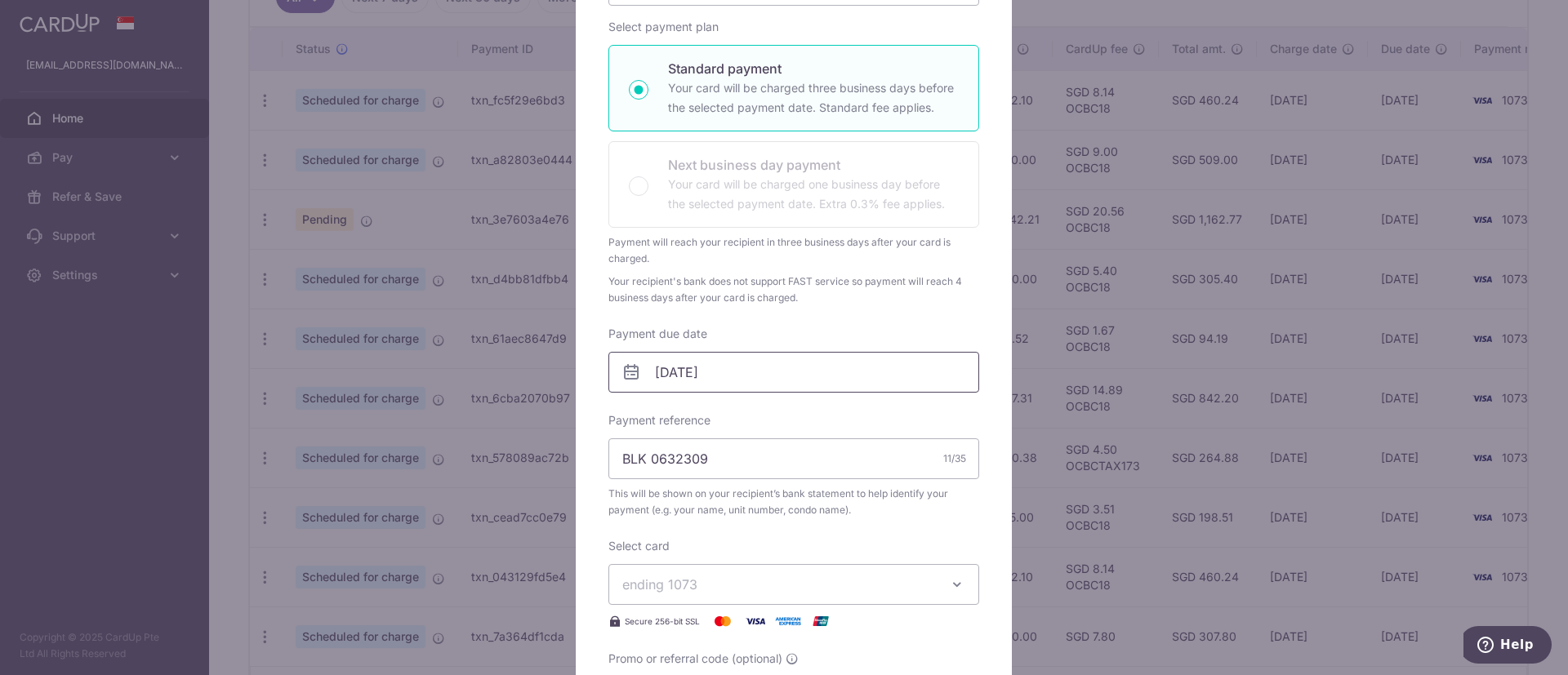
click at [704, 389] on input "[DATE]" at bounding box center [793, 372] width 370 height 40
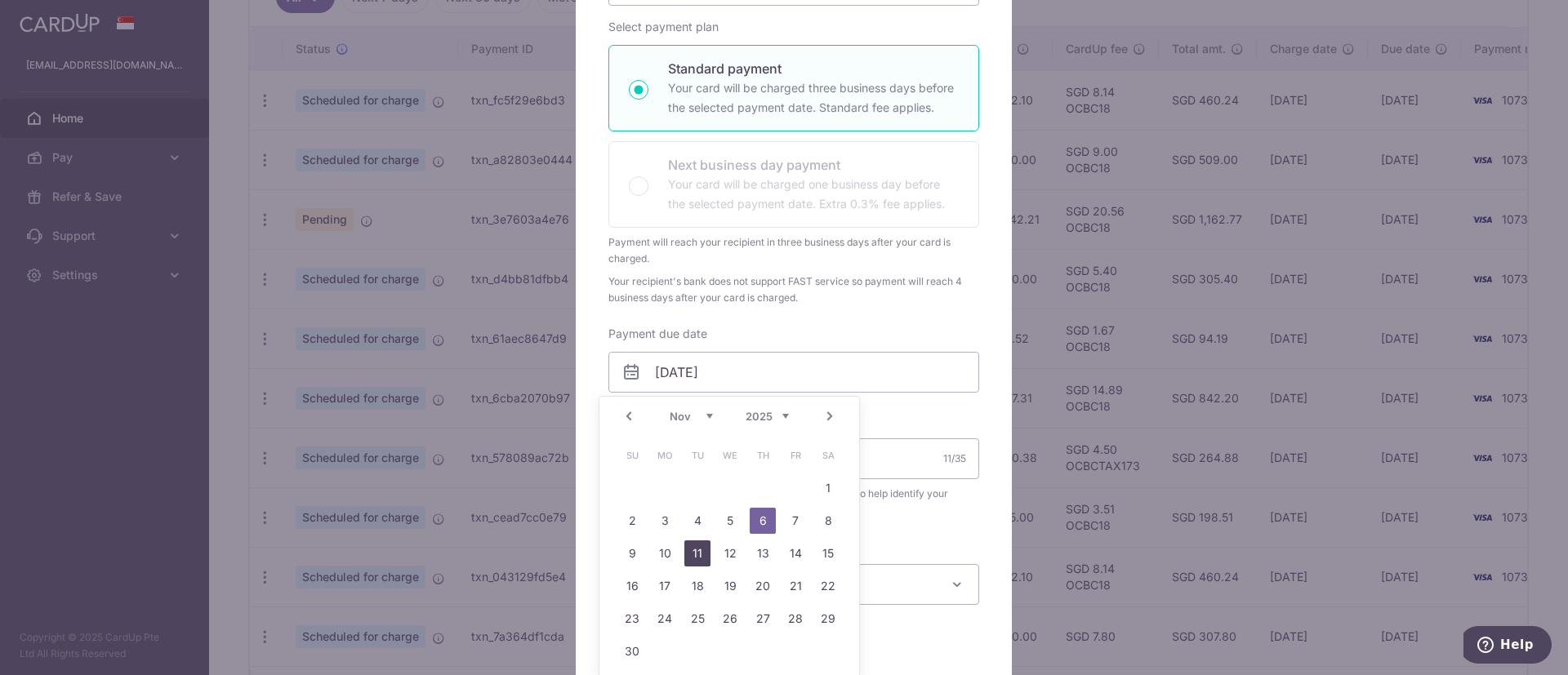
click at [701, 548] on link "11" at bounding box center [697, 554] width 26 height 26
type input "[DATE]"
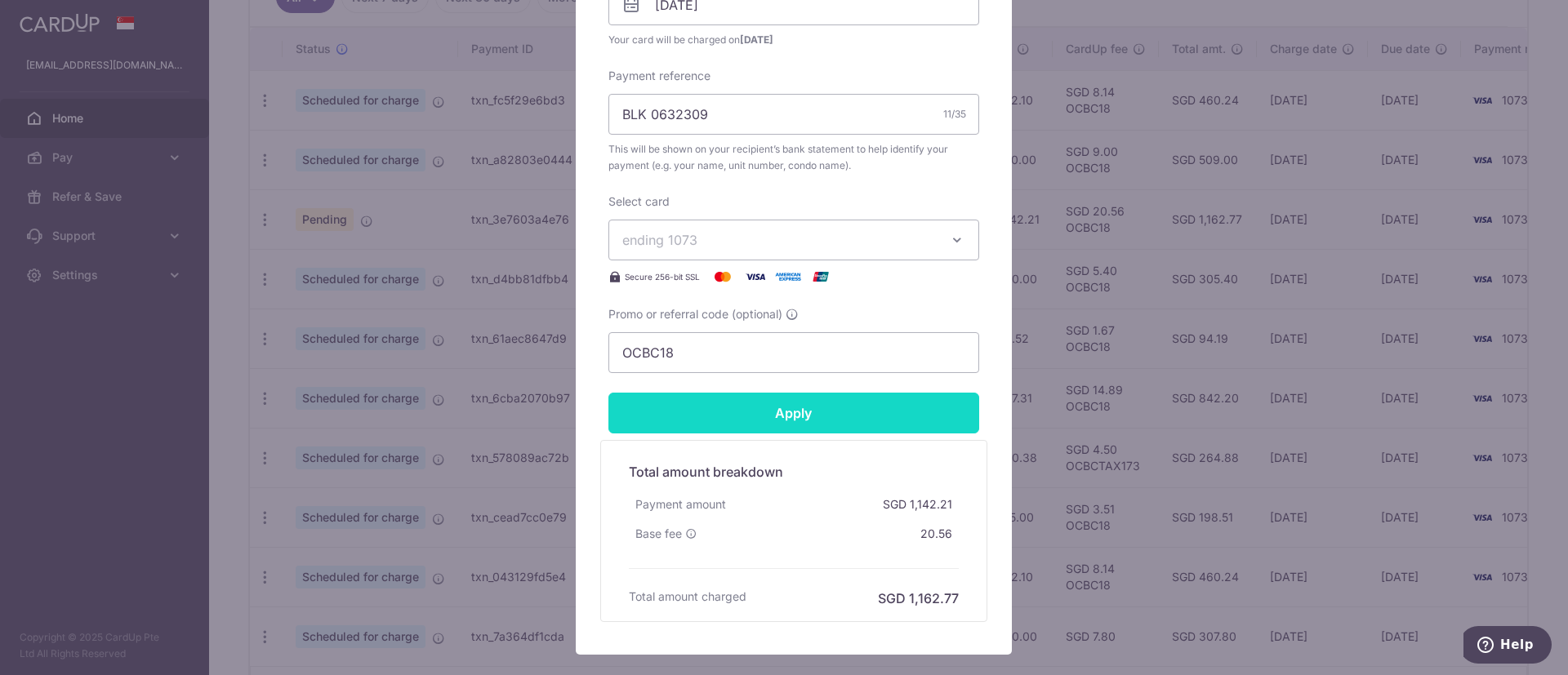
click at [714, 393] on input "Apply" at bounding box center [793, 412] width 370 height 40
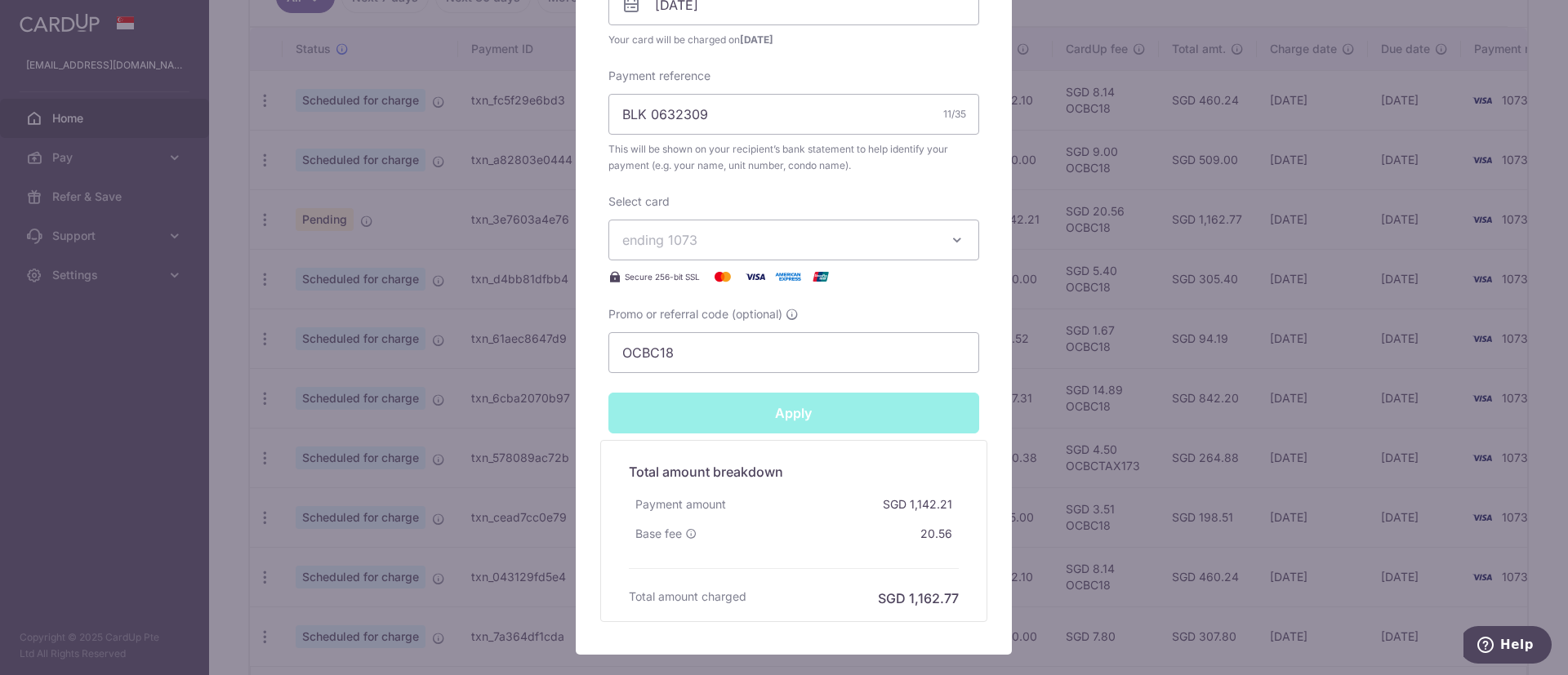
type input "Successfully Applied"
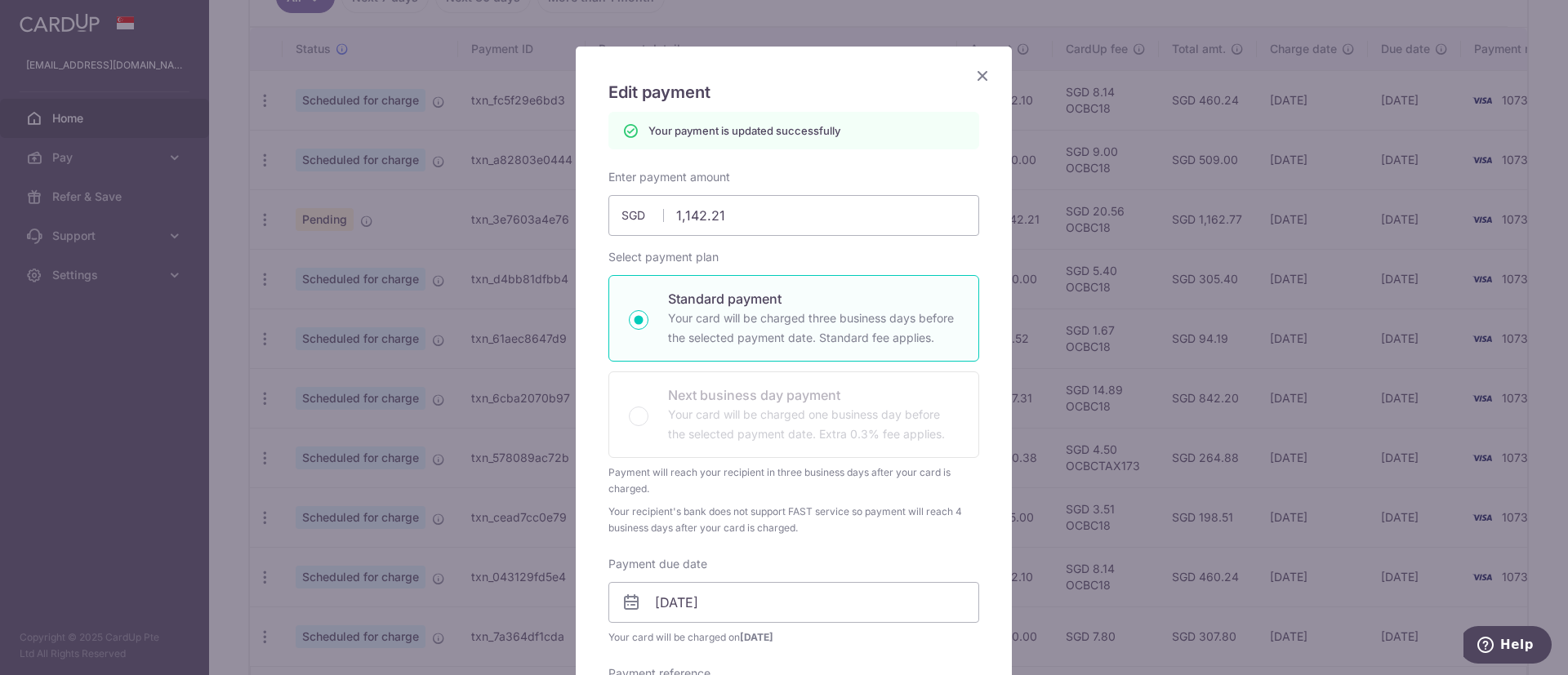
scroll to position [0, 0]
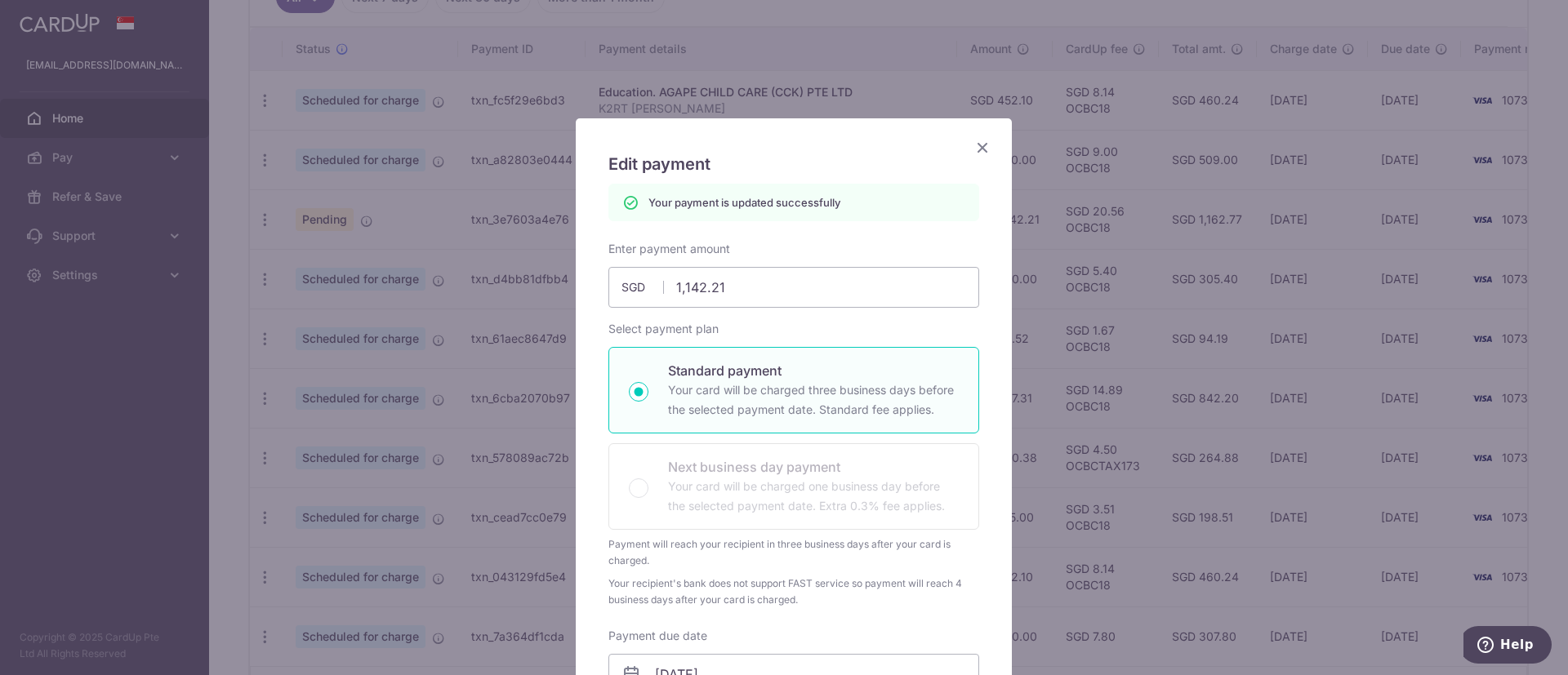
click at [979, 150] on icon "Close" at bounding box center [982, 147] width 20 height 21
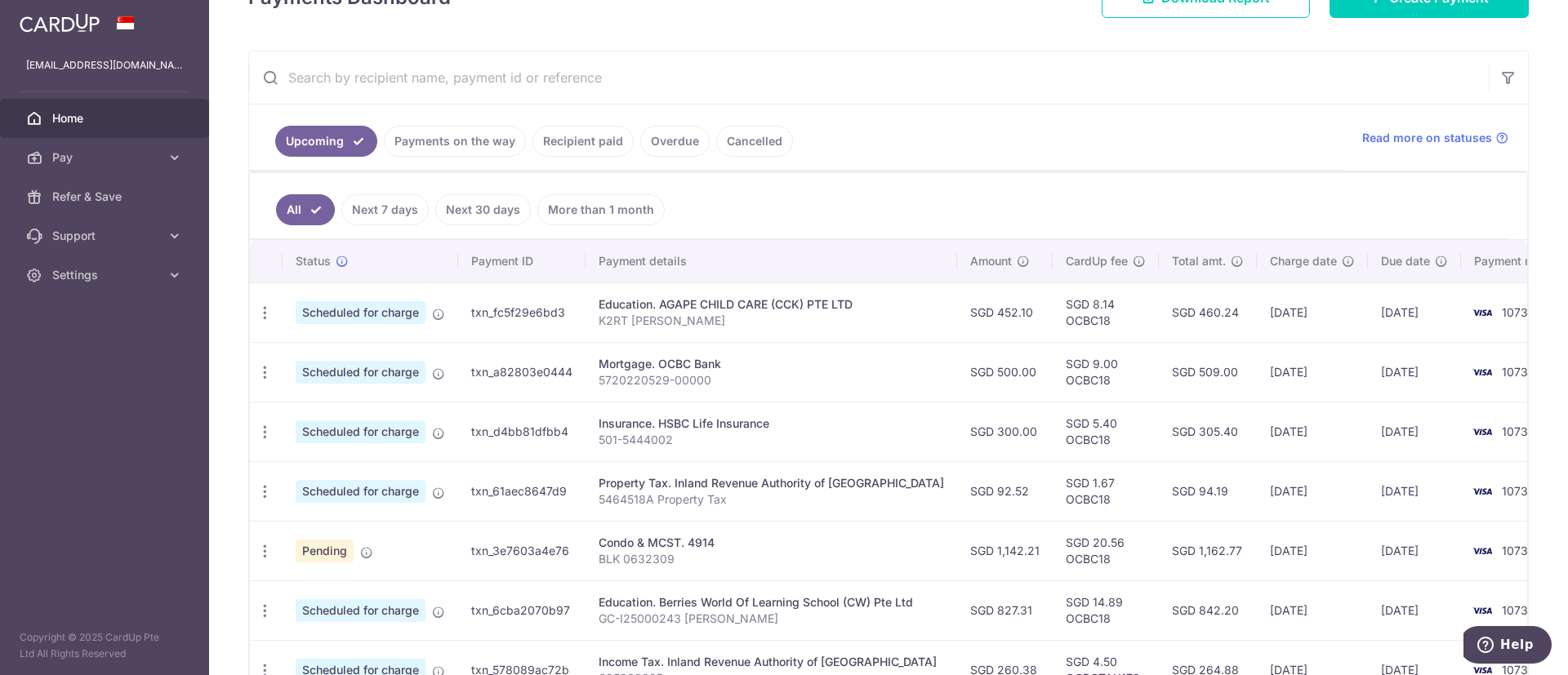
click at [437, 134] on link "Payments on the way" at bounding box center [455, 141] width 142 height 31
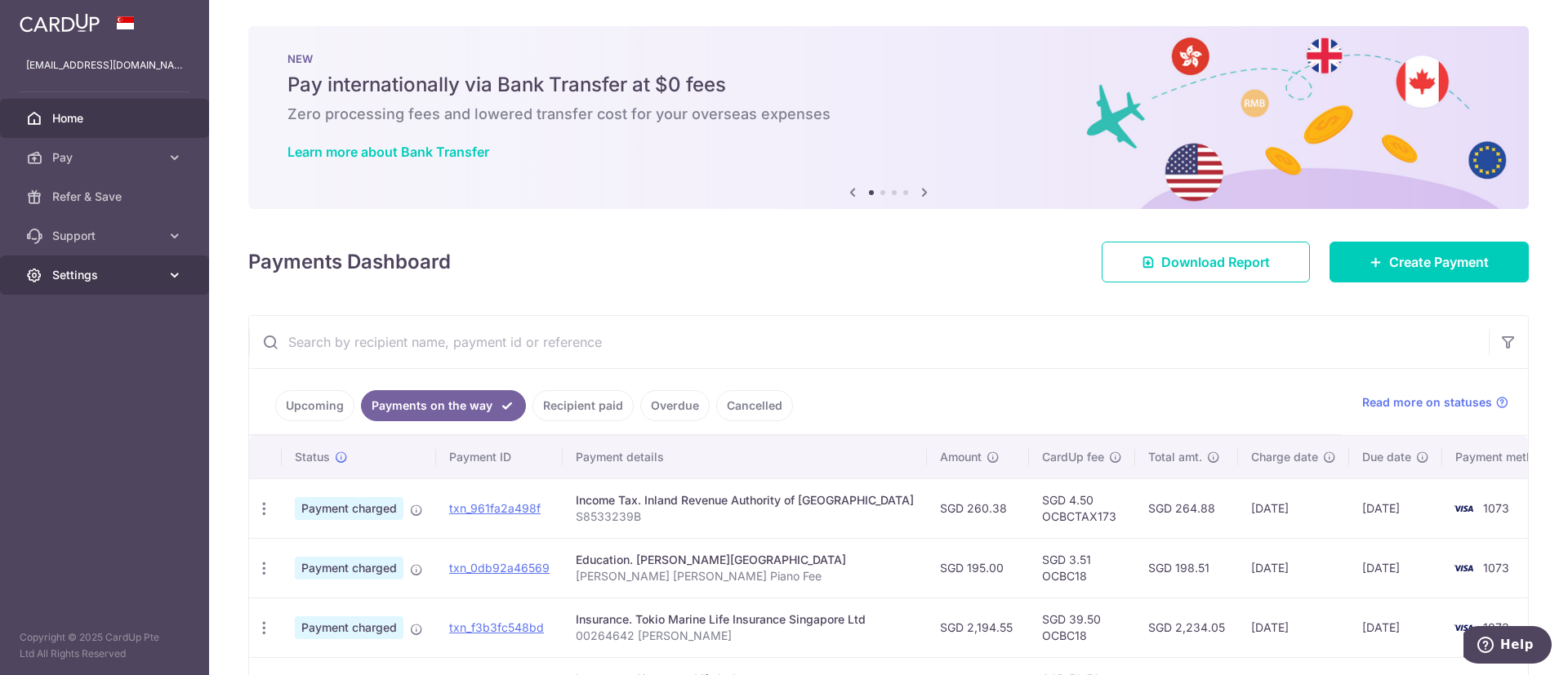
click at [129, 273] on span "Settings" at bounding box center [106, 275] width 108 height 16
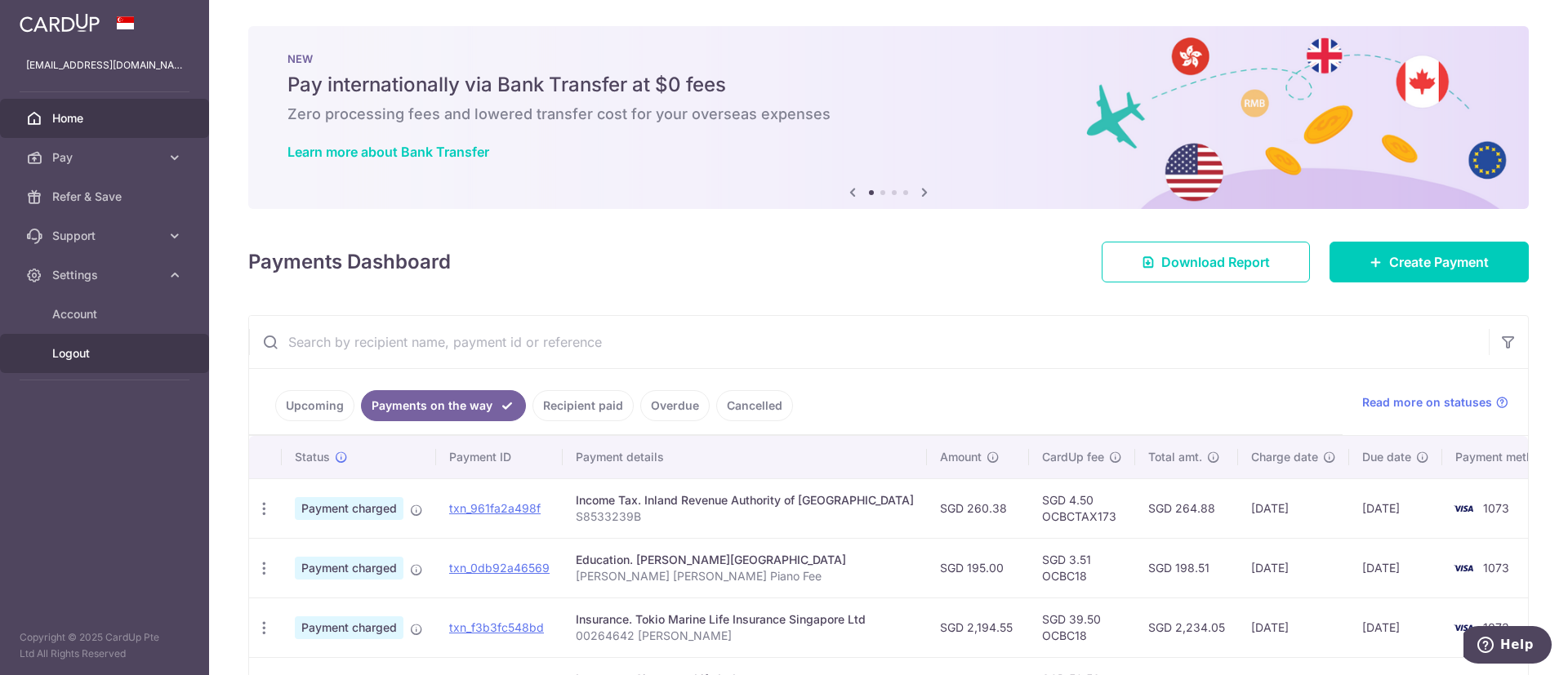
click at [81, 357] on span "Logout" at bounding box center [106, 353] width 108 height 16
